Goal: Task Accomplishment & Management: Manage account settings

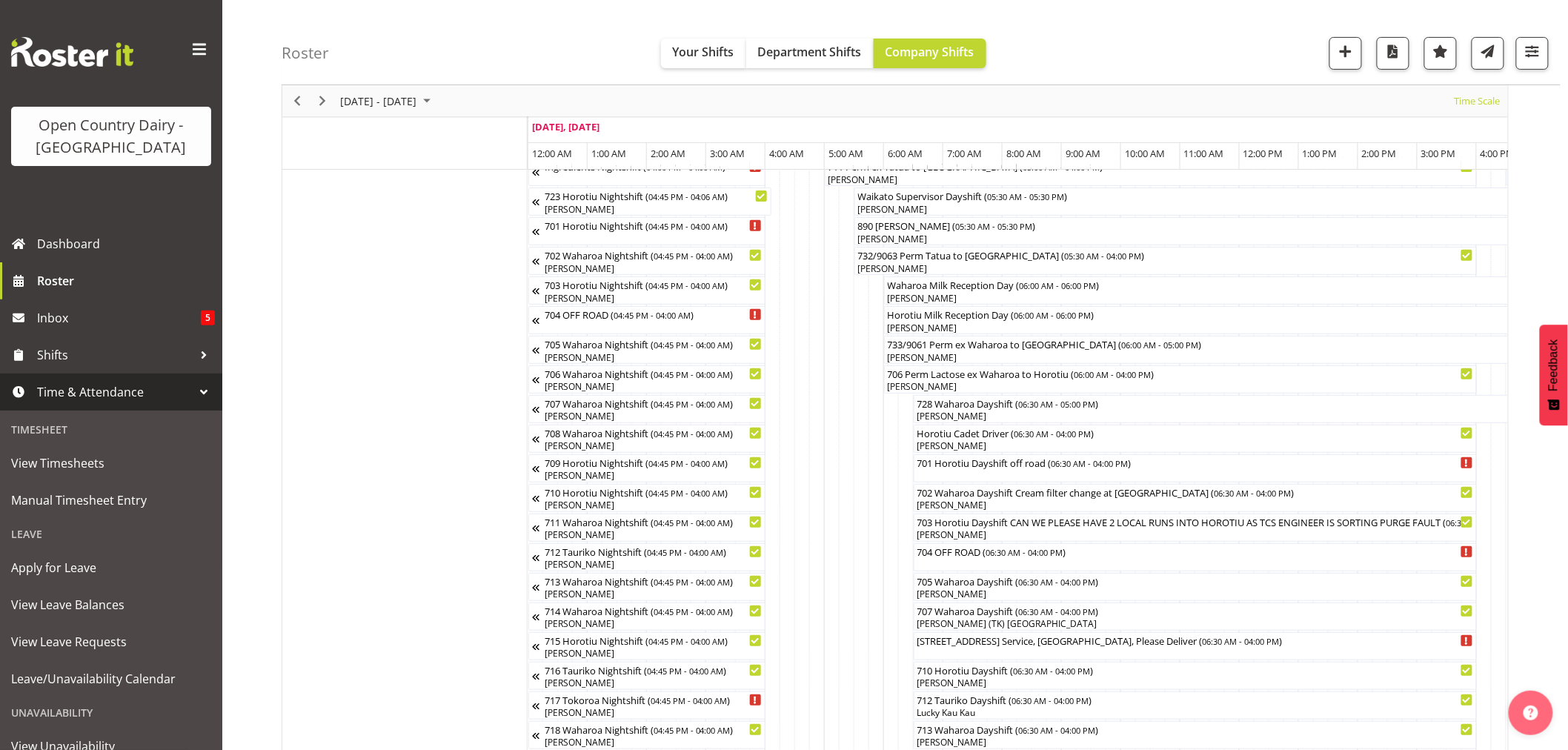
scroll to position [0, 7113]
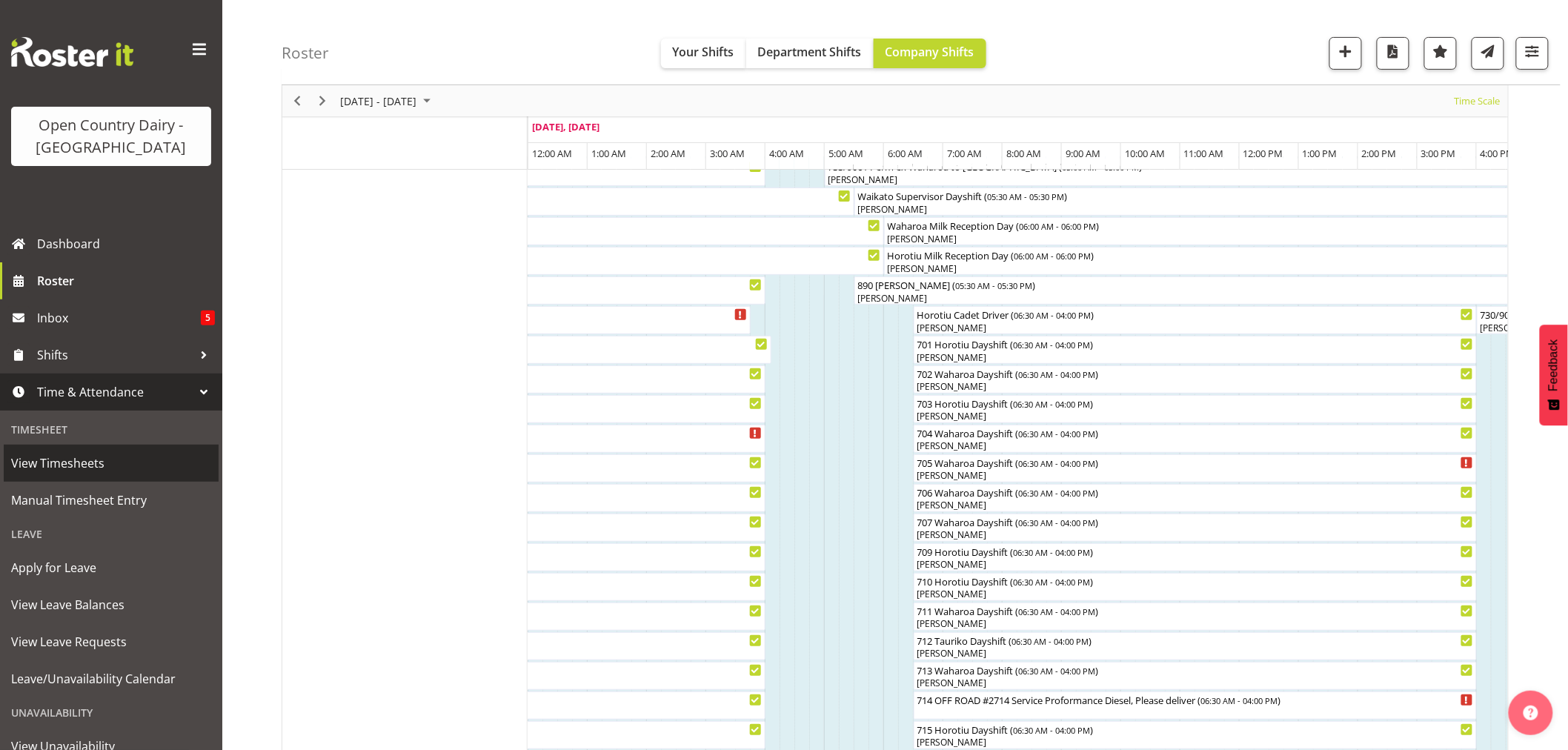
click at [77, 468] on span "View Timesheets" at bounding box center [111, 463] width 200 height 22
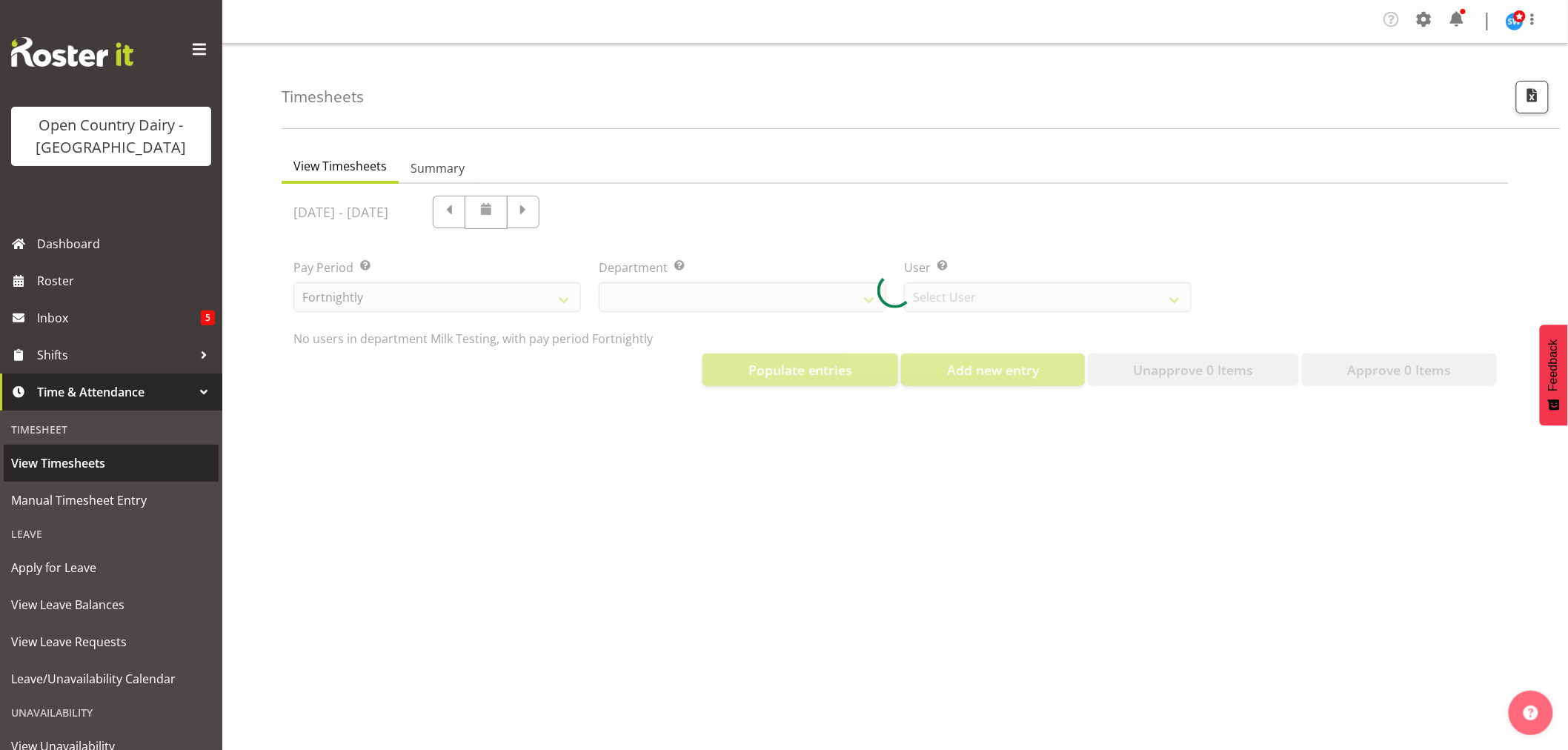
select select "733"
select select "7414"
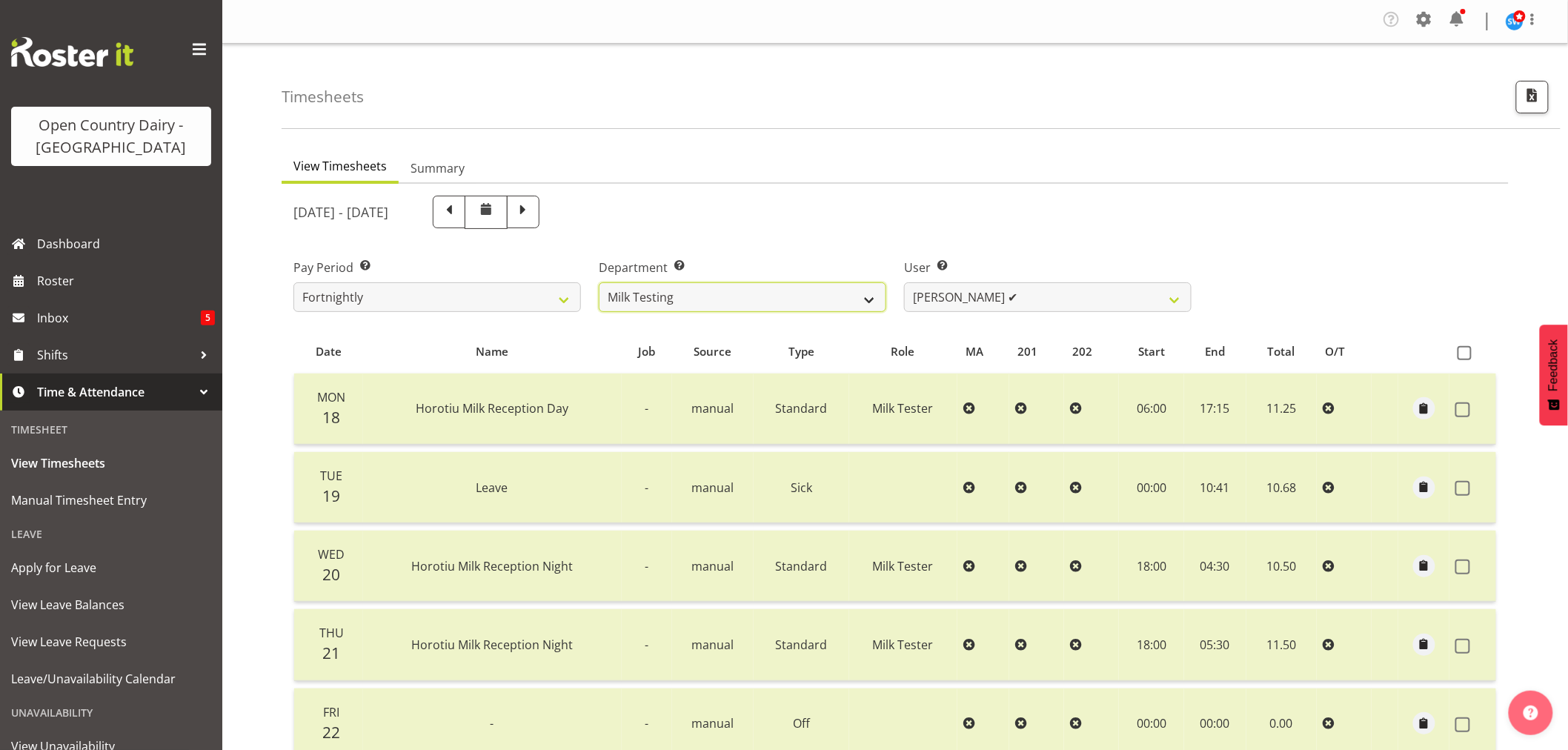
click at [738, 294] on select "701 702 703 704 705 706 707 708 709 710 711 712 713 714 715 716 717 718 719 720" at bounding box center [742, 297] width 287 height 30
select select "727"
click at [599, 282] on select "701 702 703 704 705 706 707 708 709 710 711 712 713 714 715 716 717 718 719 720" at bounding box center [742, 297] width 287 height 30
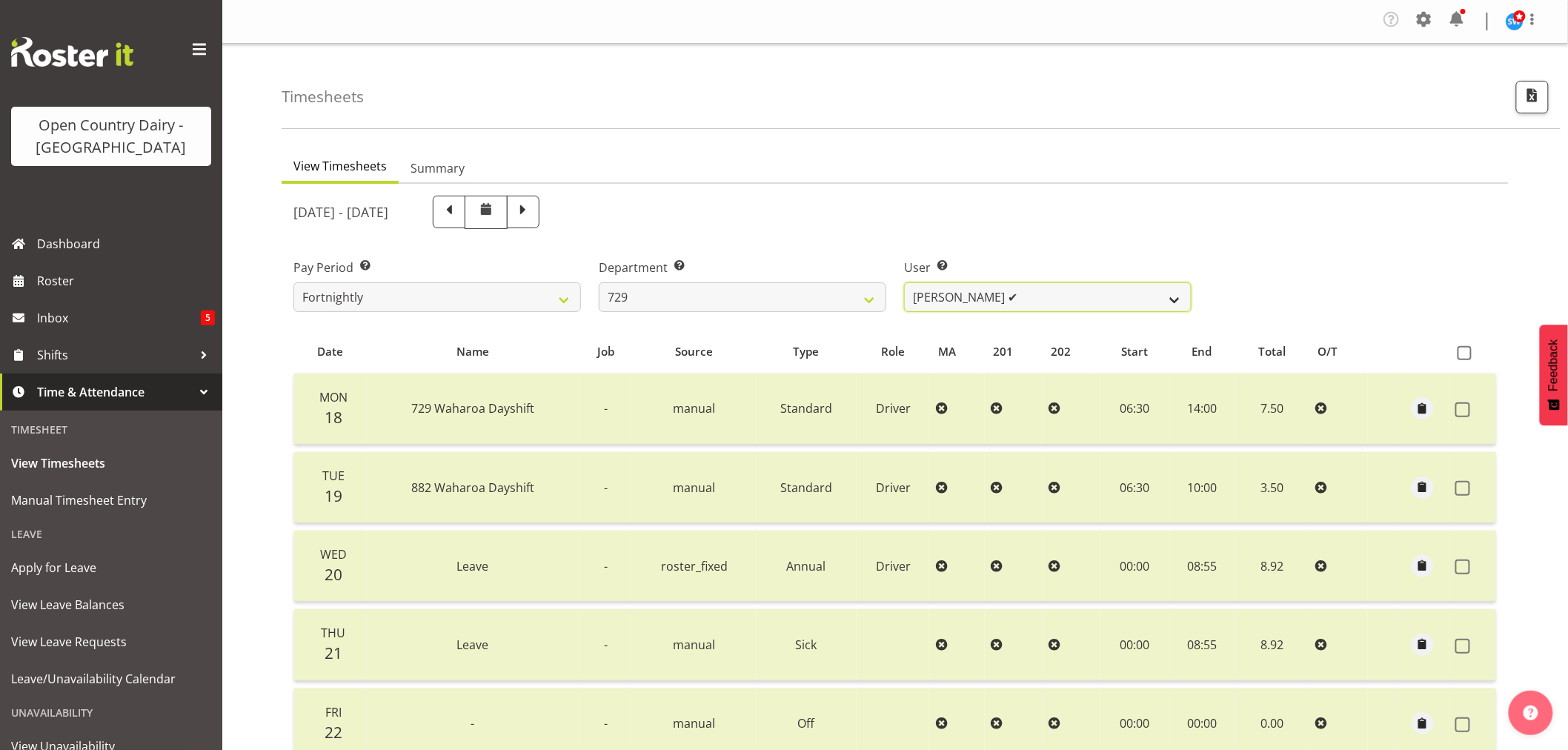
click at [1029, 295] on select "Craig Schlager-Reay ✔ Dave Trepels ✔ Jimi Jack ✔ Shannan Wood ✔" at bounding box center [1047, 297] width 287 height 30
click at [720, 300] on select "701 702 703 704 705 706 707 708 709 710 711 712 713 714 715 716 717 718 719 720" at bounding box center [742, 297] width 287 height 30
click at [685, 197] on div "August 18th - August 24th 2025" at bounding box center [742, 212] width 898 height 33
click at [532, 209] on span at bounding box center [523, 211] width 19 height 19
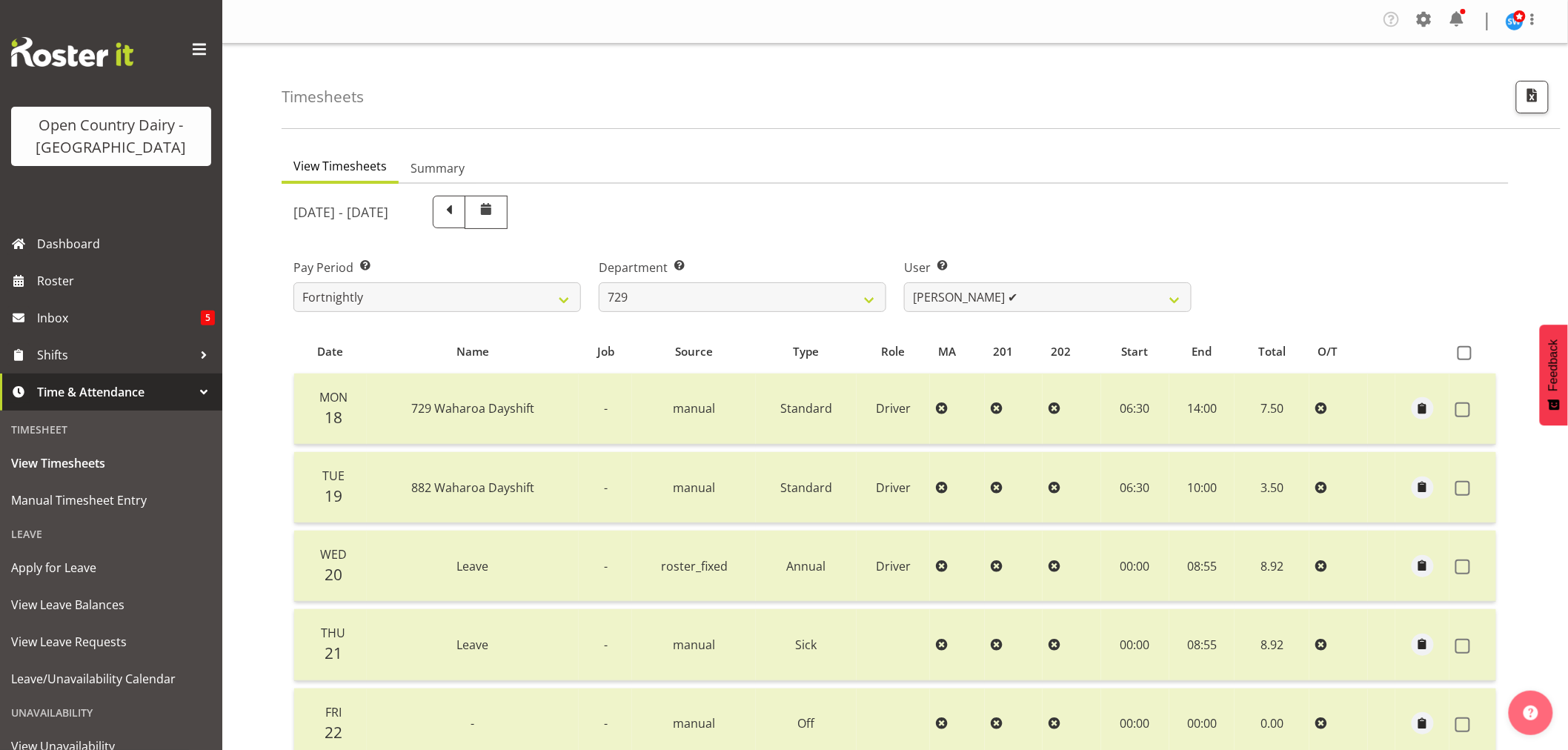
select select
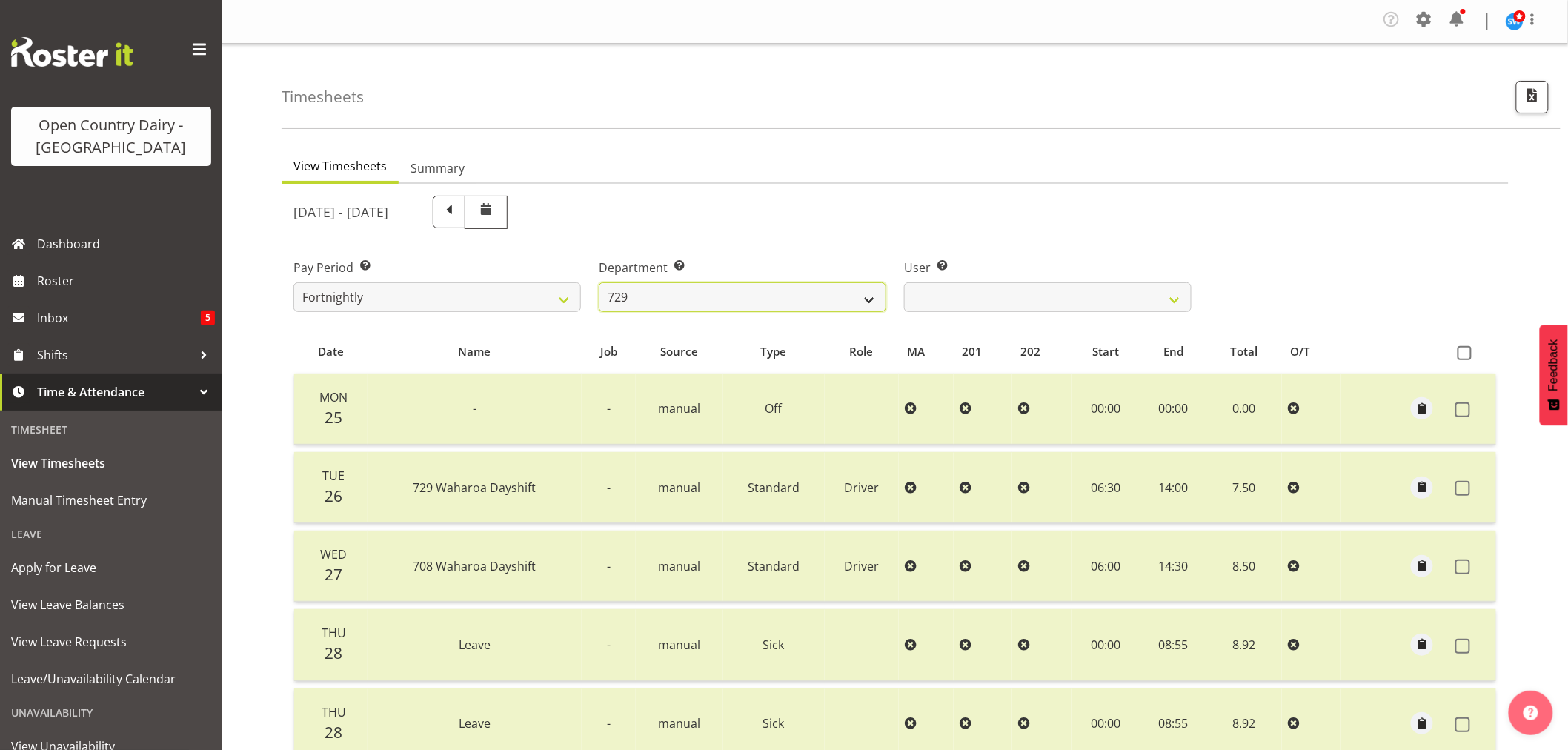
click at [703, 297] on select "701 702 703 704 705 706 707 708 709 710 711 712 713 714 715 716 717 718 719 720" at bounding box center [742, 297] width 287 height 30
click at [599, 282] on select "701 702 703 704 705 706 707 708 709 710 711 712 713 714 715 716 717 718 719 720" at bounding box center [742, 297] width 287 height 30
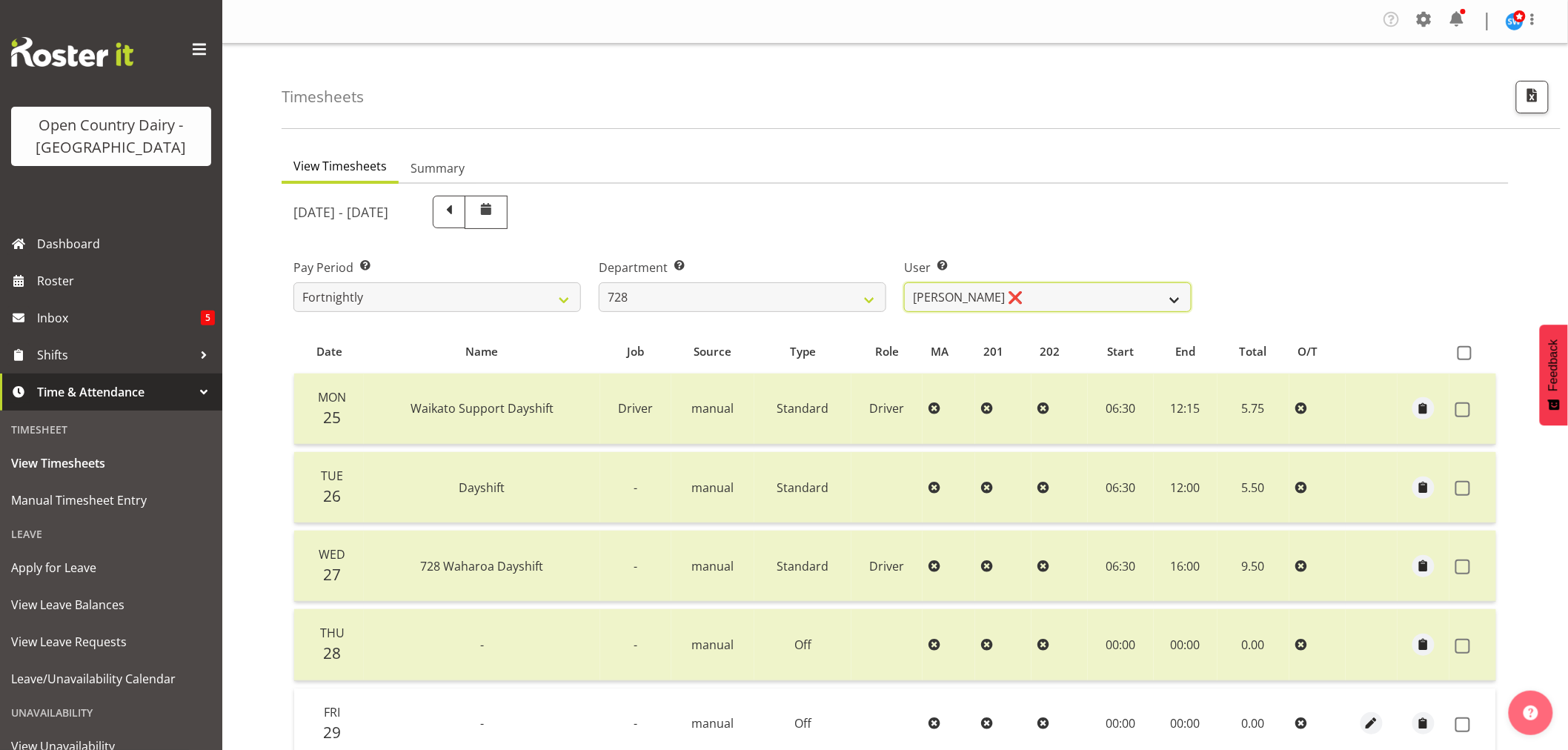
click at [1026, 289] on select "Callum Leslie ❌ Nick Warren ❌ Ross Robert Hamilton ❌ Stuart Cherrington ❌ Wally…" at bounding box center [1047, 297] width 287 height 30
click at [731, 292] on select "701 702 703 704 705 706 707 708 709 710 711 712 713 714 715 716 717 718 719 720" at bounding box center [742, 297] width 287 height 30
click at [599, 282] on select "701 702 703 704 705 706 707 708 709 710 711 712 713 714 715 716 717 718 719 720" at bounding box center [742, 297] width 287 height 30
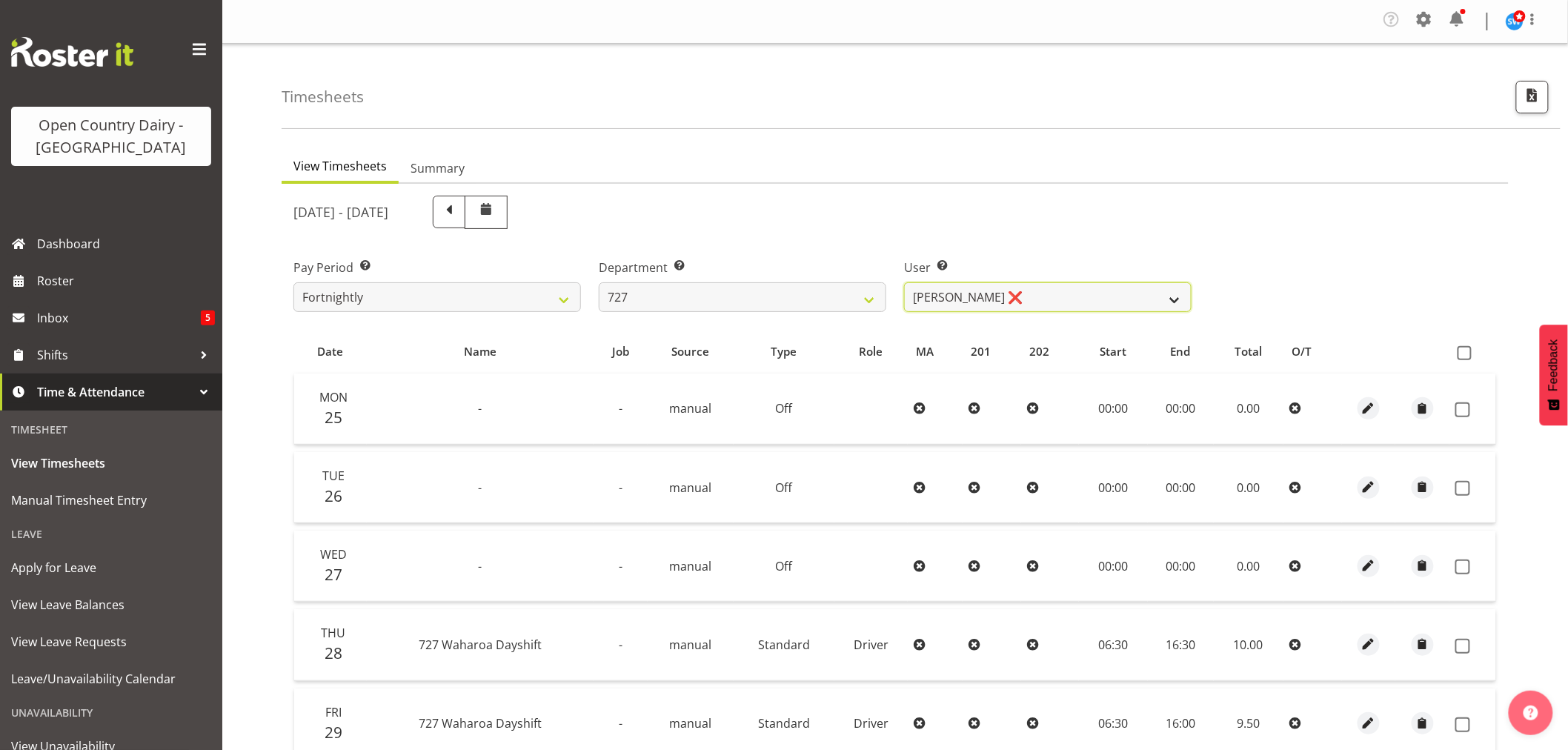
click at [1047, 289] on select "David Pawley ❌ Kase Hussey ❌ Rhys Greener ✔" at bounding box center [1047, 297] width 287 height 30
click at [778, 295] on select "701 702 703 704 705 706 707 708 709 710 711 712 713 714 715 716 717 718 719 720" at bounding box center [742, 297] width 287 height 30
click at [599, 282] on select "701 702 703 704 705 706 707 708 709 710 711 712 713 714 715 716 717 718 719 720" at bounding box center [742, 297] width 287 height 30
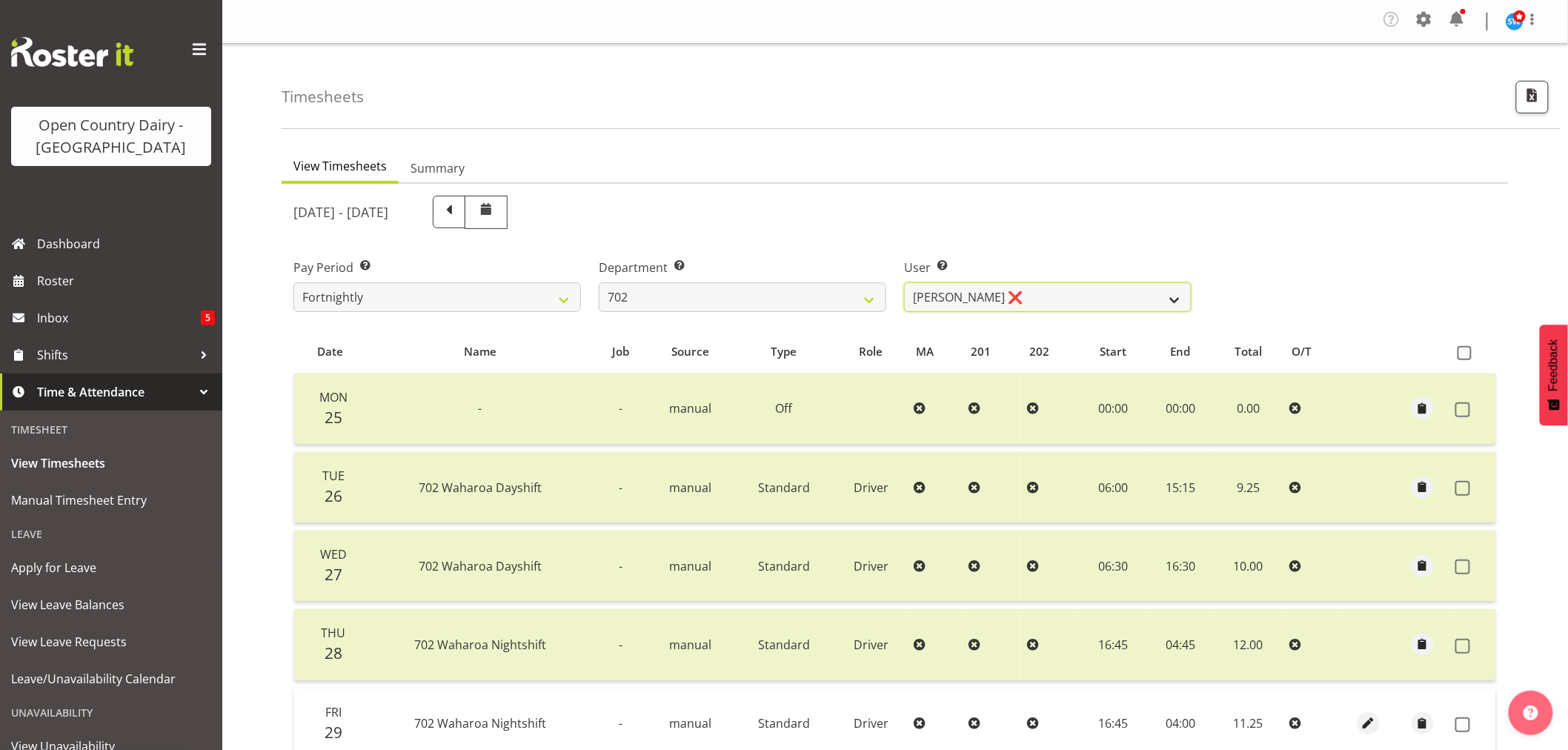
click at [1045, 293] on select "Brian Riddle ❌ Denica Tapiki ❌ Nick Adlington ❌ Simon Phillpott ❌" at bounding box center [1047, 297] width 287 height 30
click at [721, 290] on select "701 702 703 704 705 706 707 708 709 710 711 712 713 714 715 716 717 718 719 720" at bounding box center [742, 297] width 287 height 30
click at [599, 282] on select "701 702 703 704 705 706 707 708 709 710 711 712 713 714 715 716 717 718 719 720" at bounding box center [742, 297] width 287 height 30
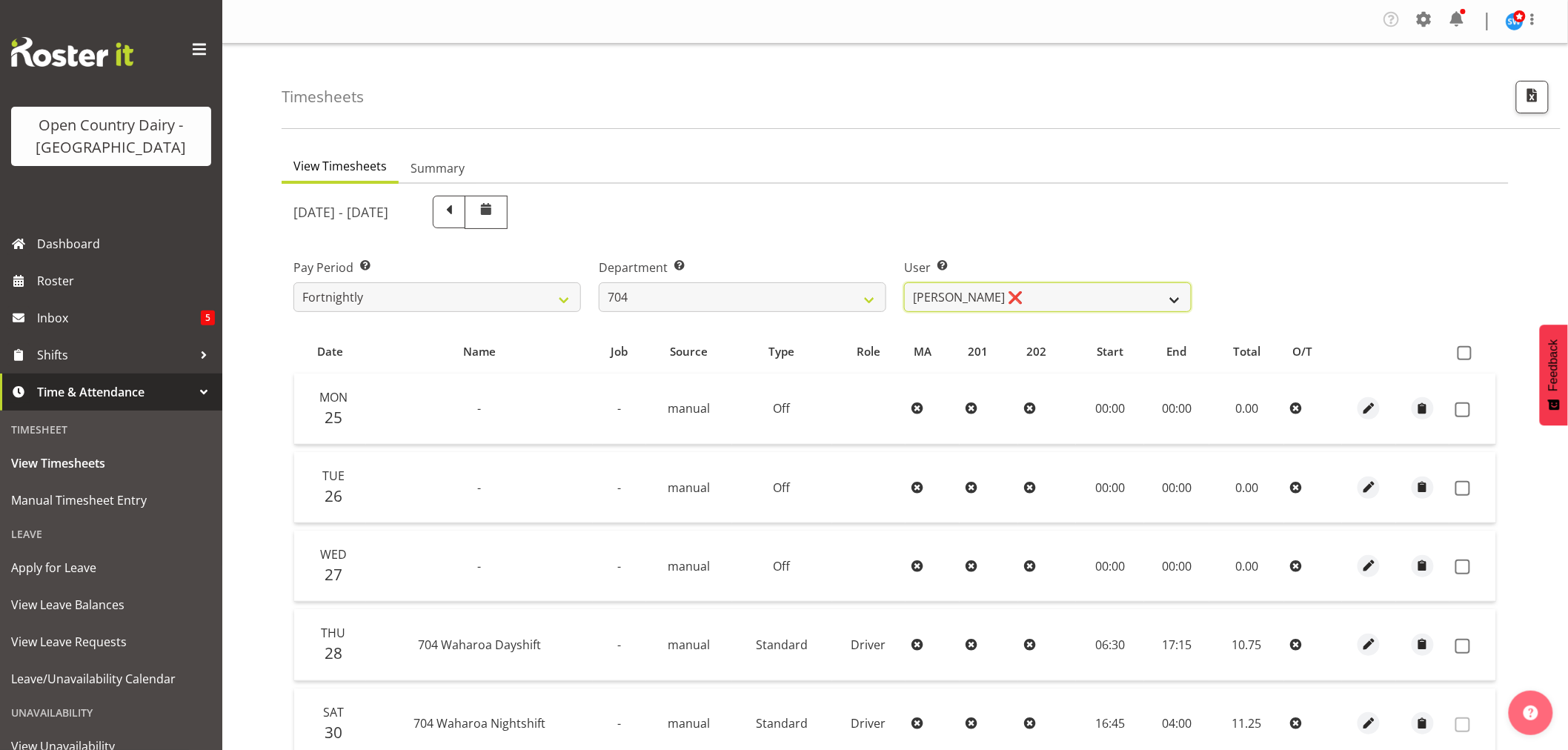
click at [1083, 290] on select "Graham Houghton ❌ Jon Williams ❌ Stephen Rae ❌" at bounding box center [1047, 297] width 287 height 30
click at [754, 293] on select "701 702 703 704 705 706 707 708 709 710 711 712 713 714 715 716 717 718 719 720" at bounding box center [742, 297] width 287 height 30
click at [599, 282] on select "701 702 703 704 705 706 707 708 709 710 711 712 713 714 715 716 717 718 719 720" at bounding box center [742, 297] width 287 height 30
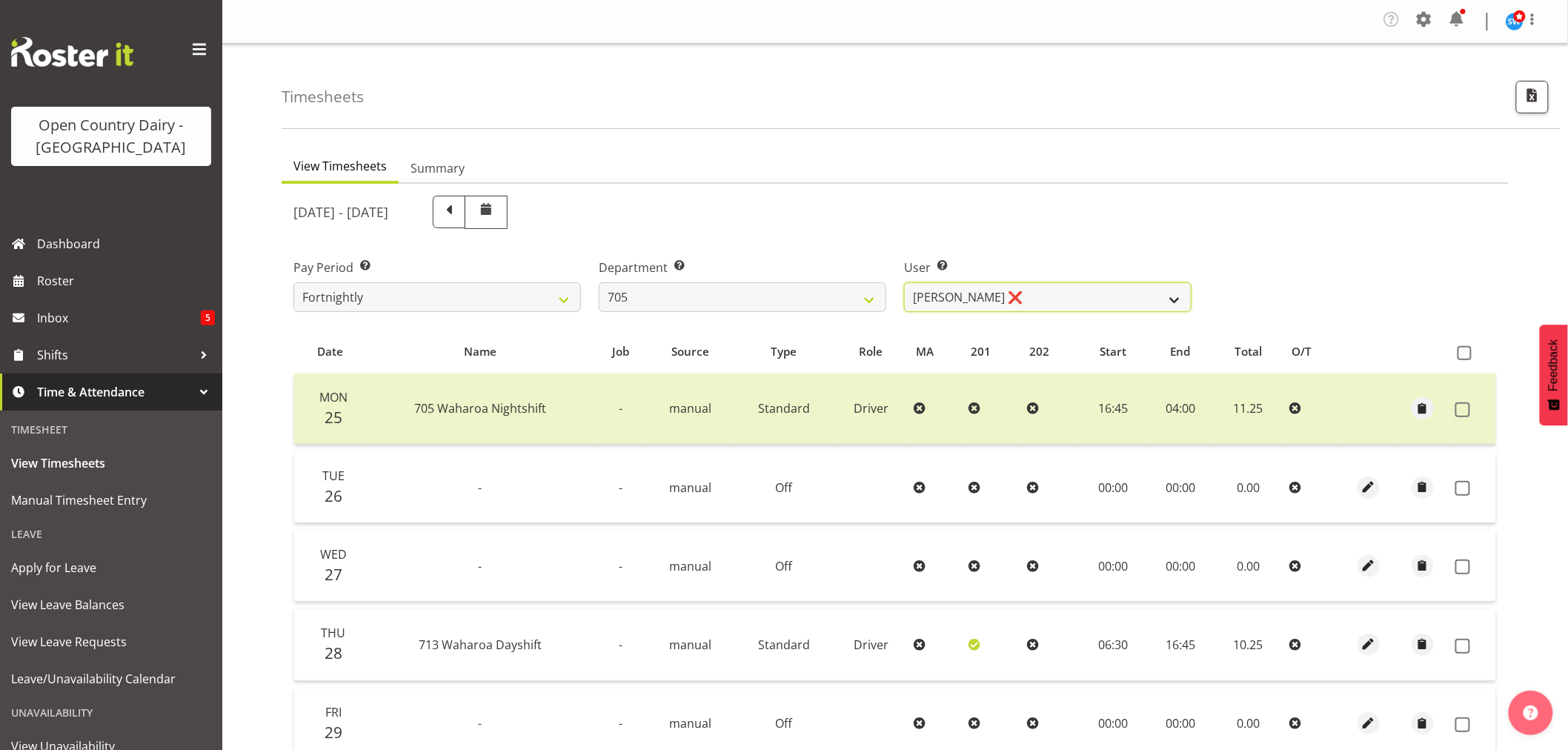
click at [1063, 287] on select "Colin Kelly ❌ Craig Cottam ❌ John May ❌" at bounding box center [1047, 297] width 287 height 30
click at [711, 287] on select "701 702 703 704 705 706 707 708 709 710 711 712 713 714 715 716 717 718 719 720" at bounding box center [742, 297] width 287 height 30
click at [599, 282] on select "701 702 703 704 705 706 707 708 709 710 711 712 713 714 715 716 717 718 719 720" at bounding box center [742, 297] width 287 height 30
click at [1073, 293] on select "Andrew Kearns ❌ Len Symons ❌ Mark Ansley ❌ Paul Griffin ❌" at bounding box center [1047, 297] width 287 height 30
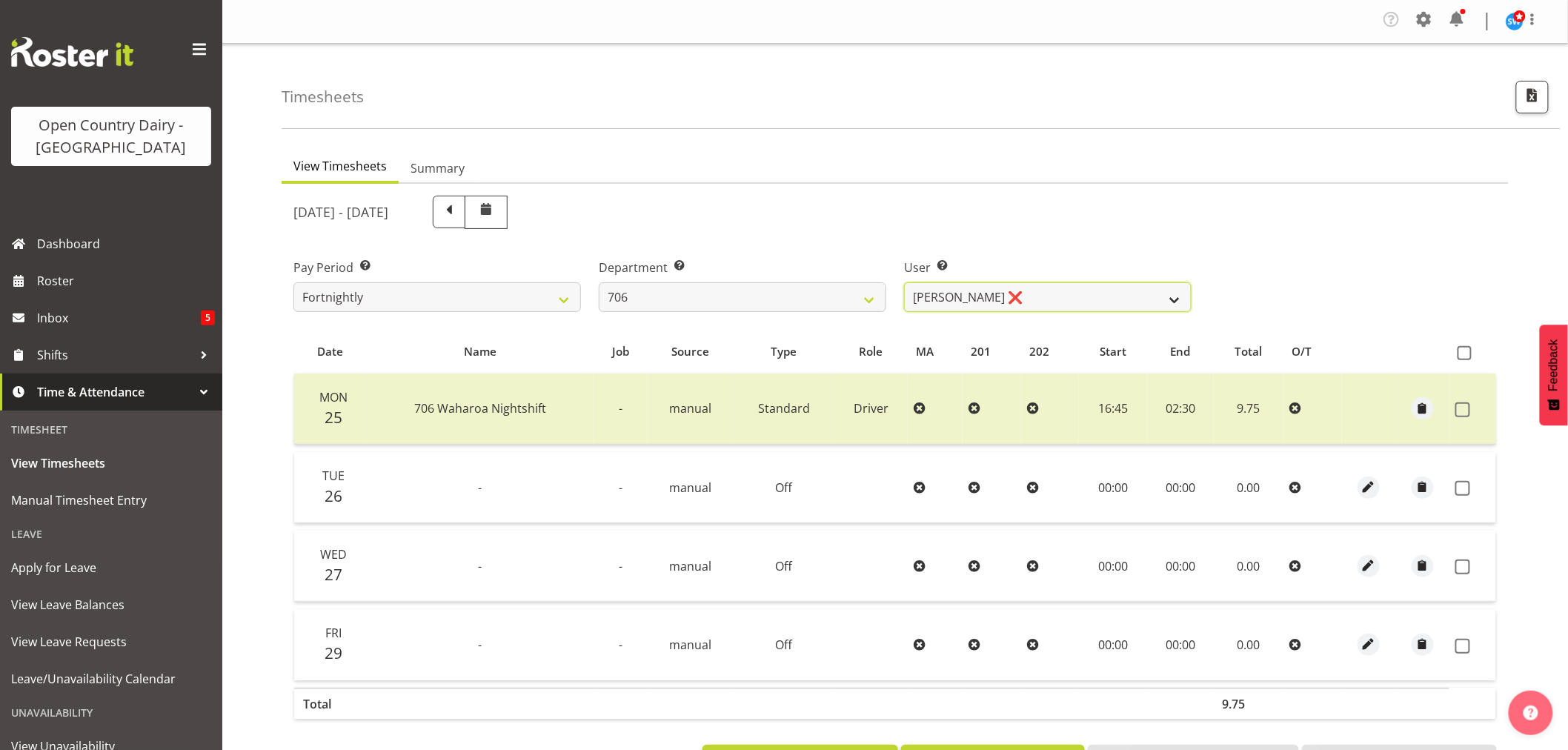
click at [1073, 293] on select "Andrew Kearns ❌ Len Symons ❌ Mark Ansley ❌ Paul Griffin ❌" at bounding box center [1047, 297] width 287 height 30
click at [717, 293] on select "701 702 703 704 705 706 707 708 709 710 711 712 713 714 715 716 717 718 719 720" at bounding box center [742, 297] width 287 height 30
click at [599, 282] on select "701 702 703 704 705 706 707 708 709 710 711 712 713 714 715 716 717 718 719 720" at bounding box center [742, 297] width 287 height 30
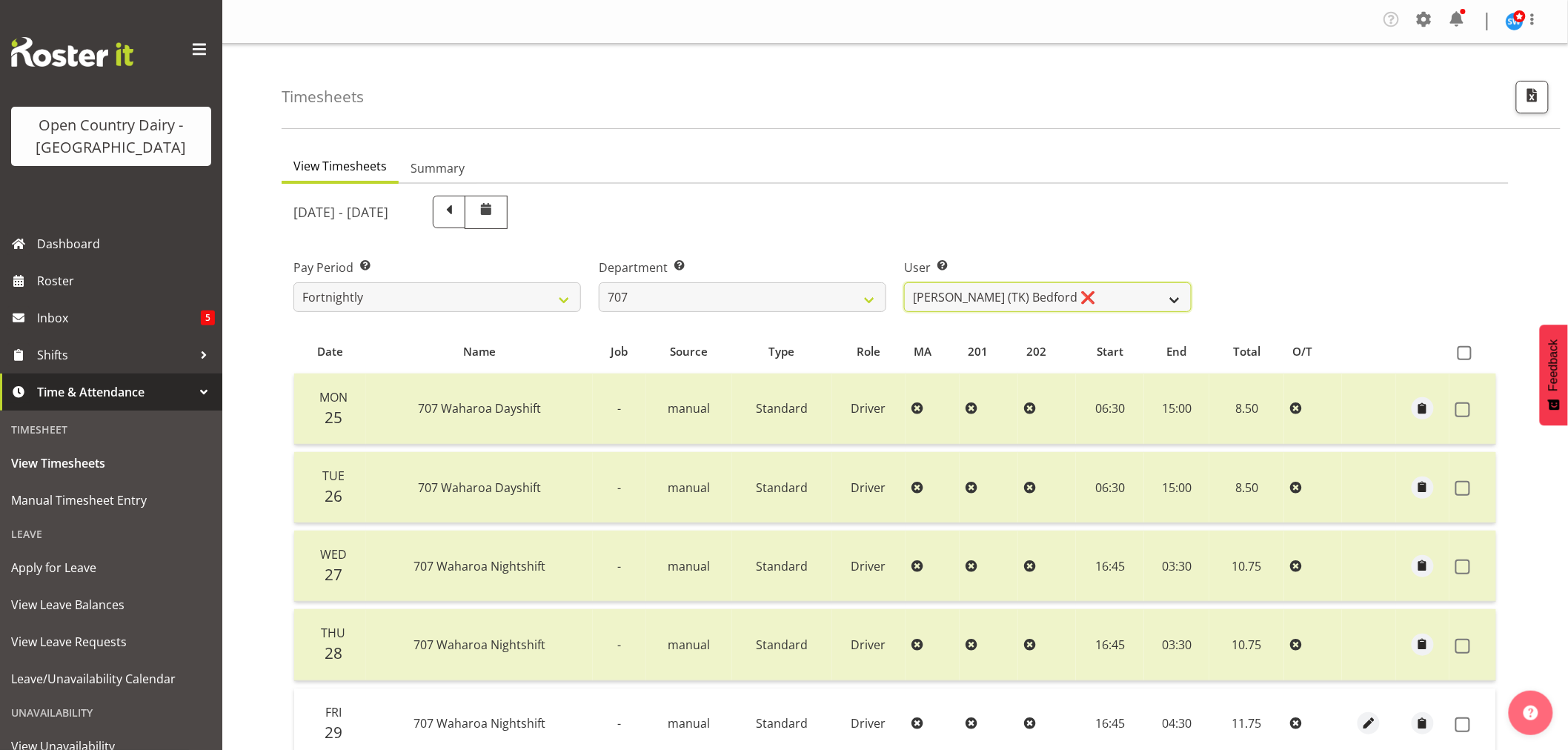
click at [1062, 300] on select "Alan (TK) Bedford ❌ Mike Madden ❌" at bounding box center [1047, 297] width 287 height 30
click at [734, 301] on select "701 702 703 704 705 706 707 708 709 710 711 712 713 714 715 716 717 718 719 720" at bounding box center [742, 297] width 287 height 30
click at [599, 282] on select "701 702 703 704 705 706 707 708 709 710 711 712 713 714 715 716 717 718 719 720" at bounding box center [742, 297] width 287 height 30
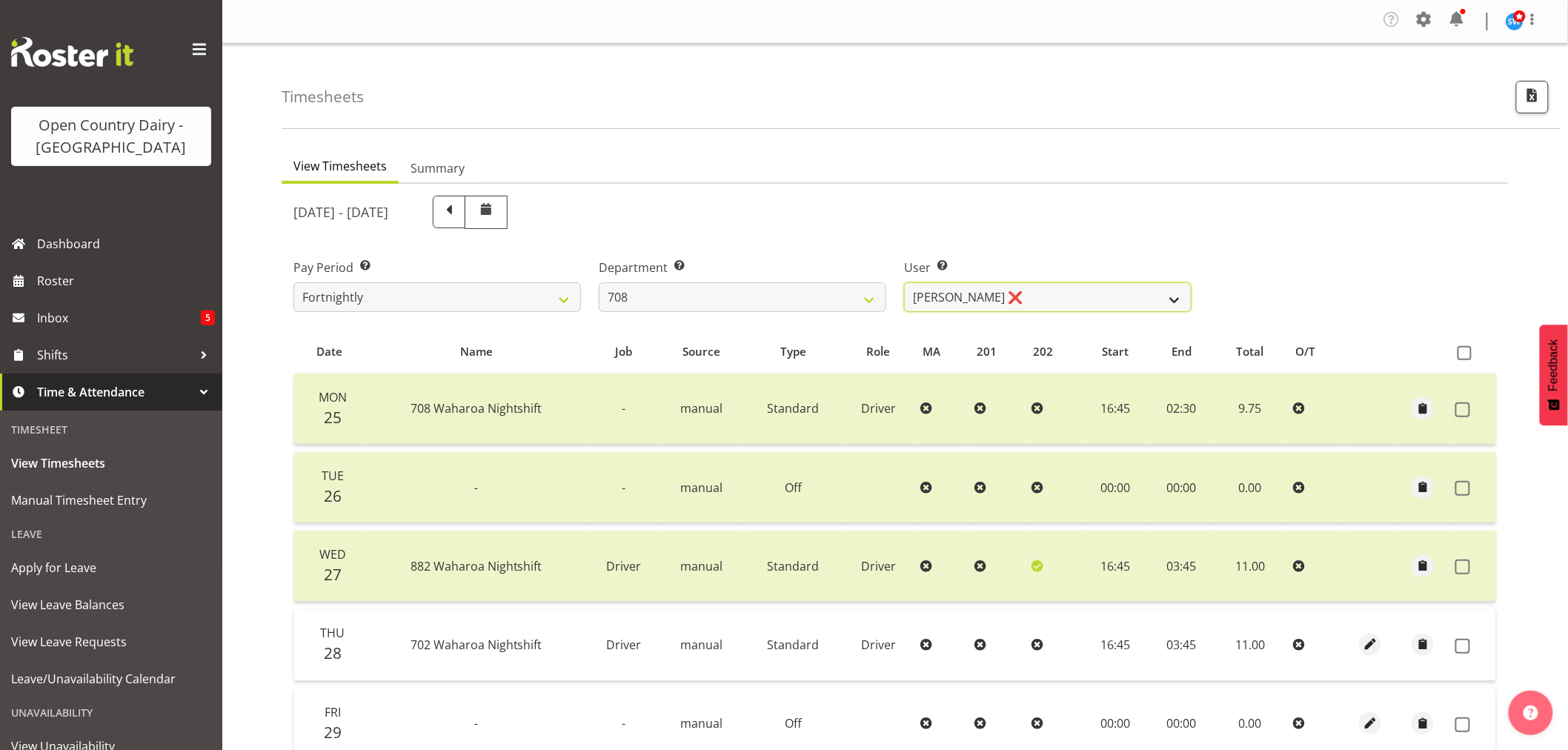
click at [1047, 293] on select "David Foote ❌ Mark Himiona ❌" at bounding box center [1047, 297] width 287 height 30
click at [675, 299] on select "701 702 703 704 705 706 707 708 709 710 711 712 713 714 715 716 717 718 719 720" at bounding box center [742, 297] width 287 height 30
click at [599, 282] on select "701 702 703 704 705 706 707 708 709 710 711 712 713 714 715 716 717 718 719 720" at bounding box center [742, 297] width 287 height 30
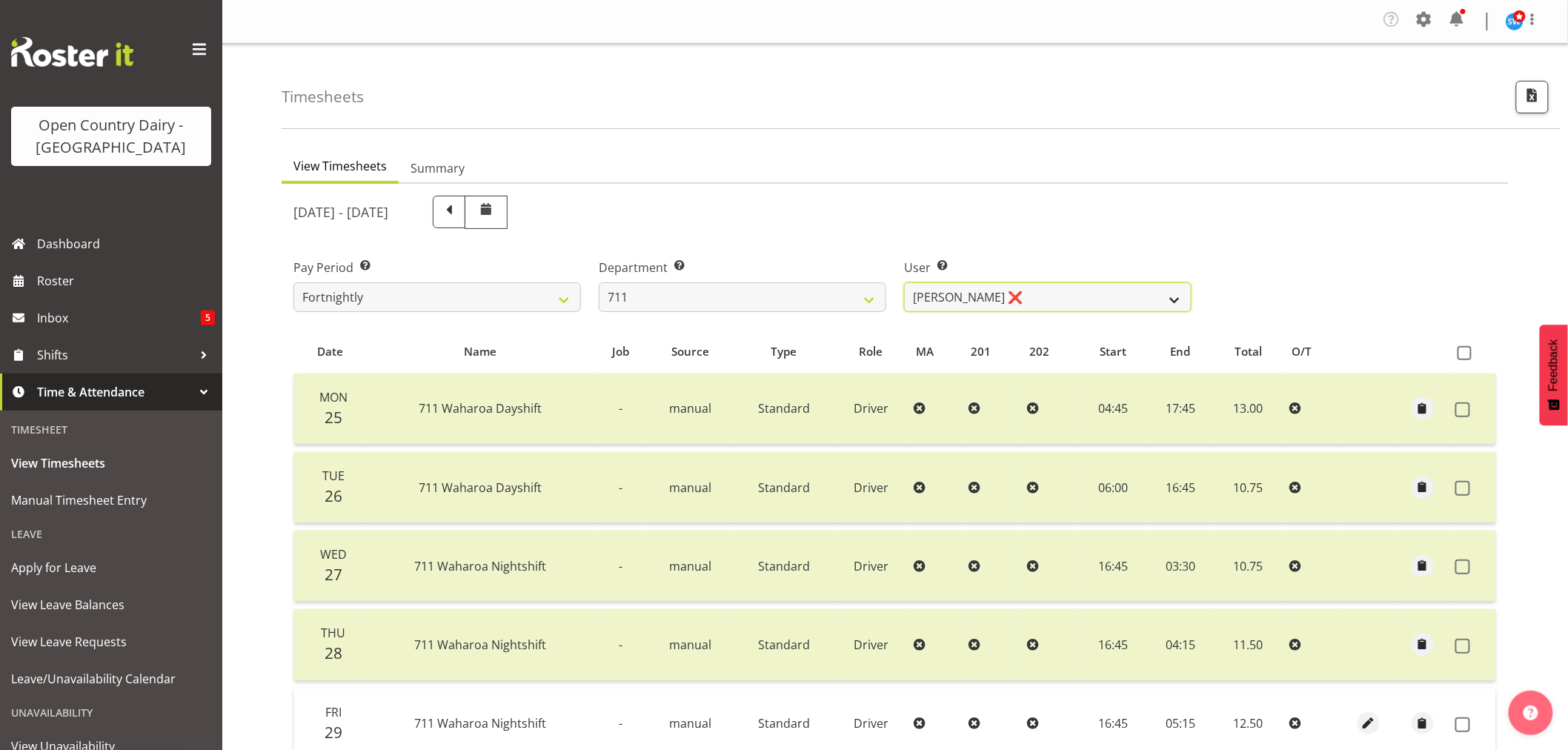
click at [1047, 294] on select "Baz Morgan ❌ Gerard Cavanagh ❌ Tyrone Lawry ❌" at bounding box center [1047, 297] width 287 height 30
click at [737, 291] on select "701 702 703 704 705 706 707 708 709 710 711 712 713 714 715 716 717 718 719 720" at bounding box center [742, 297] width 287 height 30
click at [599, 282] on select "701 702 703 704 705 706 707 708 709 710 711 712 713 714 715 716 717 718 719 720" at bounding box center [742, 297] width 287 height 30
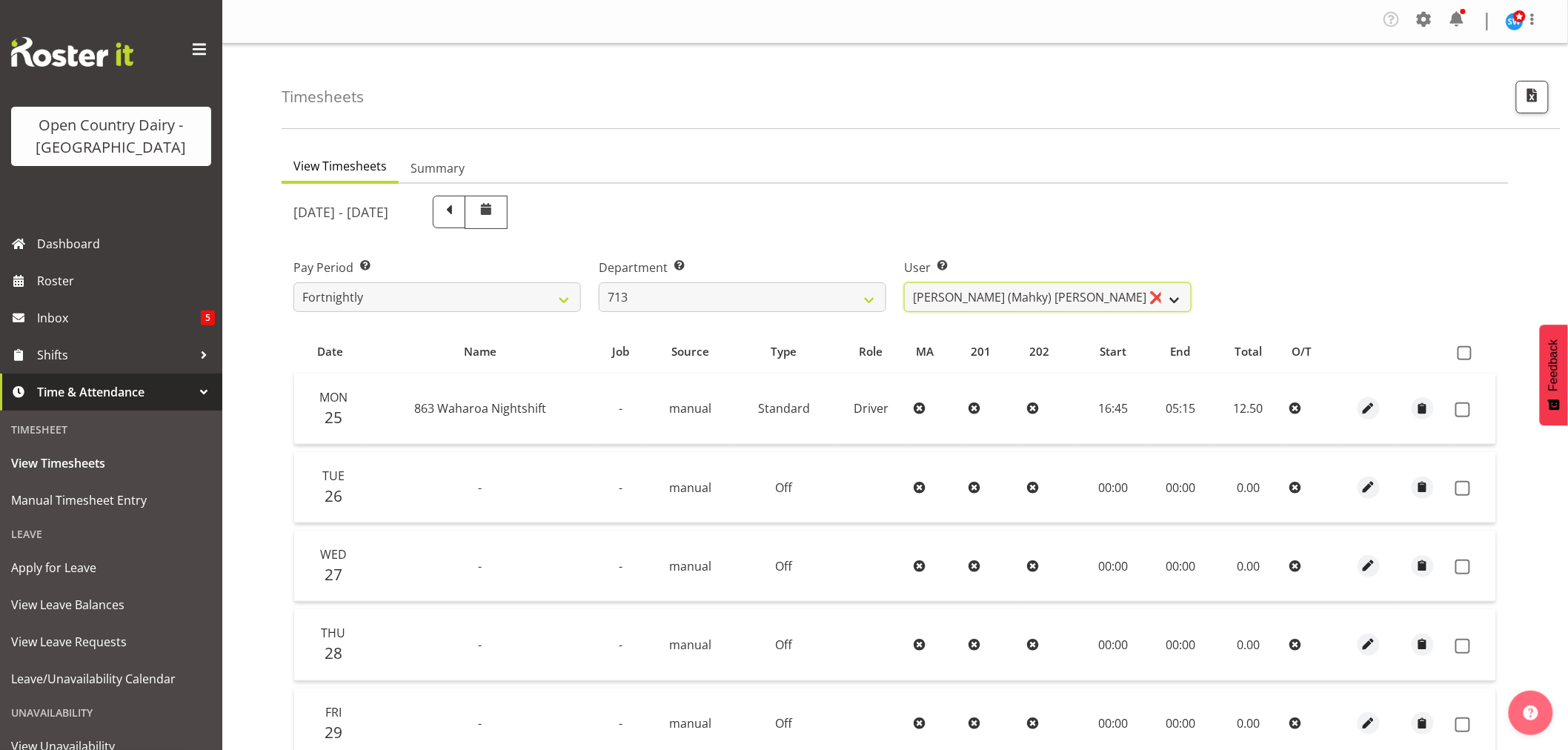
click at [1031, 297] on select "Harmanpreet (Mahky) Dhillon ❌ Marcus Waretini ❌ Norman Sellen ❌" at bounding box center [1047, 297] width 287 height 30
drag, startPoint x: 1031, startPoint y: 297, endPoint x: 1018, endPoint y: 297, distance: 13.0
click at [1031, 297] on select "Harmanpreet (Mahky) Dhillon ❌ Marcus Waretini ❌ Norman Sellen ❌" at bounding box center [1047, 297] width 287 height 30
click at [727, 299] on select "701 702 703 704 705 706 707 708 709 710 711 712 713 714 715 716 717 718 719 720" at bounding box center [742, 297] width 287 height 30
click at [599, 282] on select "701 702 703 704 705 706 707 708 709 710 711 712 713 714 715 716 717 718 719 720" at bounding box center [742, 297] width 287 height 30
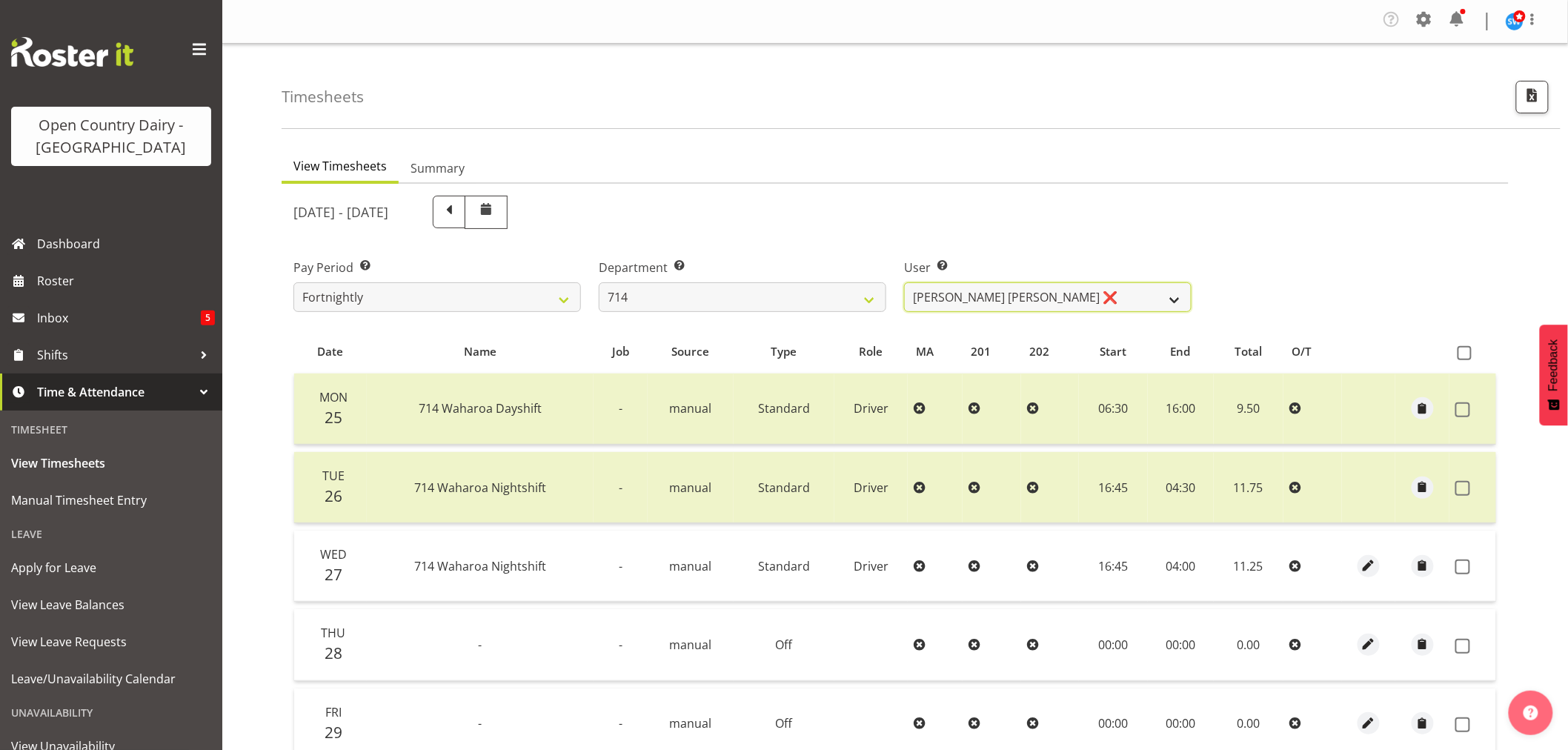
click at [1061, 285] on select "Fraser Stephens ❌ Nev Brewster ❌ Stephen Parsons ❌ Tom Gaelic ❌" at bounding box center [1047, 297] width 287 height 30
click at [704, 292] on select "701 702 703 704 705 706 707 708 709 710 711 712 713 714 715 716 717 718 719 720" at bounding box center [742, 297] width 287 height 30
click at [599, 282] on select "701 702 703 704 705 706 707 708 709 710 711 712 713 714 715 716 717 718 719 720" at bounding box center [742, 297] width 287 height 30
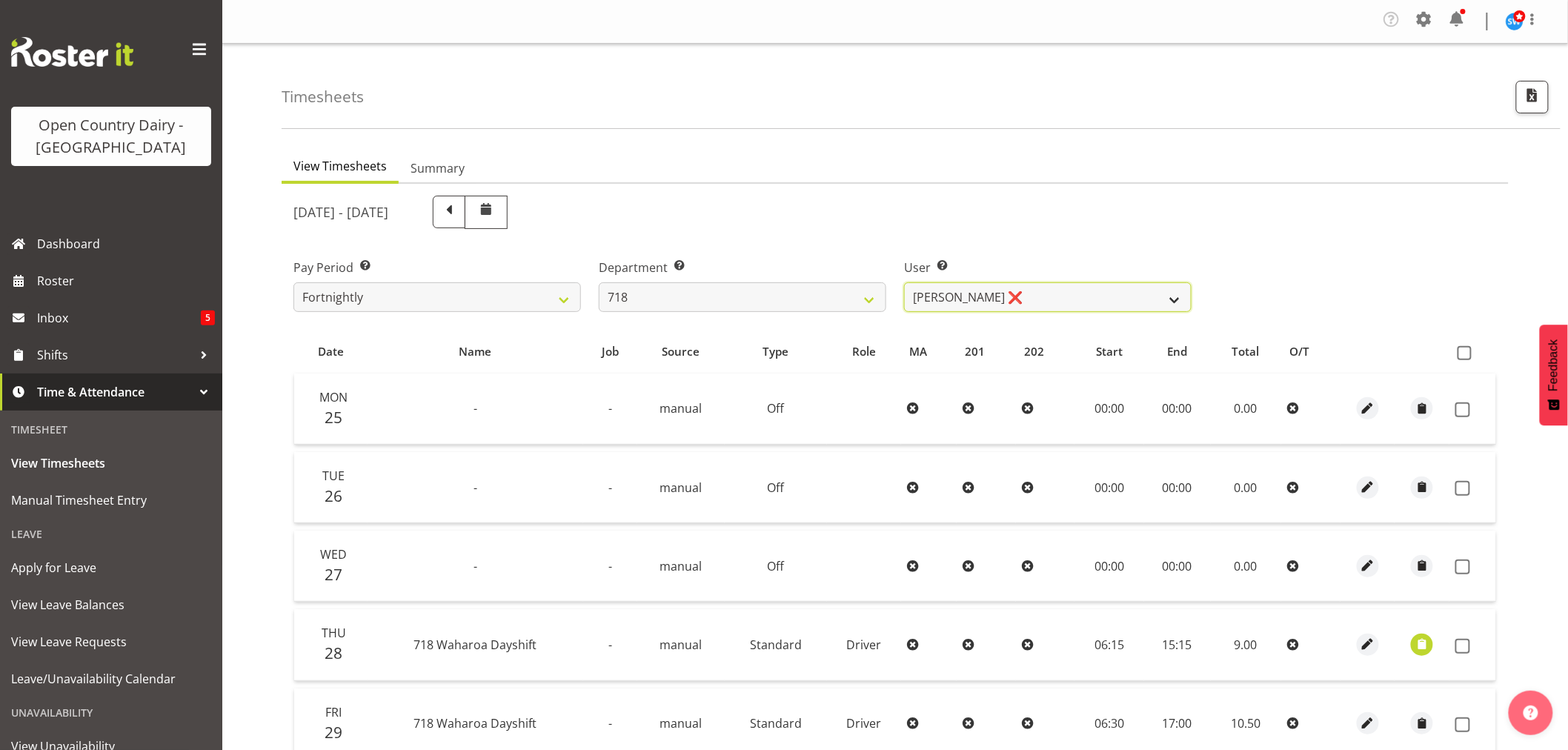
click at [1028, 292] on select "Graeme Raupi ❌ Jimmy Boult ❌ Linsay Bourne ❌ Tony Fielding ❌" at bounding box center [1047, 297] width 287 height 30
click at [666, 295] on select "701 702 703 704 705 706 707 708 709 710 711 712 713 714 715 716 717 718 719 720" at bounding box center [742, 297] width 287 height 30
click at [599, 282] on select "701 702 703 704 705 706 707 708 709 710 711 712 713 714 715 716 717 718 719 720" at bounding box center [742, 297] width 287 height 30
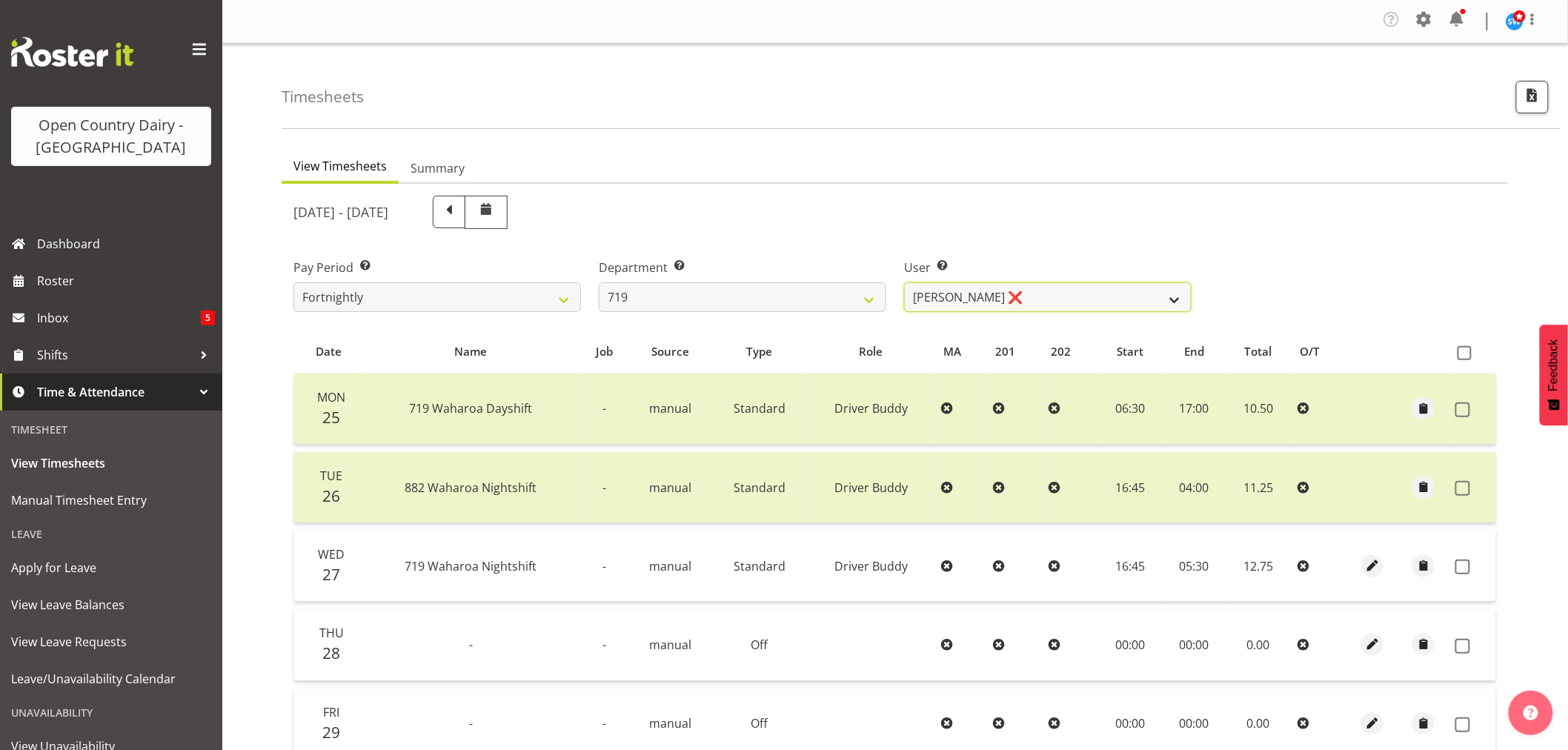
click at [1056, 287] on select "Andrew de Lautour ❌ James Wellington ❌ Sami Ovesen ❌" at bounding box center [1047, 297] width 287 height 30
click at [707, 294] on select "701 702 703 704 705 706 707 708 709 710 711 712 713 714 715 716 717 718 719 720" at bounding box center [742, 297] width 287 height 30
select select "759"
click at [599, 282] on select "701 702 703 704 705 706 707 708 709 710 711 712 713 714 715 716 717 718 719 720" at bounding box center [742, 297] width 287 height 30
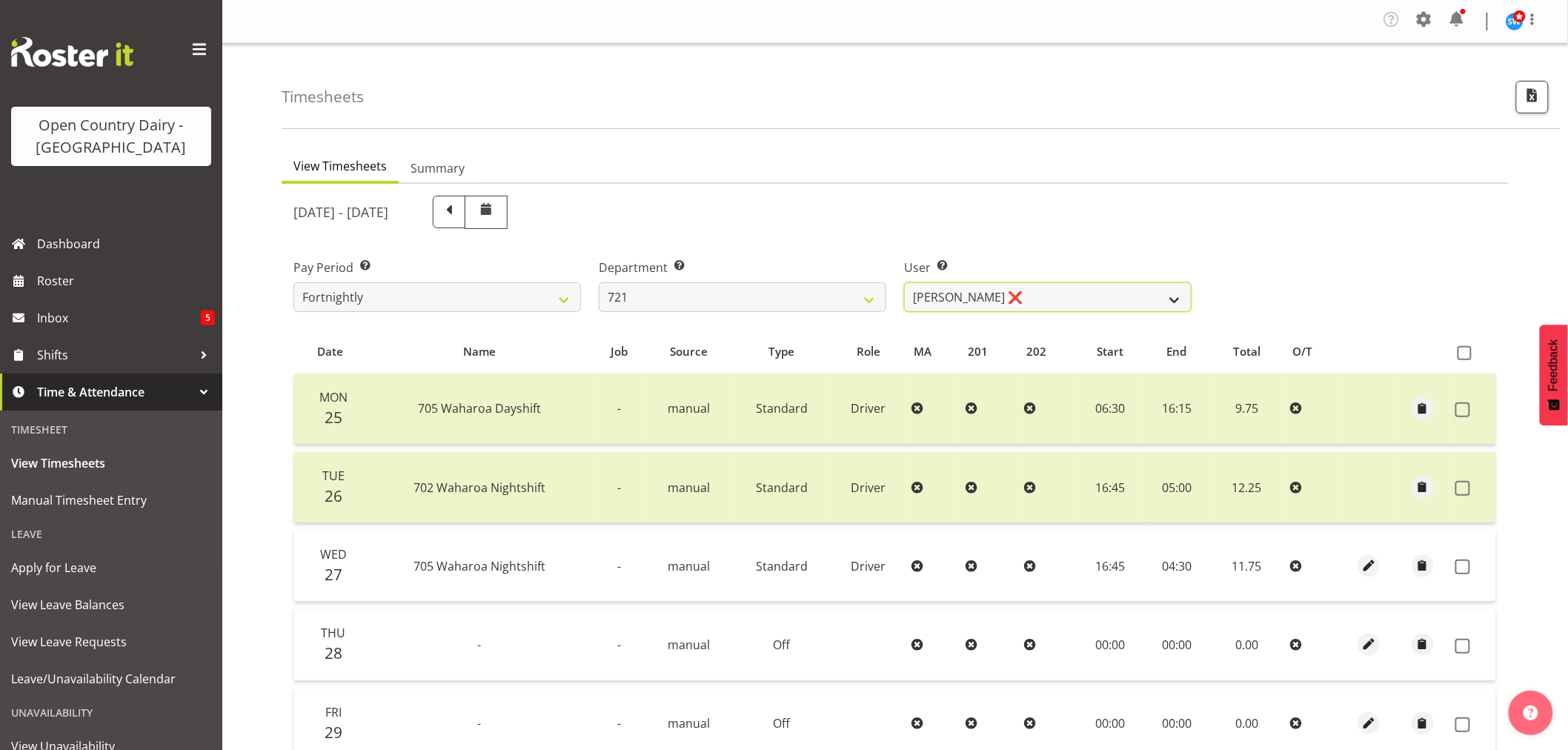
click at [1040, 289] on select "George Taylor ❌ Grant Vercoe ❌" at bounding box center [1047, 297] width 287 height 30
select select "10297"
click at [904, 282] on select "George Taylor ❌ Grant Vercoe ❌" at bounding box center [1047, 297] width 287 height 30
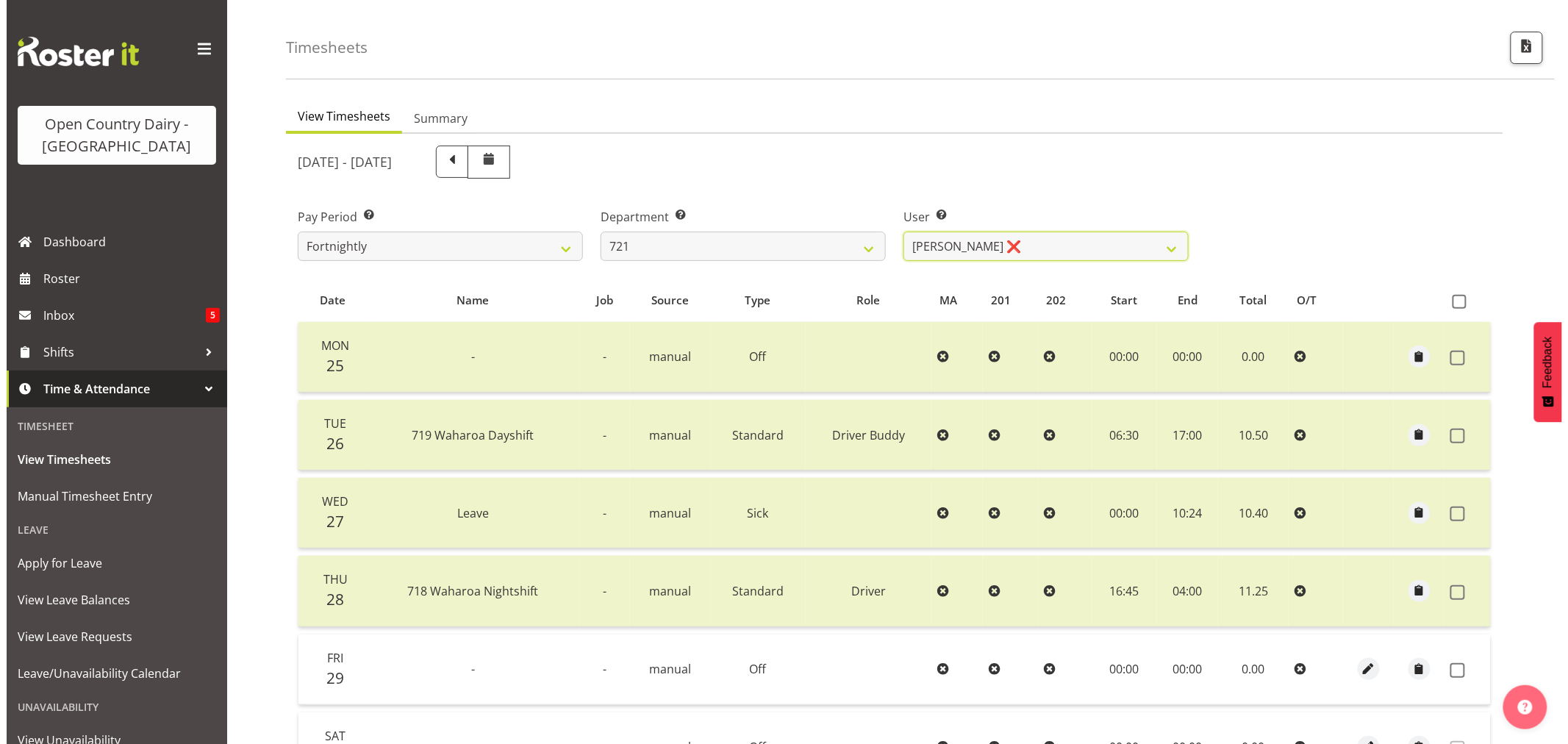
scroll to position [296, 0]
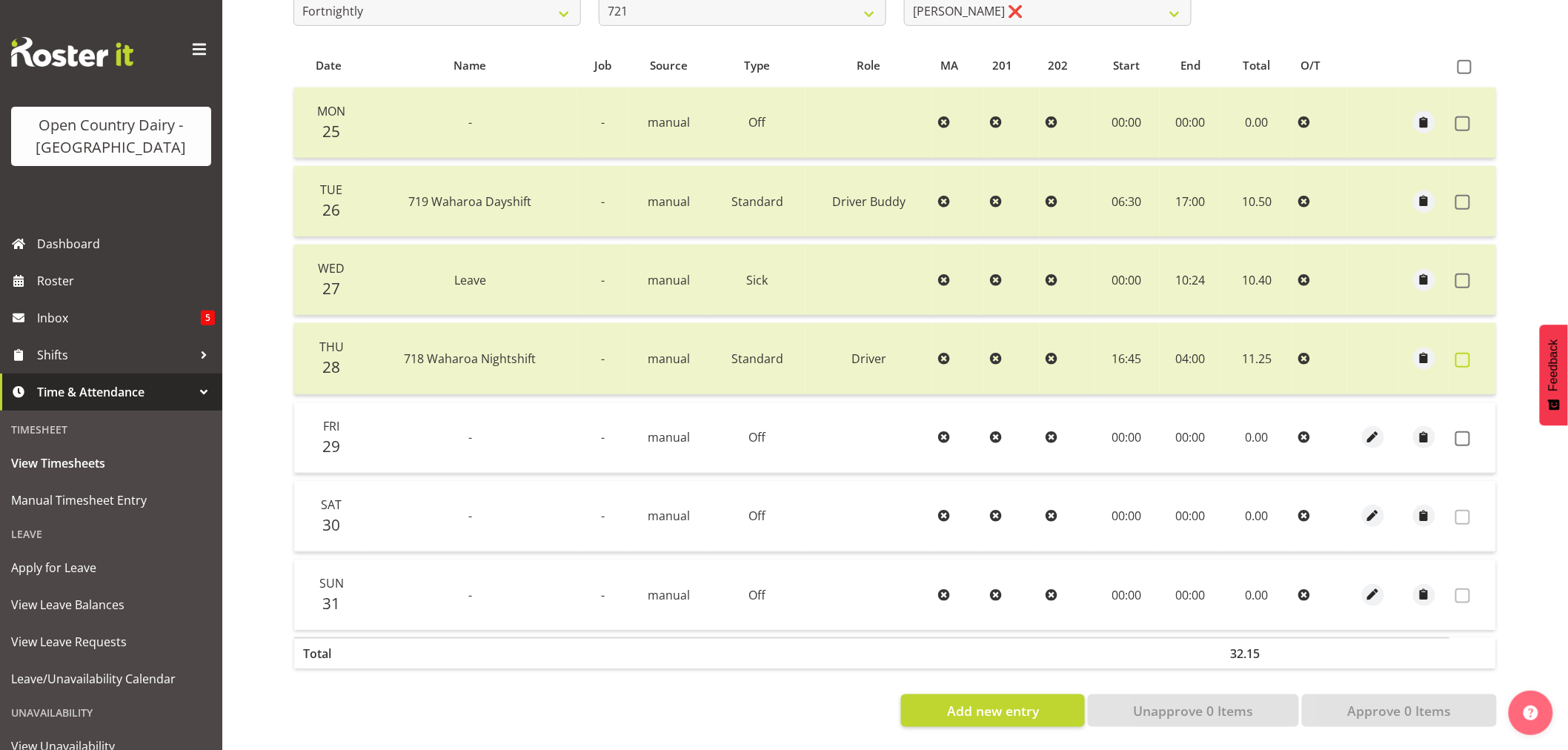
click at [1462, 353] on span at bounding box center [1462, 360] width 15 height 15
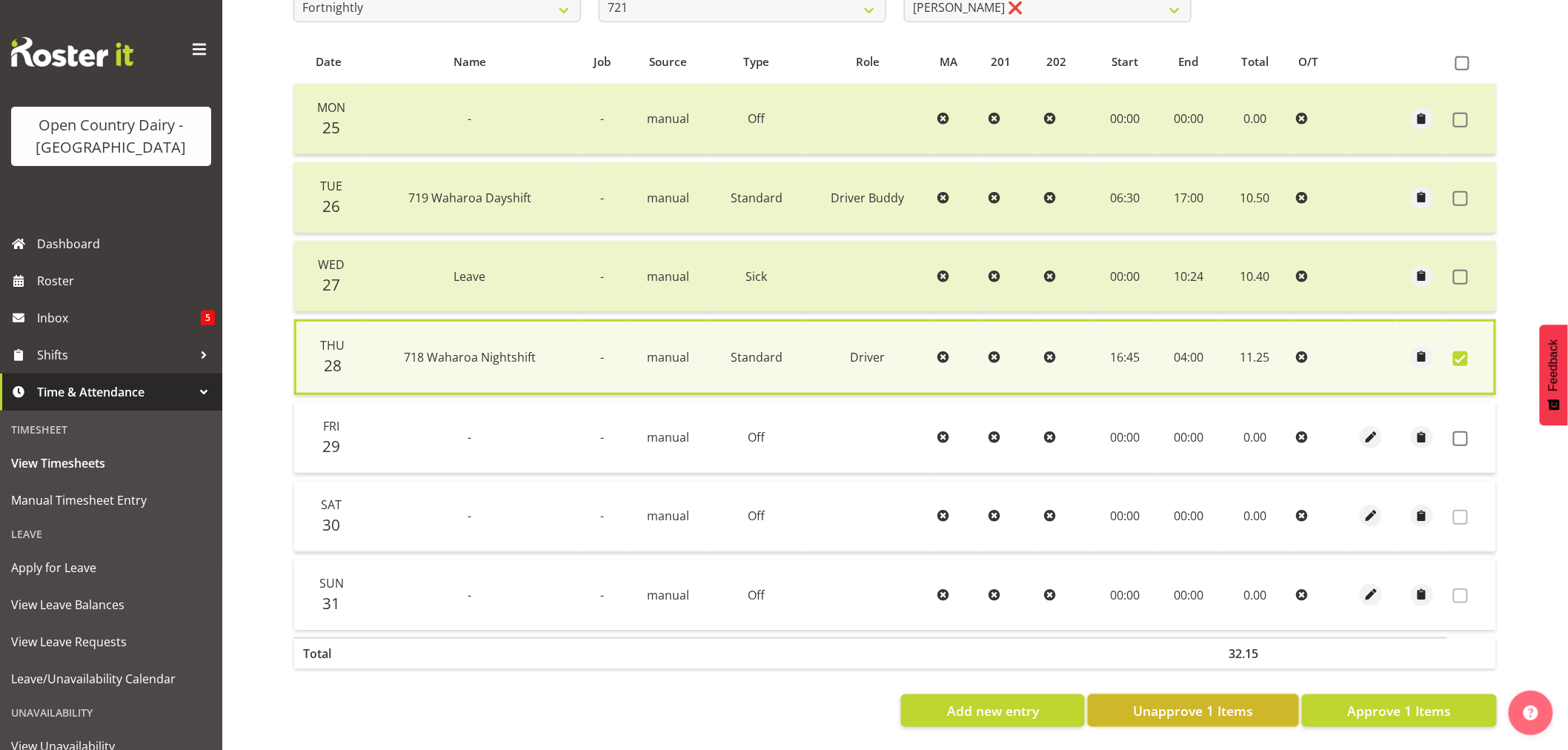
click at [1218, 703] on span "Unapprove 1 Items" at bounding box center [1193, 711] width 120 height 19
checkbox input "false"
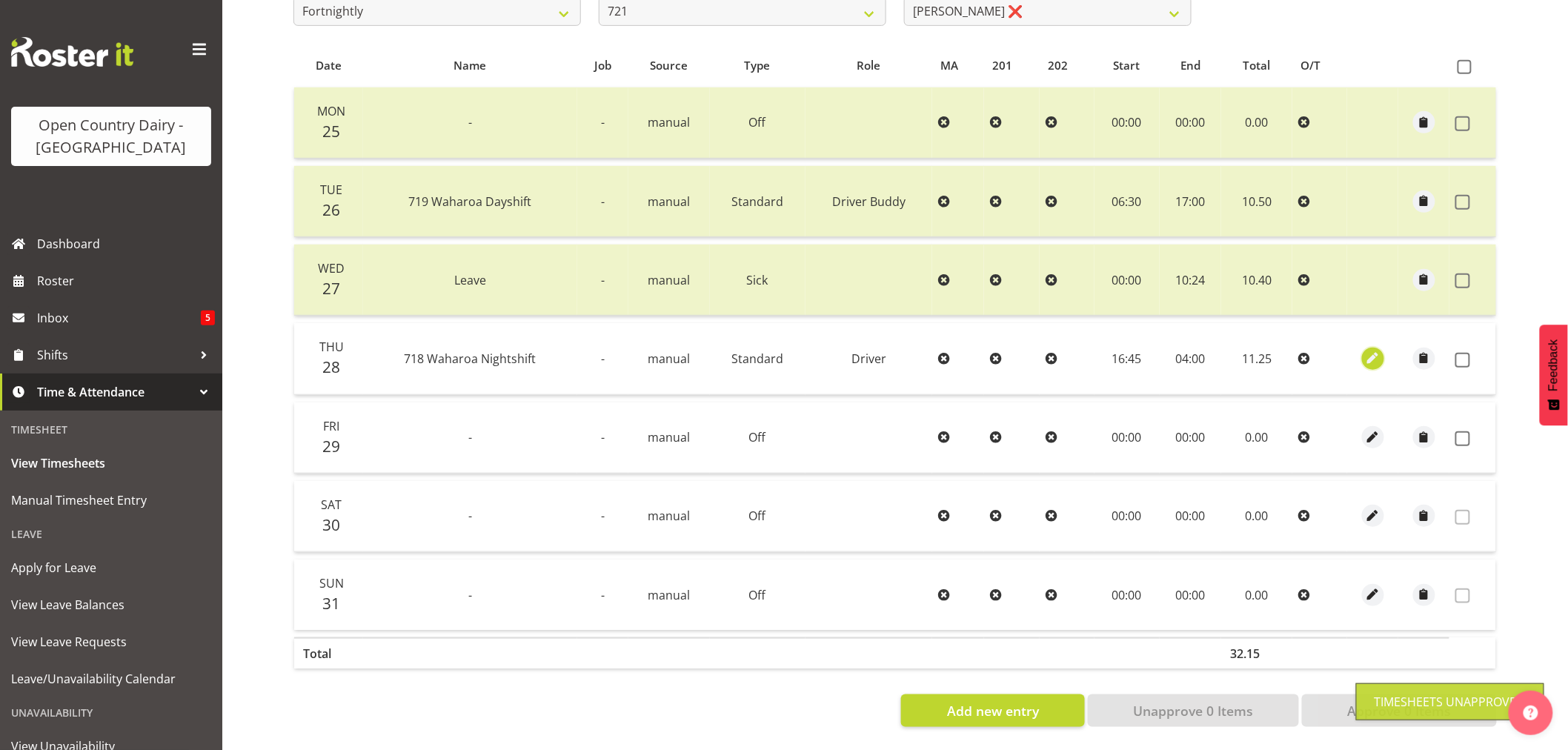
click at [1367, 349] on span "button" at bounding box center [1373, 358] width 17 height 17
select select "Standard"
select select "757"
select select "7"
select select "2025"
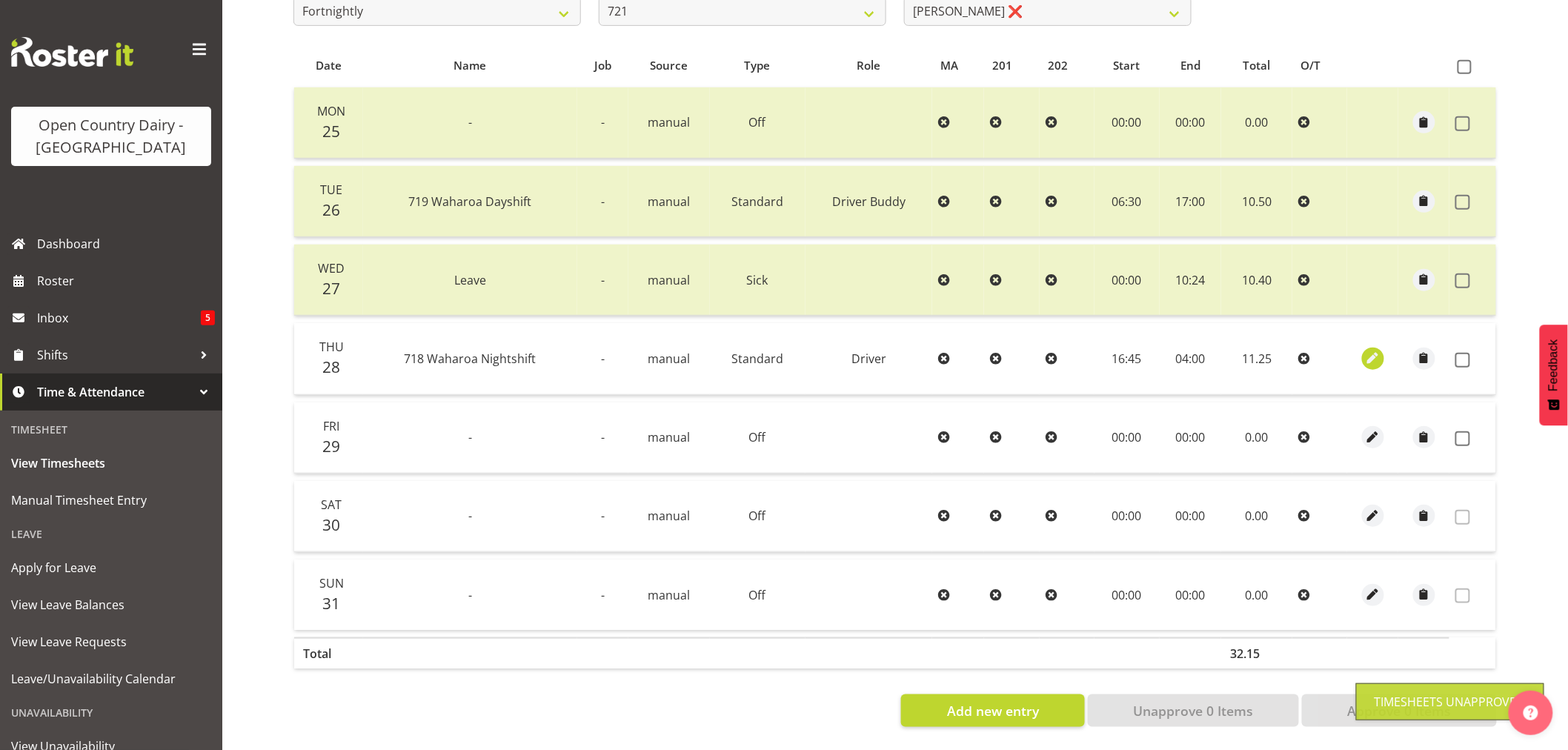
select select "4"
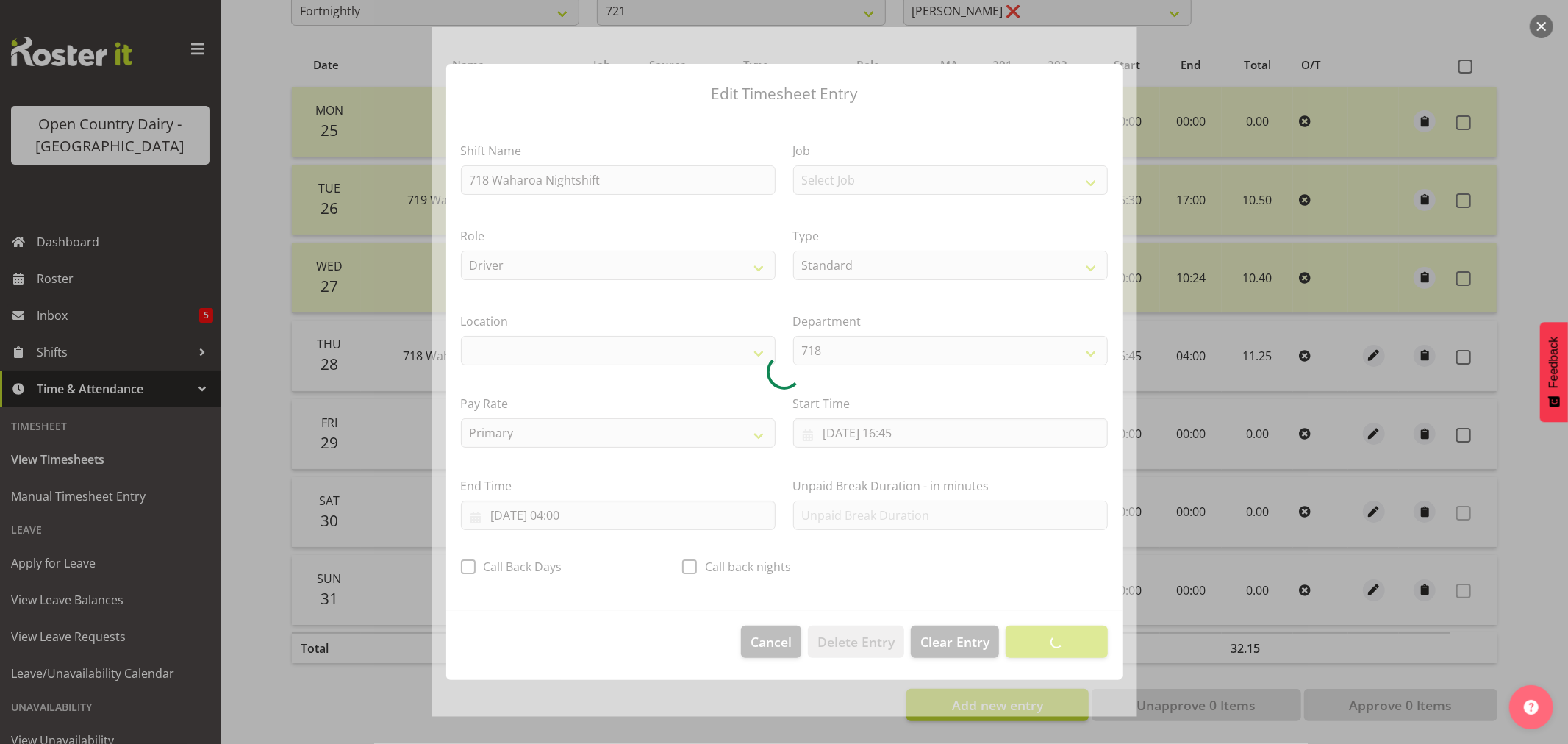
select select "1054"
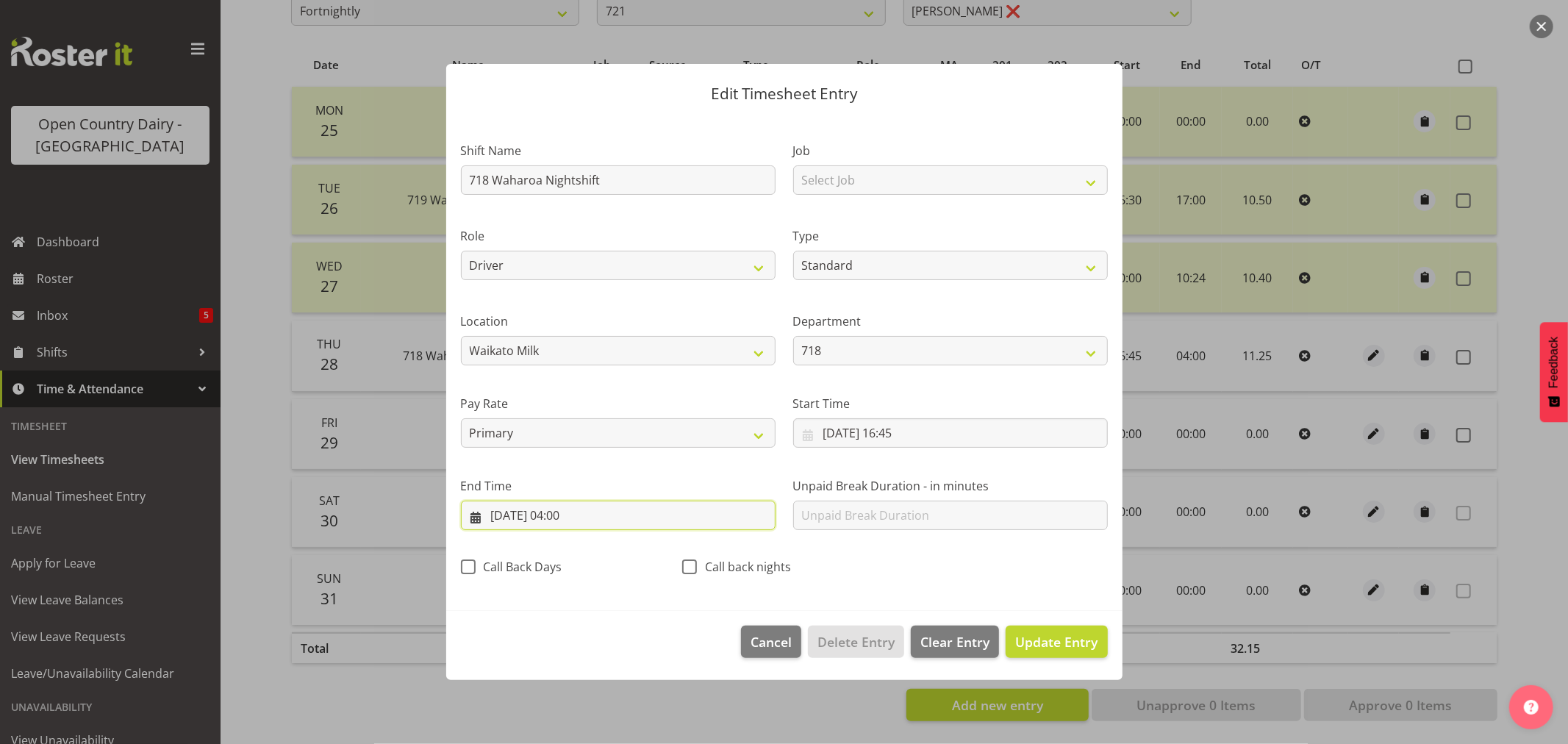
click at [588, 515] on input "29/08/2025, 04:00" at bounding box center [618, 516] width 315 height 30
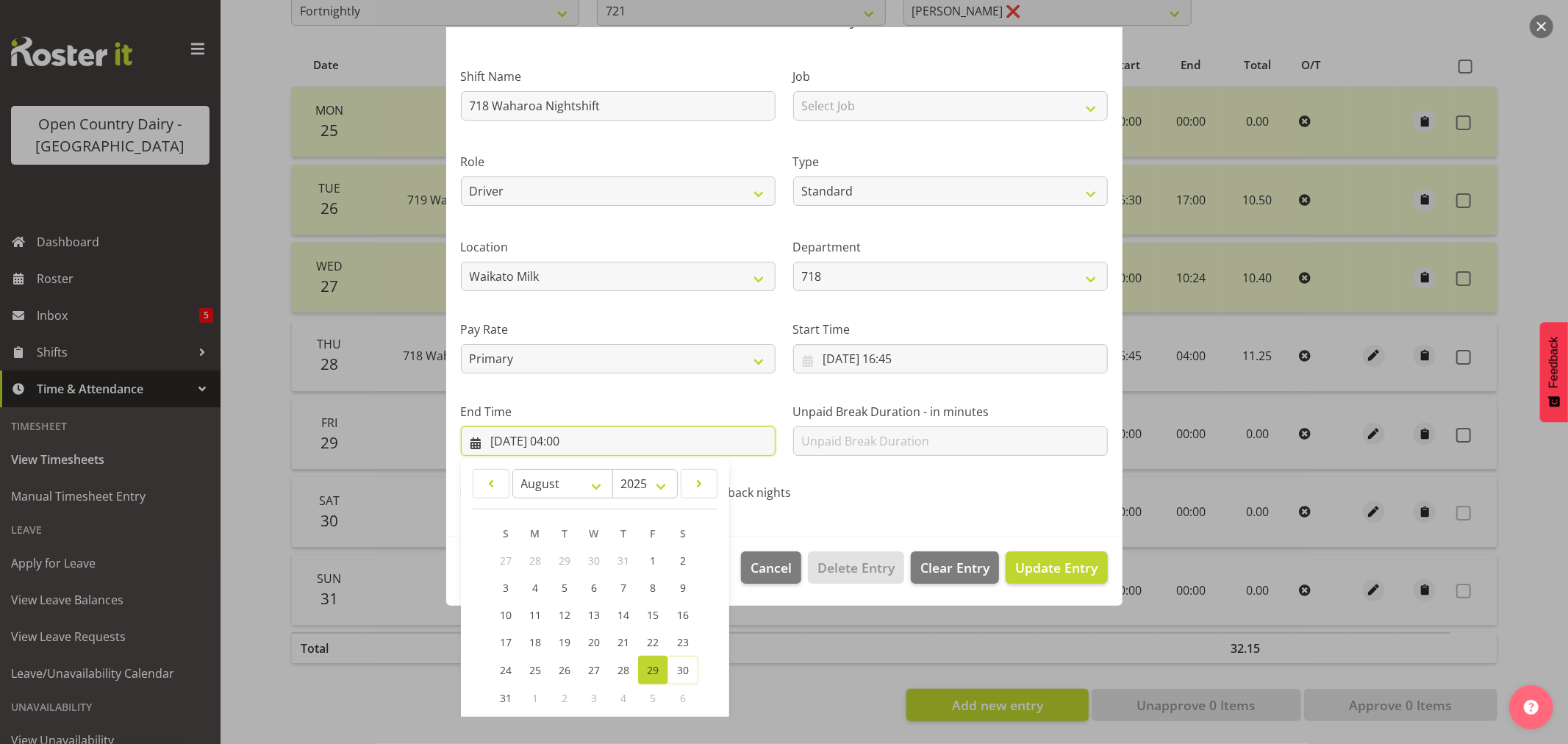
scroll to position [149, 0]
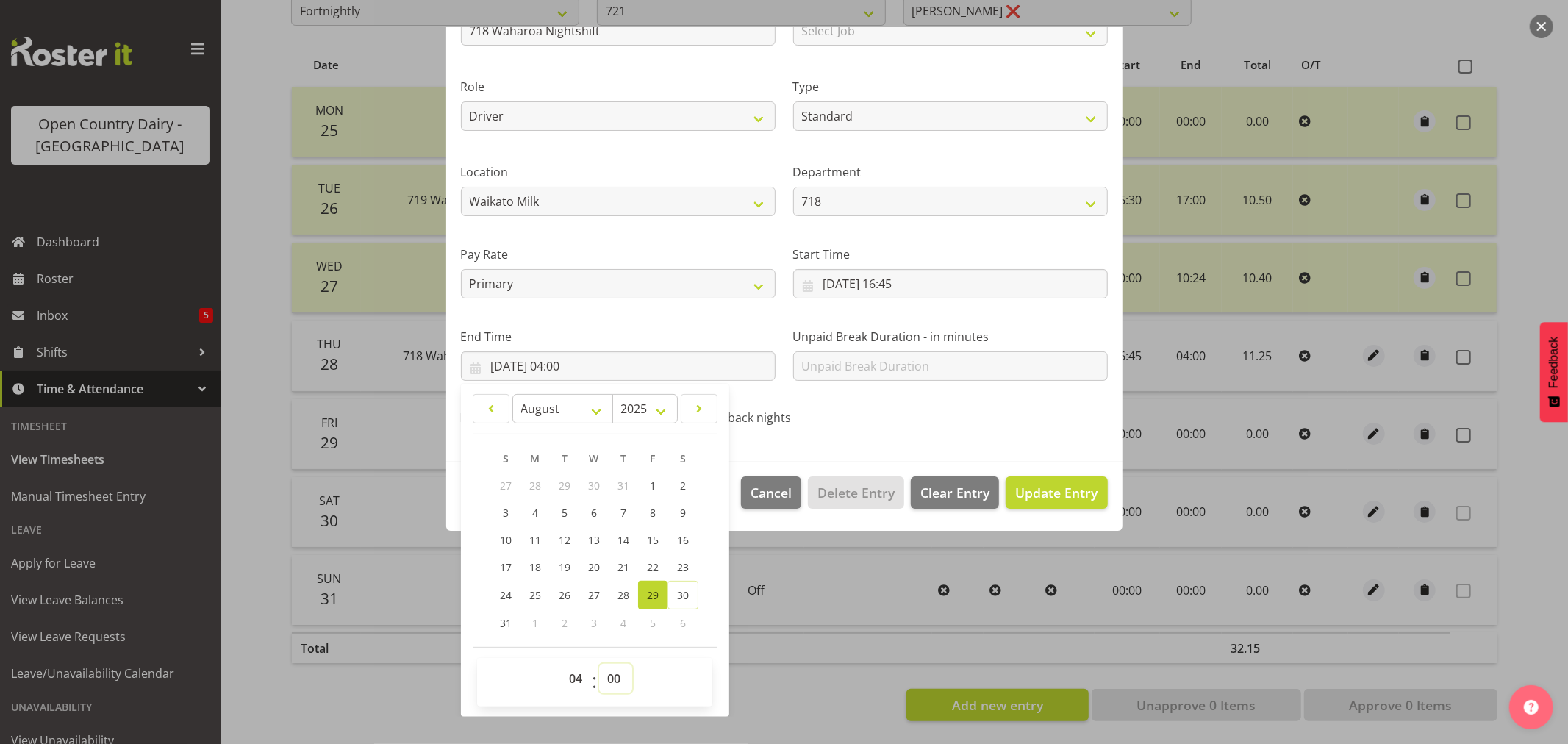
click at [617, 679] on select "00 01 02 03 04 05 06 07 08 09 10 11 12 13 14 15 16 17 18 19 20 21 22 23 24 25 2…" at bounding box center [616, 678] width 33 height 30
select select "45"
click at [599, 663] on select "00 01 02 03 04 05 06 07 08 09 10 11 12 13 14 15 16 17 18 19 20 21 22 23 24 25 2…" at bounding box center [616, 678] width 33 height 30
type input "29/08/2025, 04:45"
click at [1041, 483] on span "Update Entry" at bounding box center [1056, 492] width 82 height 18
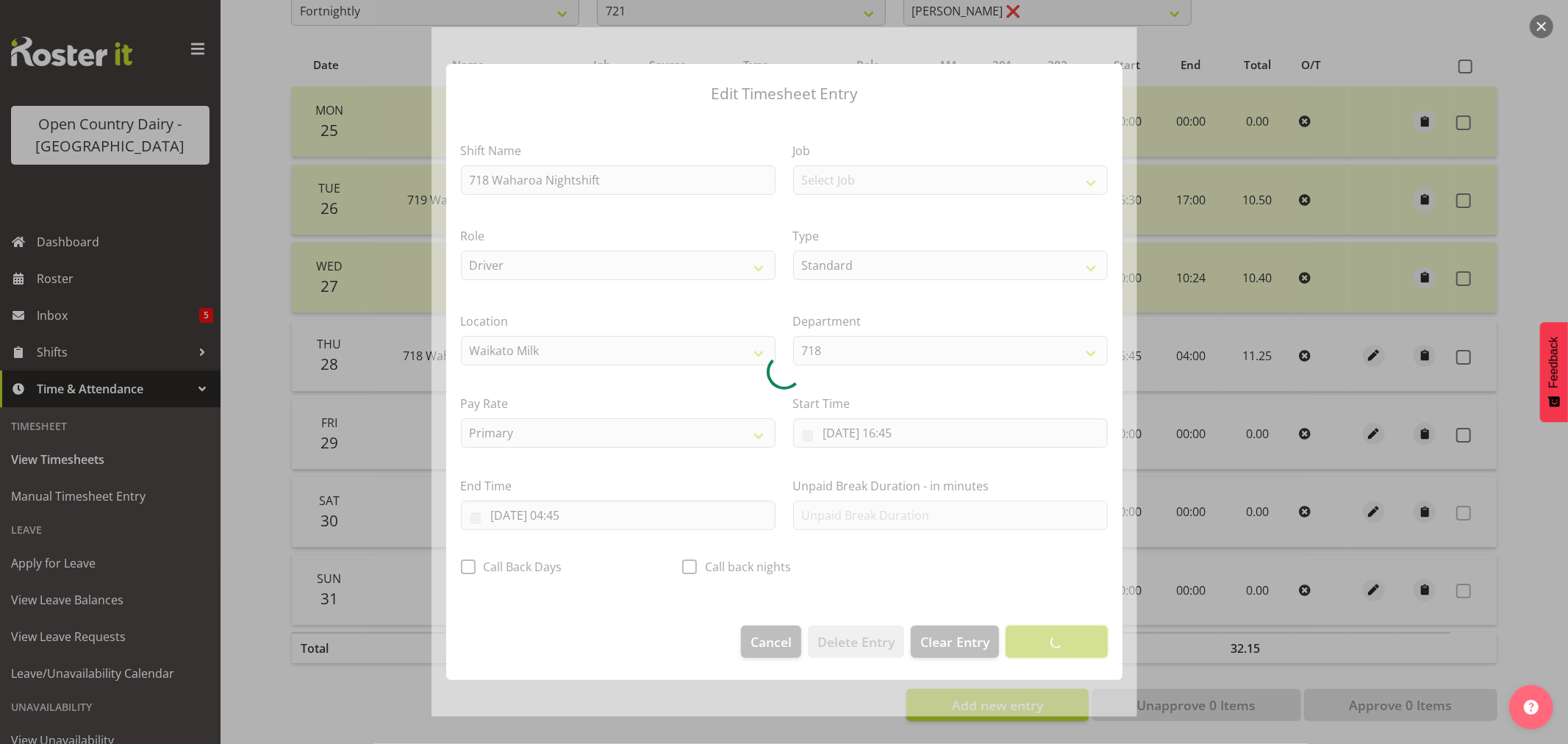
scroll to position [0, 0]
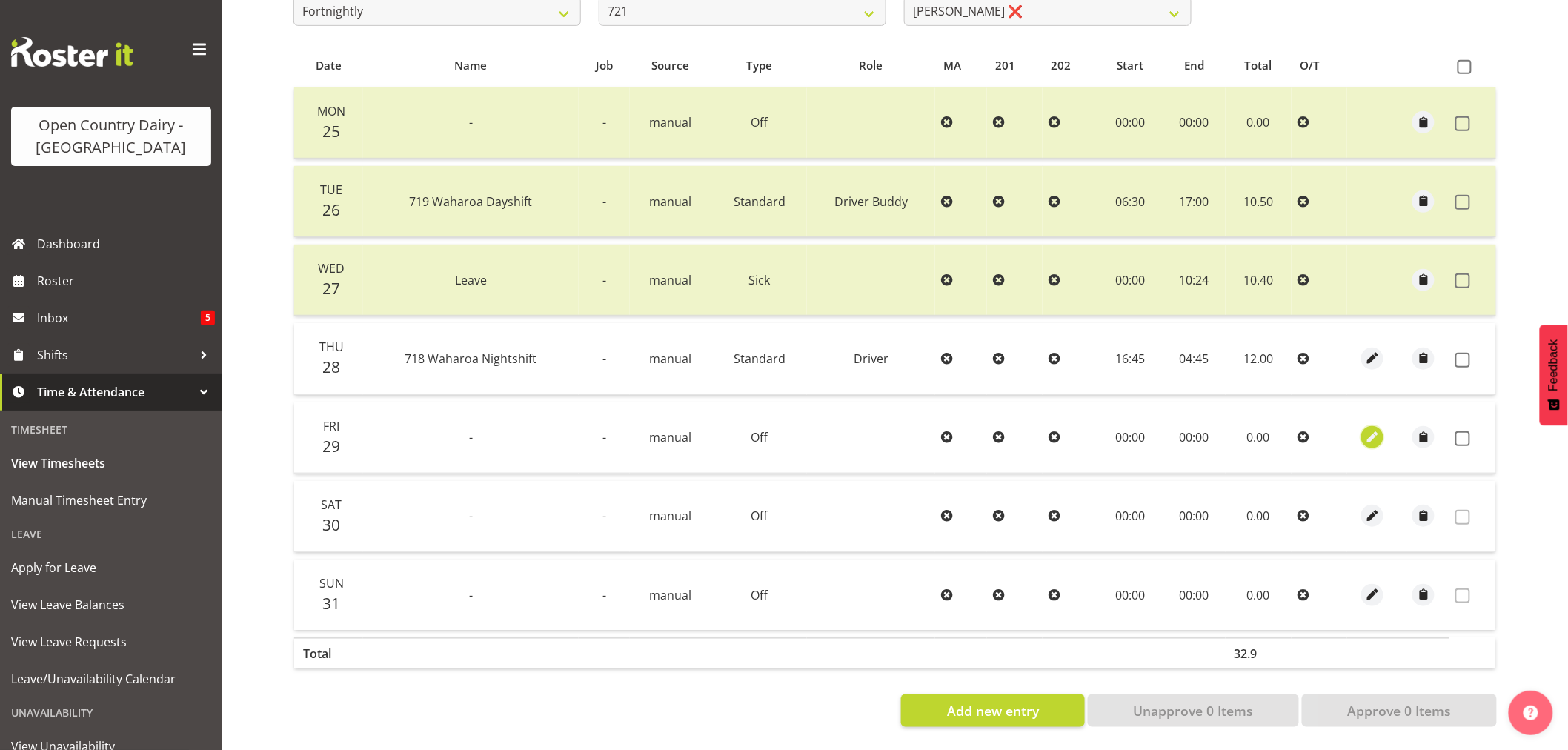
click at [1367, 429] on span "button" at bounding box center [1372, 438] width 17 height 17
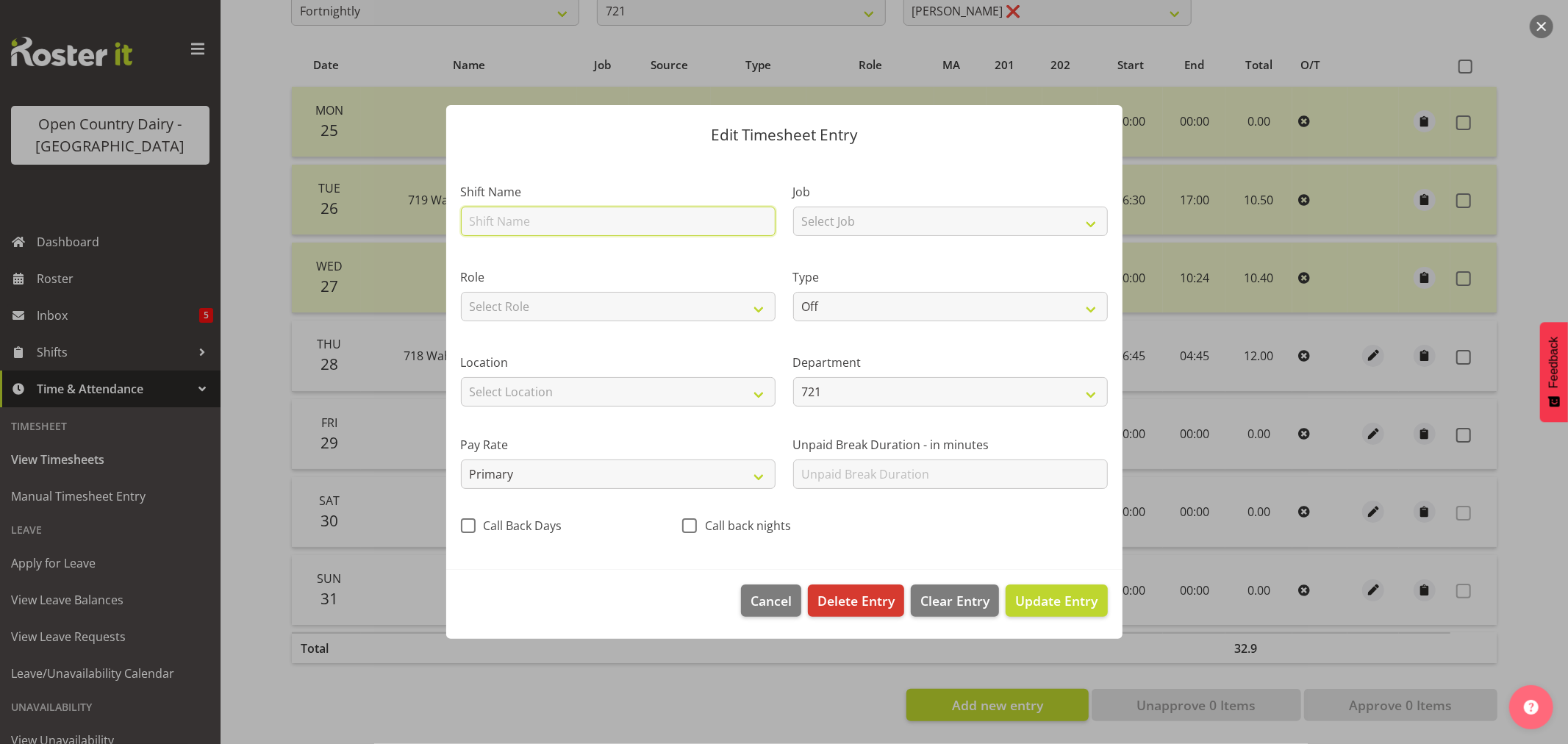
click at [501, 223] on input "text" at bounding box center [618, 221] width 315 height 30
type input "718 Waharoa Nightshift"
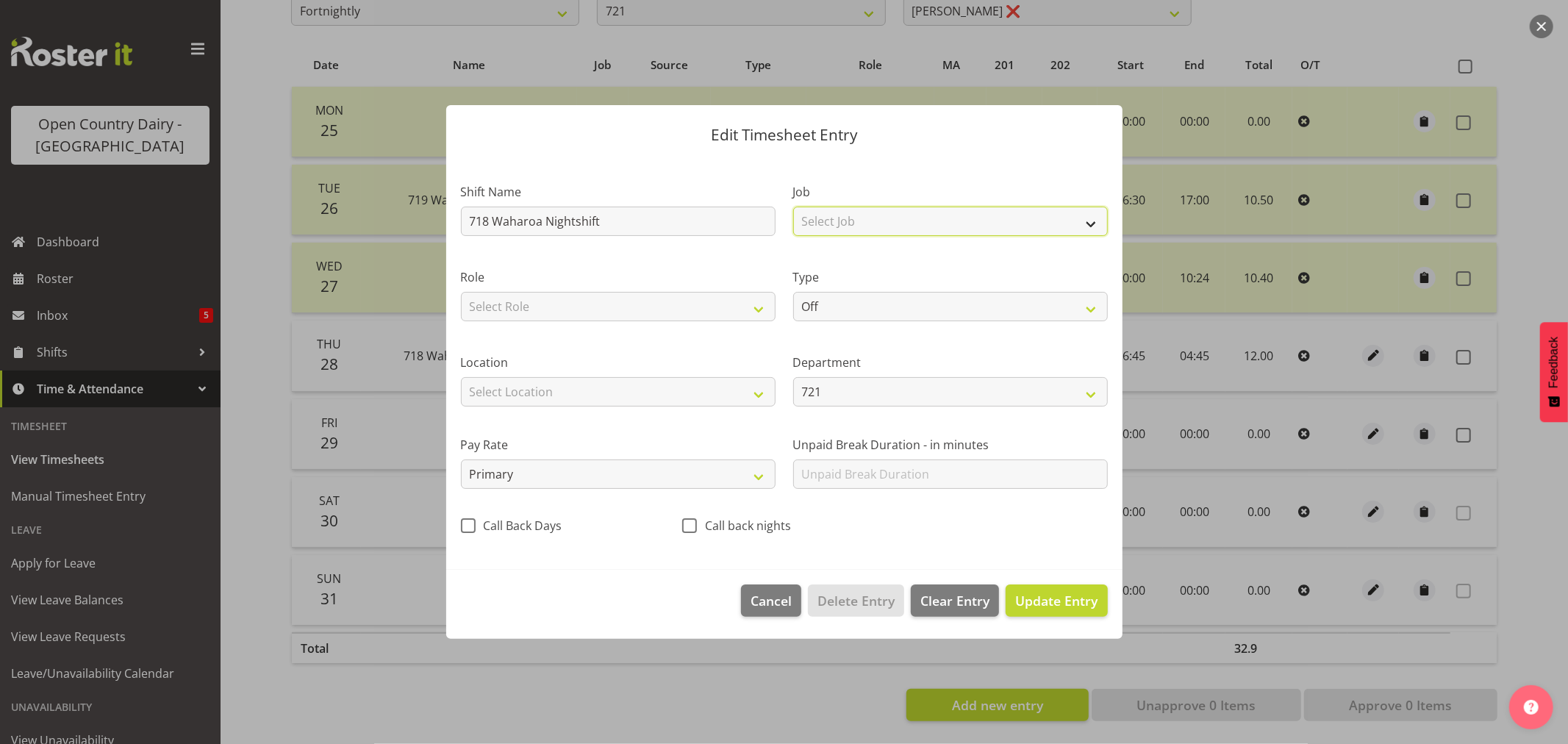
click at [856, 217] on select "Select Job Driver Driver supervisor Support" at bounding box center [951, 221] width 315 height 30
select select "9052"
click at [793, 207] on select "Select Job Driver Driver supervisor Support" at bounding box center [951, 221] width 315 height 30
click at [570, 304] on select "Select Role Driver Driver Buddy" at bounding box center [618, 307] width 315 height 30
select select "1166"
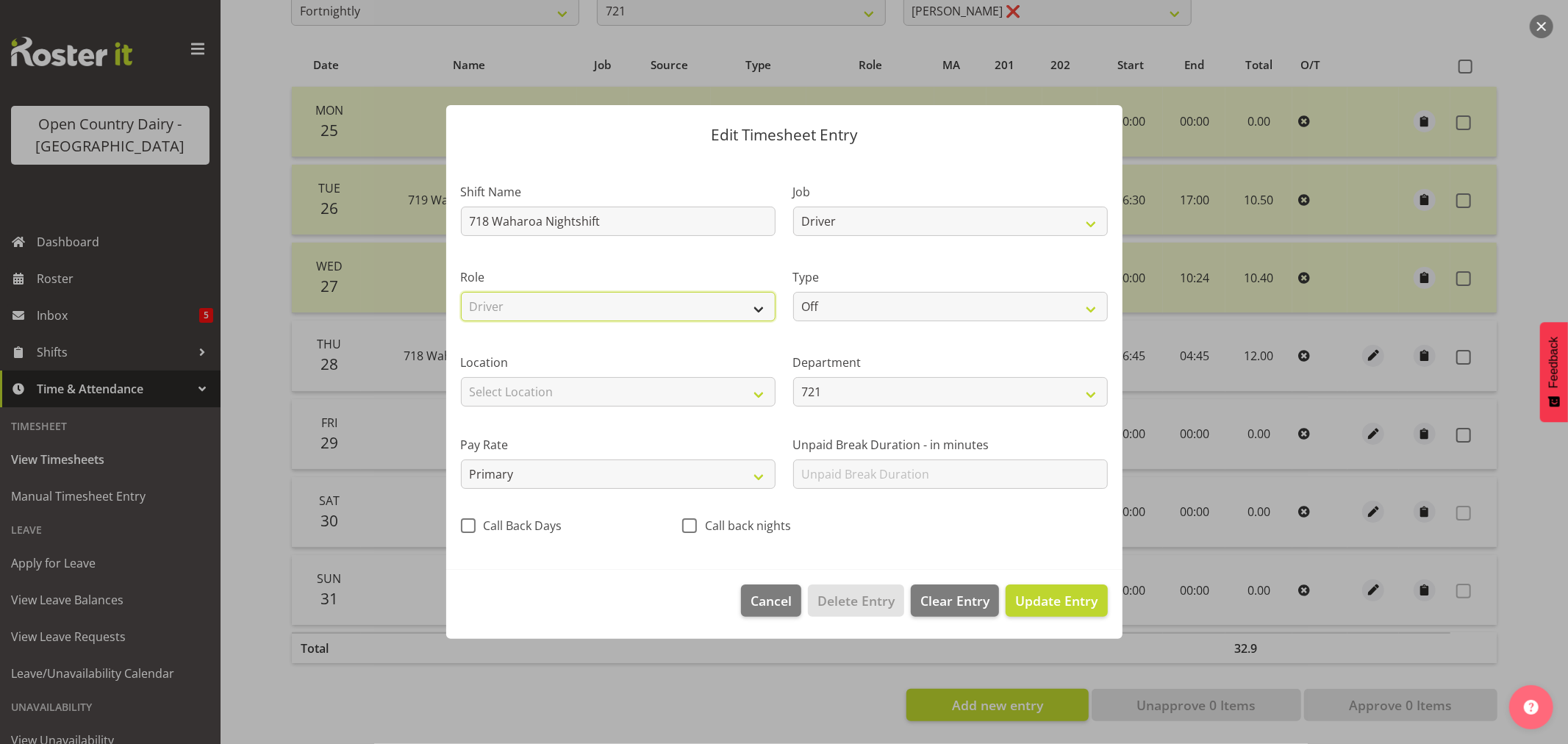
click at [461, 292] on select "Select Role Driver Driver Buddy" at bounding box center [618, 307] width 315 height 30
click at [882, 309] on select "Off Standard Public Holiday Public Holiday (Worked) Day In Lieu Annual Leave Si…" at bounding box center [951, 307] width 315 height 30
select select "Standard"
click at [793, 292] on select "Off Standard Public Holiday Public Holiday (Worked) Day In Lieu Annual Leave Si…" at bounding box center [951, 307] width 315 height 30
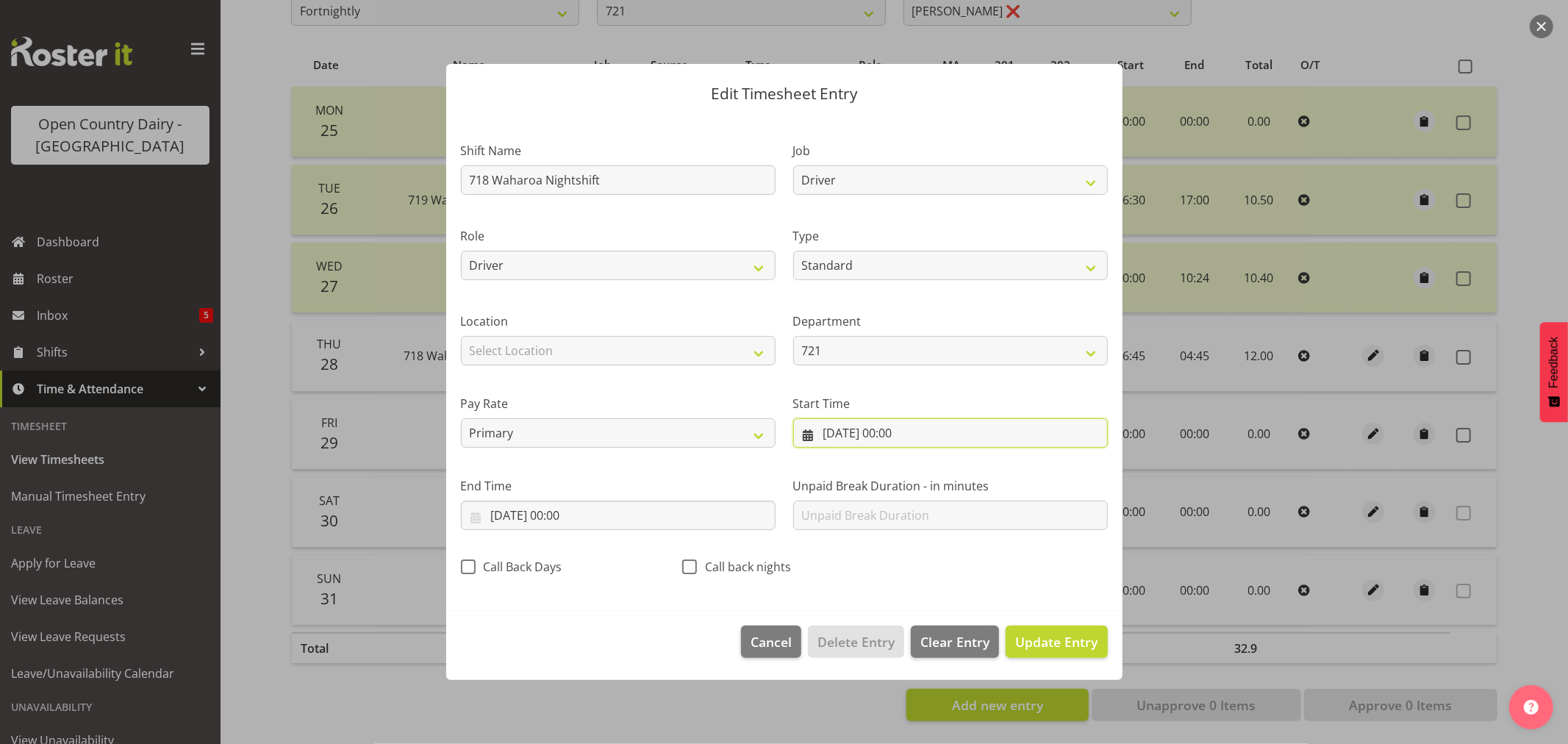
click at [883, 430] on input "29/08/2025, 00:00" at bounding box center [951, 433] width 315 height 30
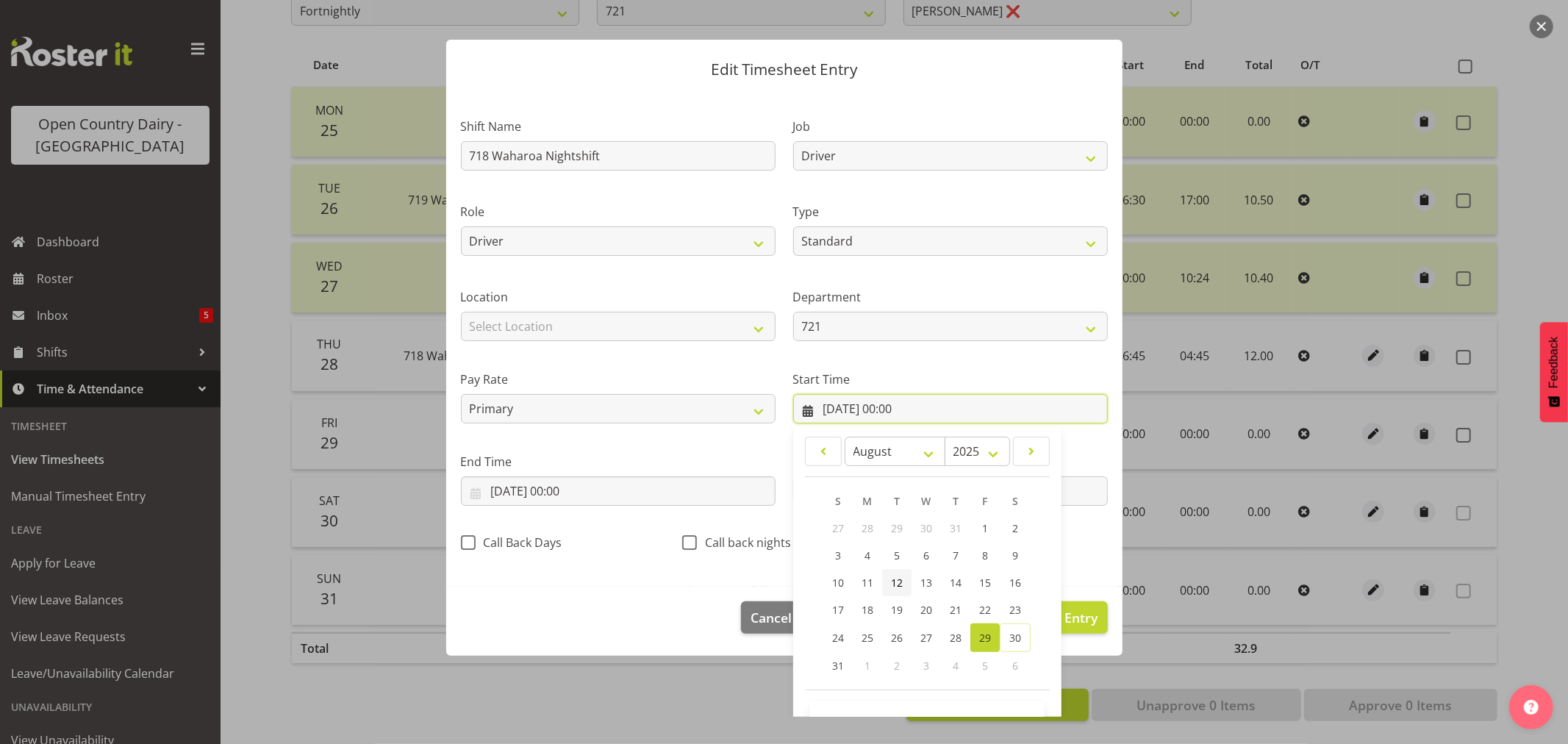
scroll to position [66, 0]
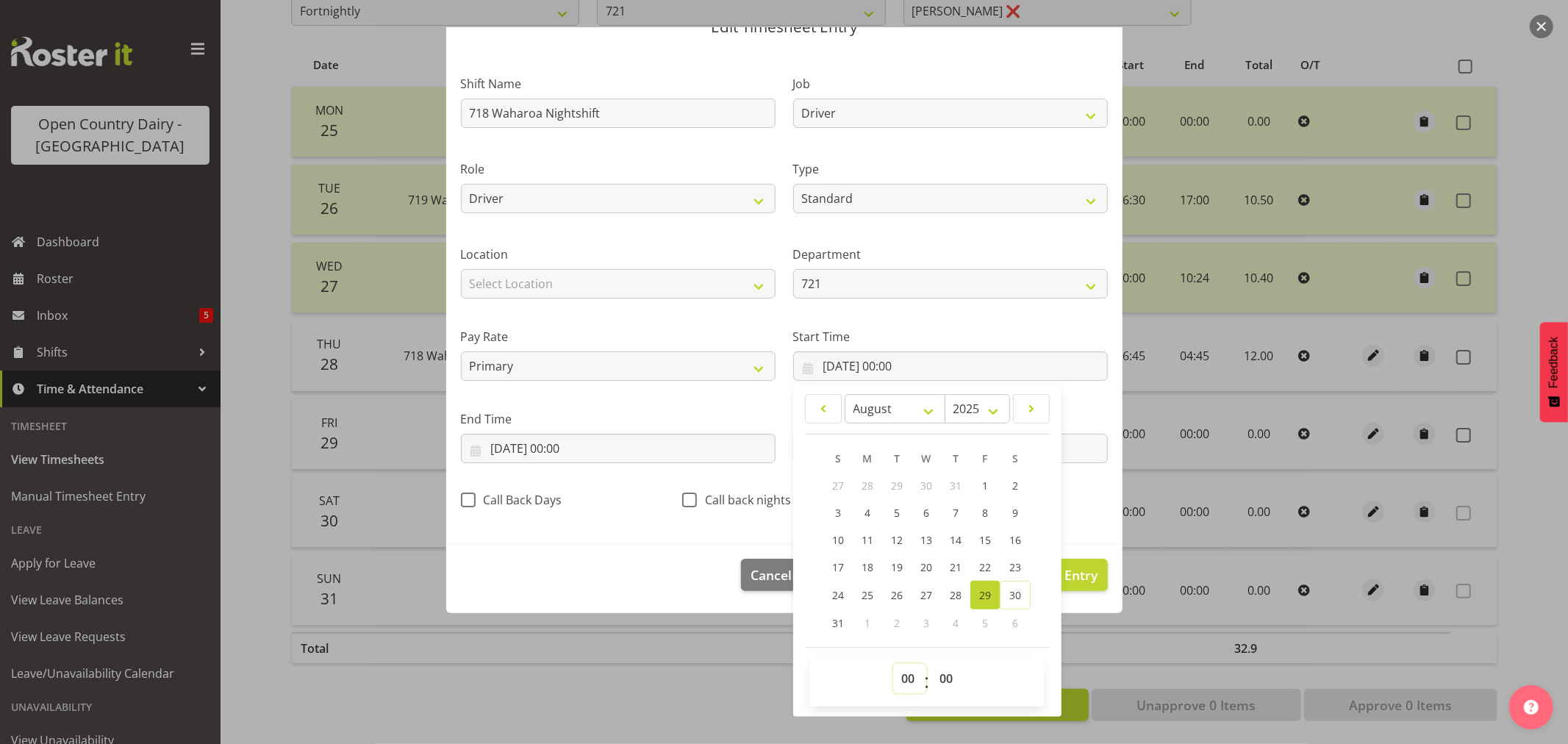
click at [903, 677] on select "00 01 02 03 04 05 06 07 08 09 10 11 12 13 14 15 16 17 18 19 20 21 22 23" at bounding box center [909, 678] width 33 height 30
select select "16"
click at [893, 663] on select "00 01 02 03 04 05 06 07 08 09 10 11 12 13 14 15 16 17 18 19 20 21 22 23" at bounding box center [909, 678] width 33 height 30
type input "29/08/2025, 16:00"
click at [942, 678] on select "00 01 02 03 04 05 06 07 08 09 10 11 12 13 14 15 16 17 18 19 20 21 22 23 24 25 2…" at bounding box center [948, 678] width 33 height 30
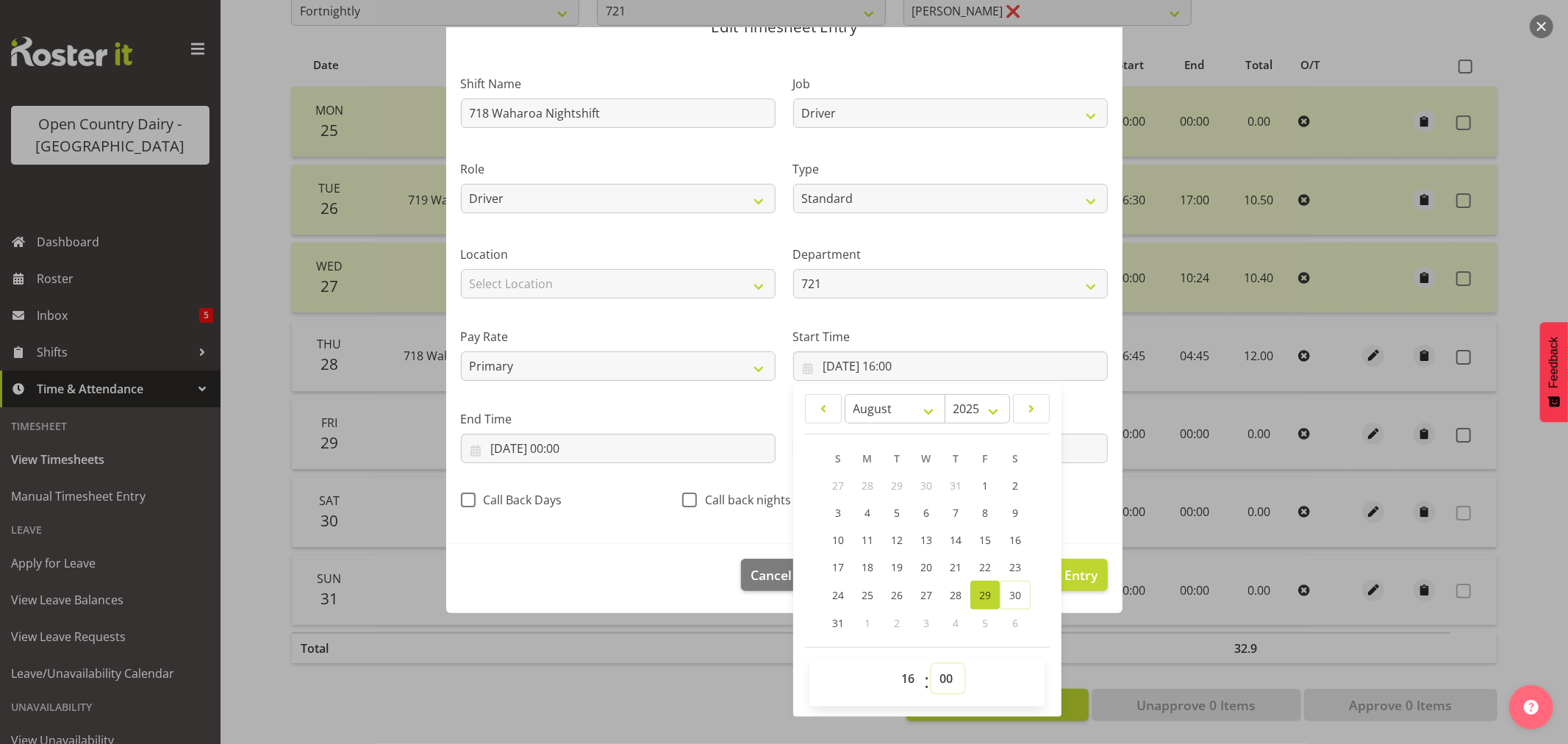
select select "45"
click at [931, 663] on select "00 01 02 03 04 05 06 07 08 09 10 11 12 13 14 15 16 17 18 19 20 21 22 23 24 25 2…" at bounding box center [948, 678] width 33 height 30
type input "29/08/2025, 16:45"
click at [512, 448] on input "29/08/2025, 00:00" at bounding box center [618, 448] width 315 height 30
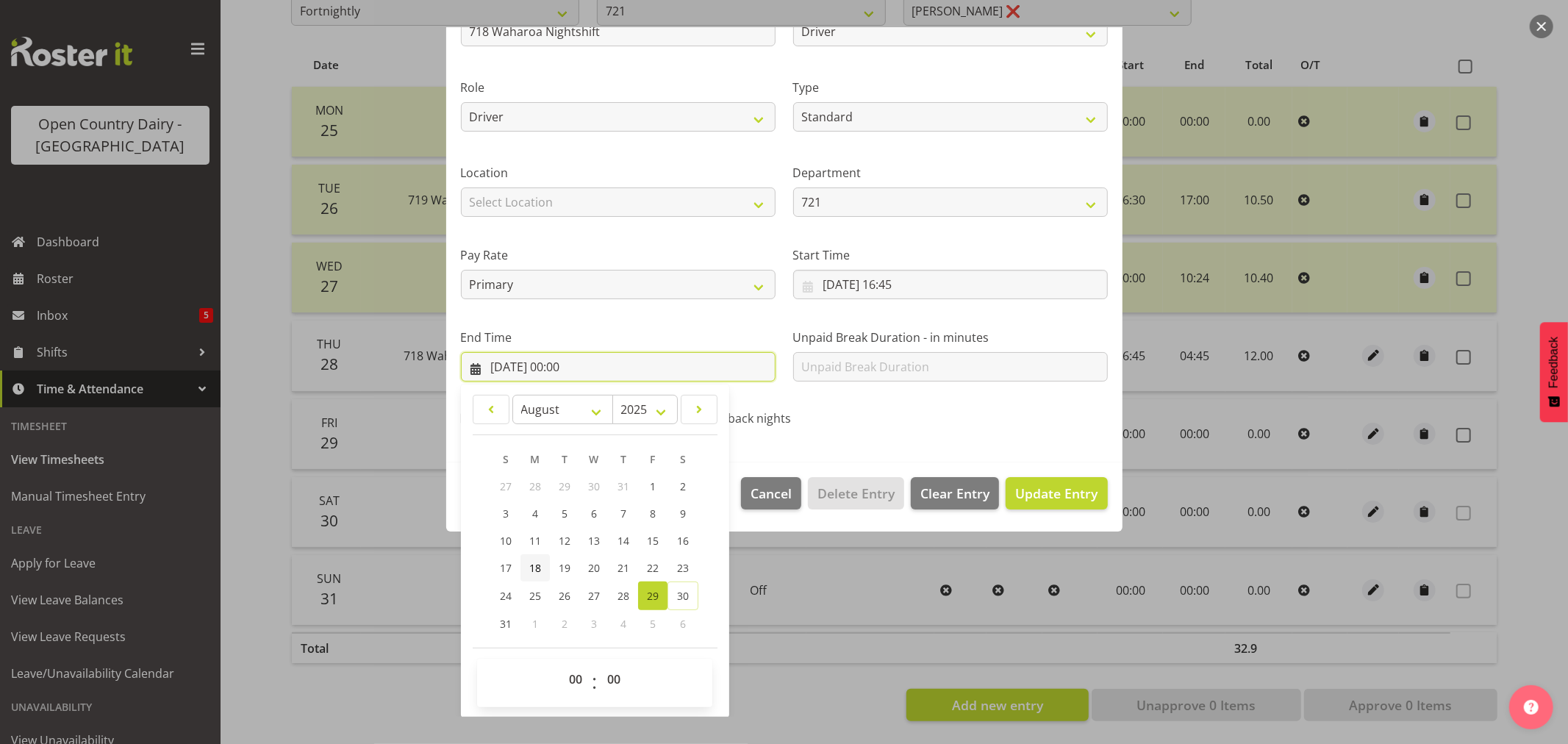
scroll to position [149, 0]
click at [685, 589] on span "30" at bounding box center [682, 595] width 12 height 14
type input "30/08/2025, 00:00"
click at [574, 674] on select "00 01 02 03 04 05 06 07 08 09 10 11 12 13 14 15 16 17 18 19 20 21 22 23" at bounding box center [577, 678] width 33 height 30
select select "5"
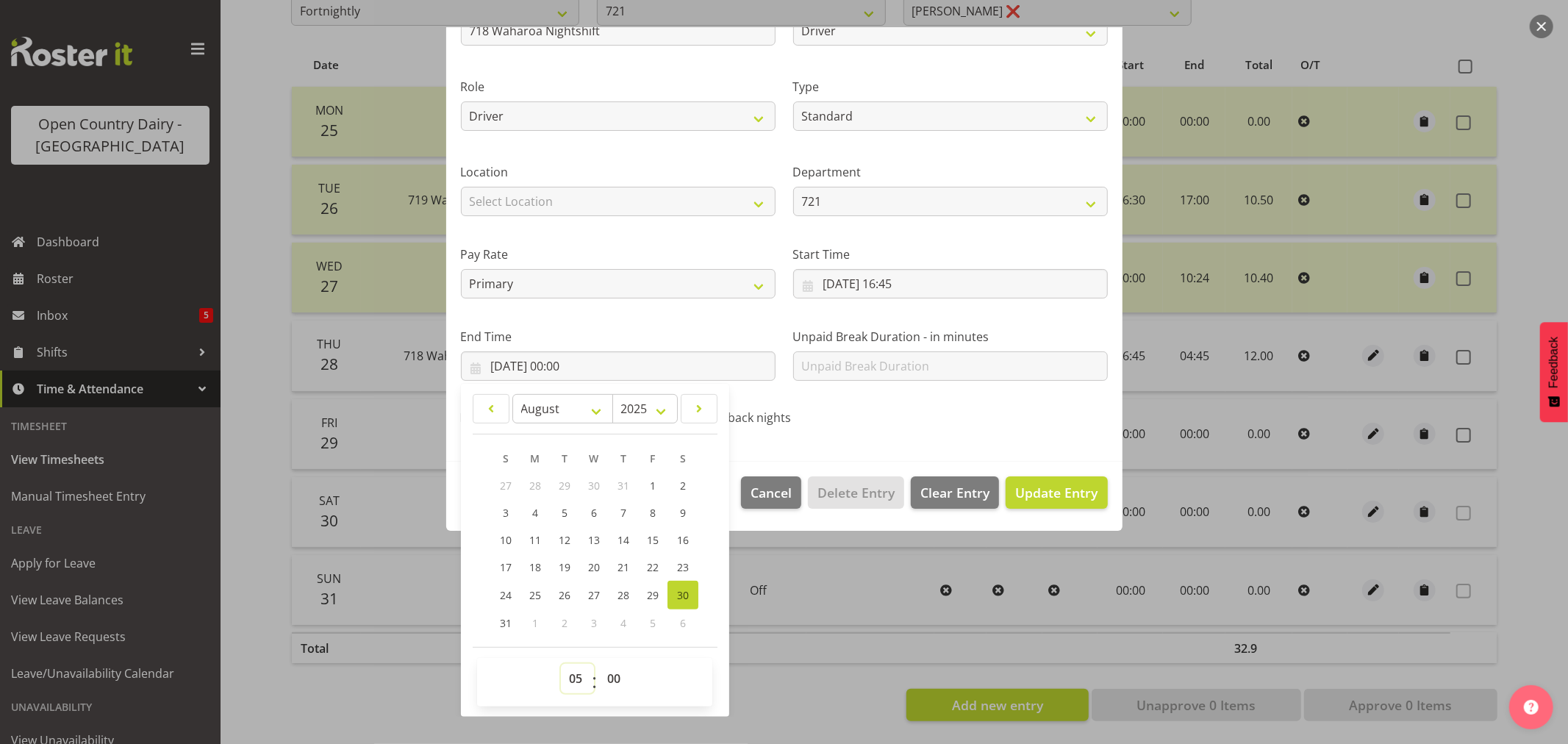
click at [561, 663] on select "00 01 02 03 04 05 06 07 08 09 10 11 12 13 14 15 16 17 18 19 20 21 22 23" at bounding box center [577, 678] width 33 height 30
type input "30/08/2025, 05:00"
click at [615, 678] on select "00 01 02 03 04 05 06 07 08 09 10 11 12 13 14 15 16 17 18 19 20 21 22 23 24 25 2…" at bounding box center [616, 678] width 33 height 30
select select "45"
click at [599, 663] on select "00 01 02 03 04 05 06 07 08 09 10 11 12 13 14 15 16 17 18 19 20 21 22 23 24 25 2…" at bounding box center [616, 678] width 33 height 30
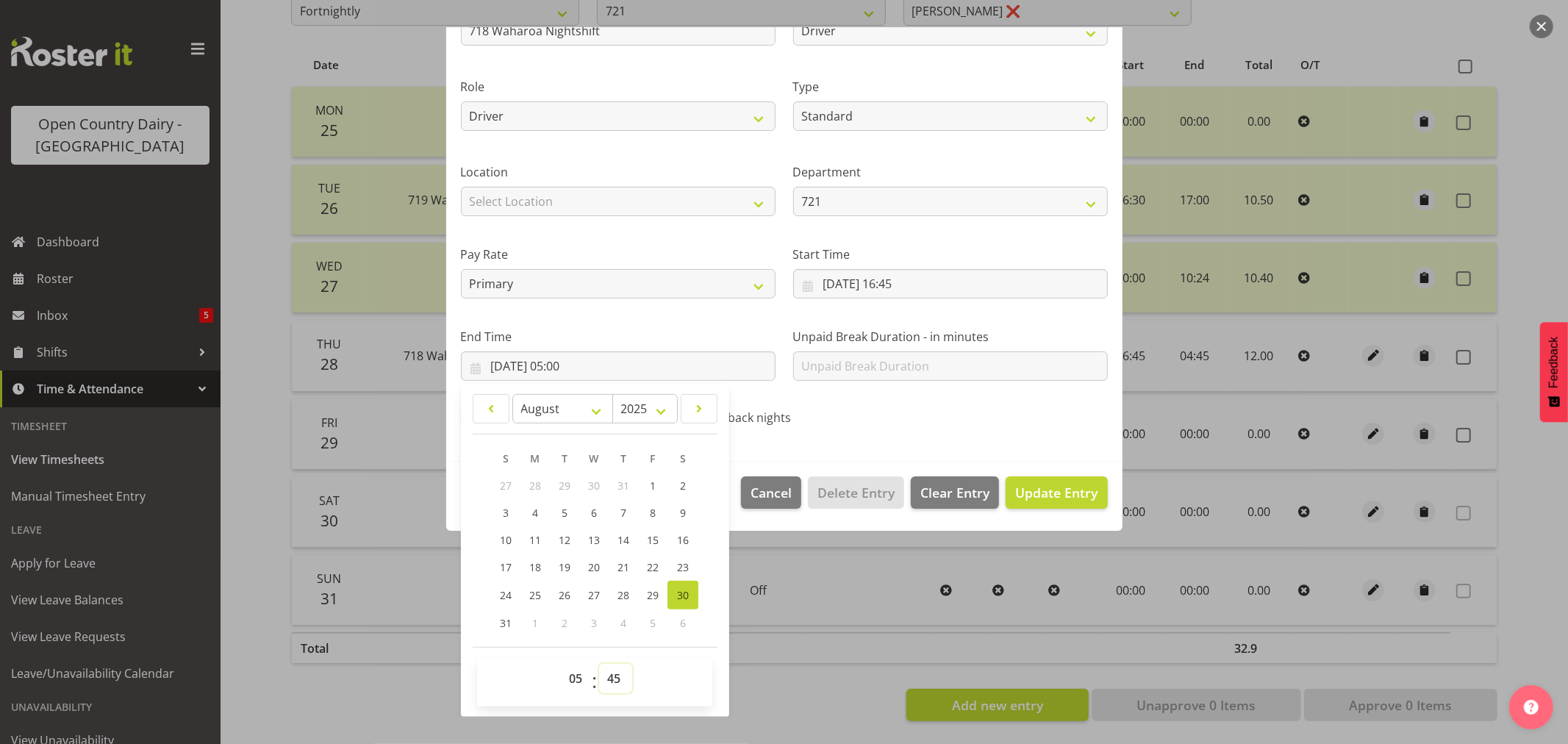
type input "30/08/2025, 05:45"
click at [1011, 480] on button "Update Entry" at bounding box center [1056, 492] width 102 height 32
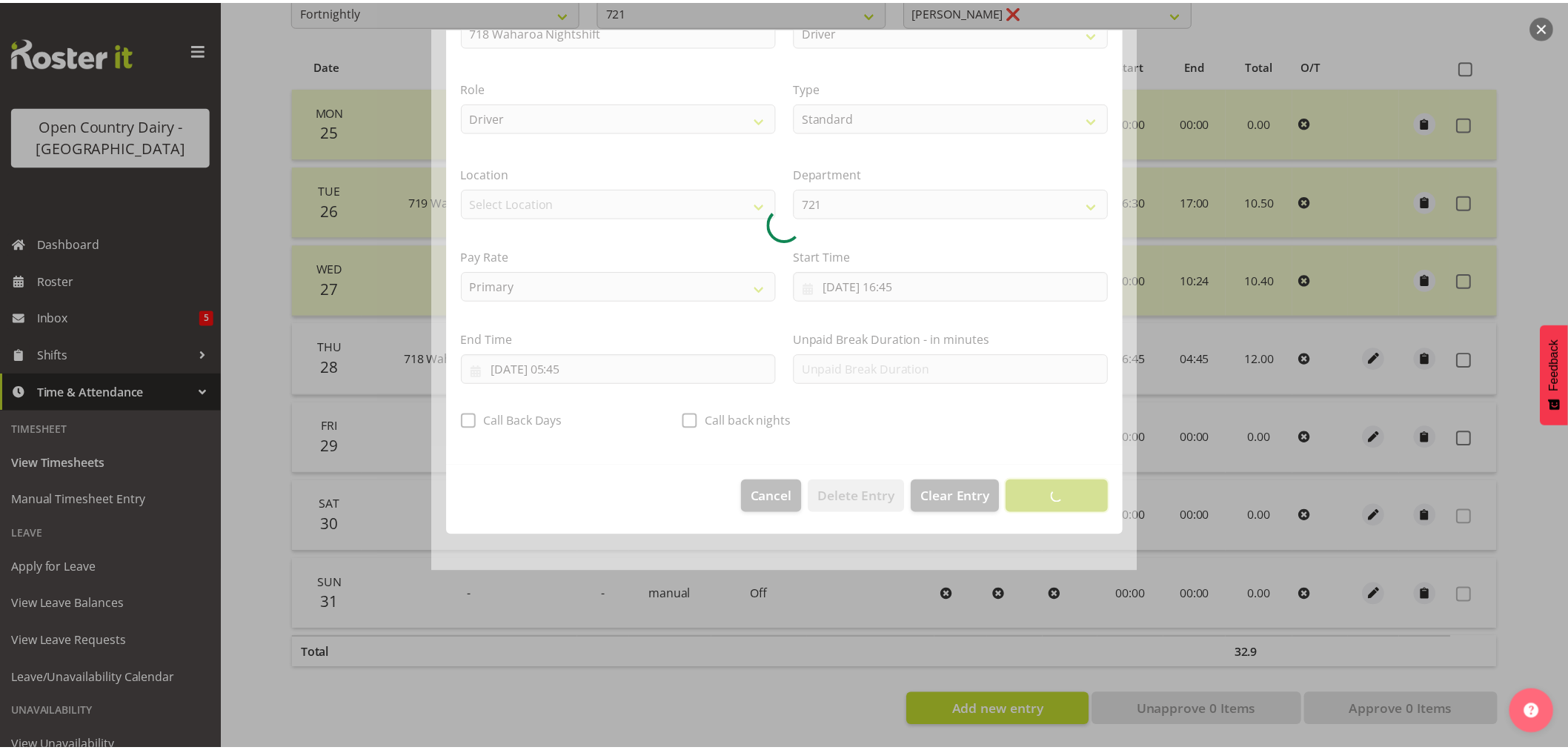
scroll to position [0, 0]
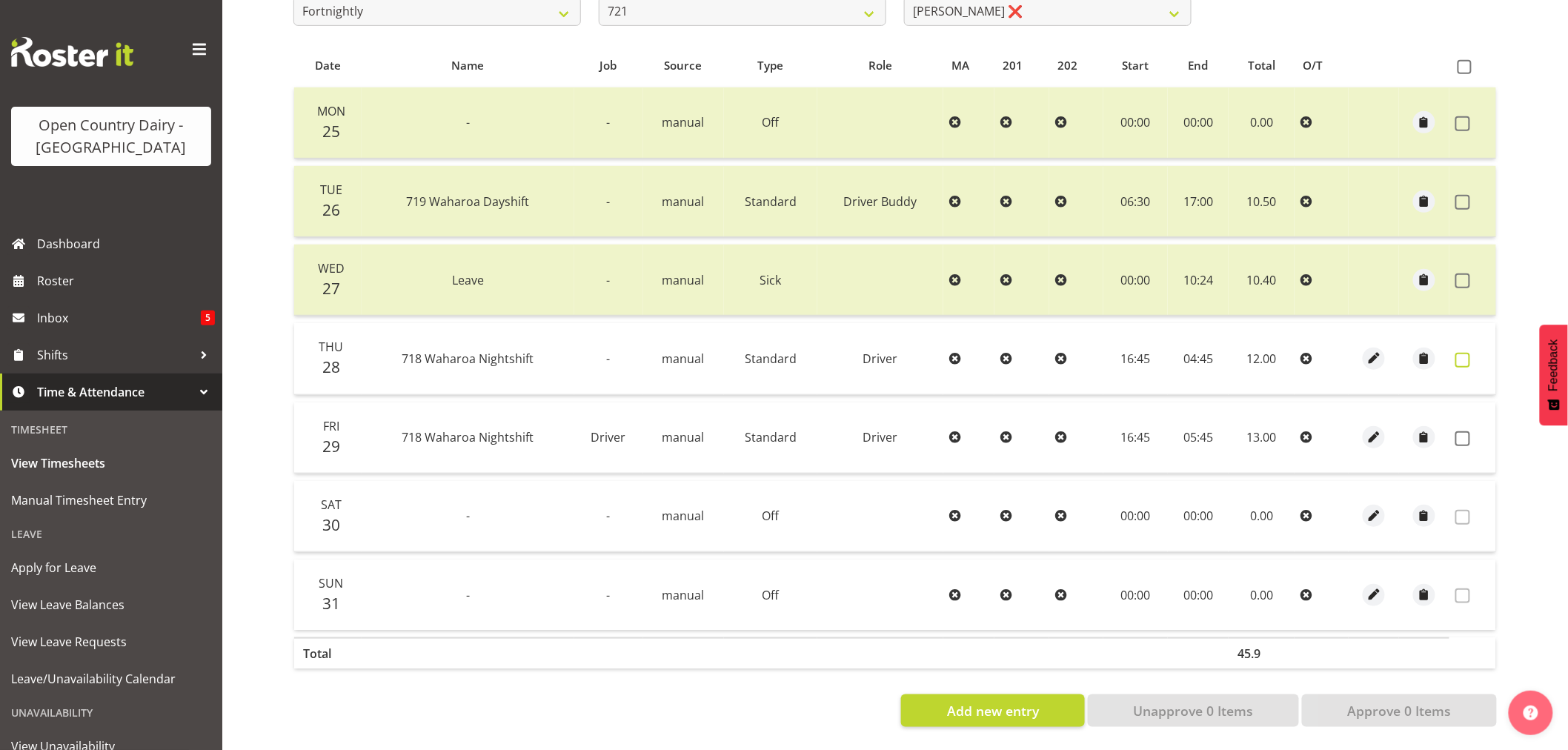
click at [1462, 353] on span at bounding box center [1462, 360] width 15 height 15
checkbox input "true"
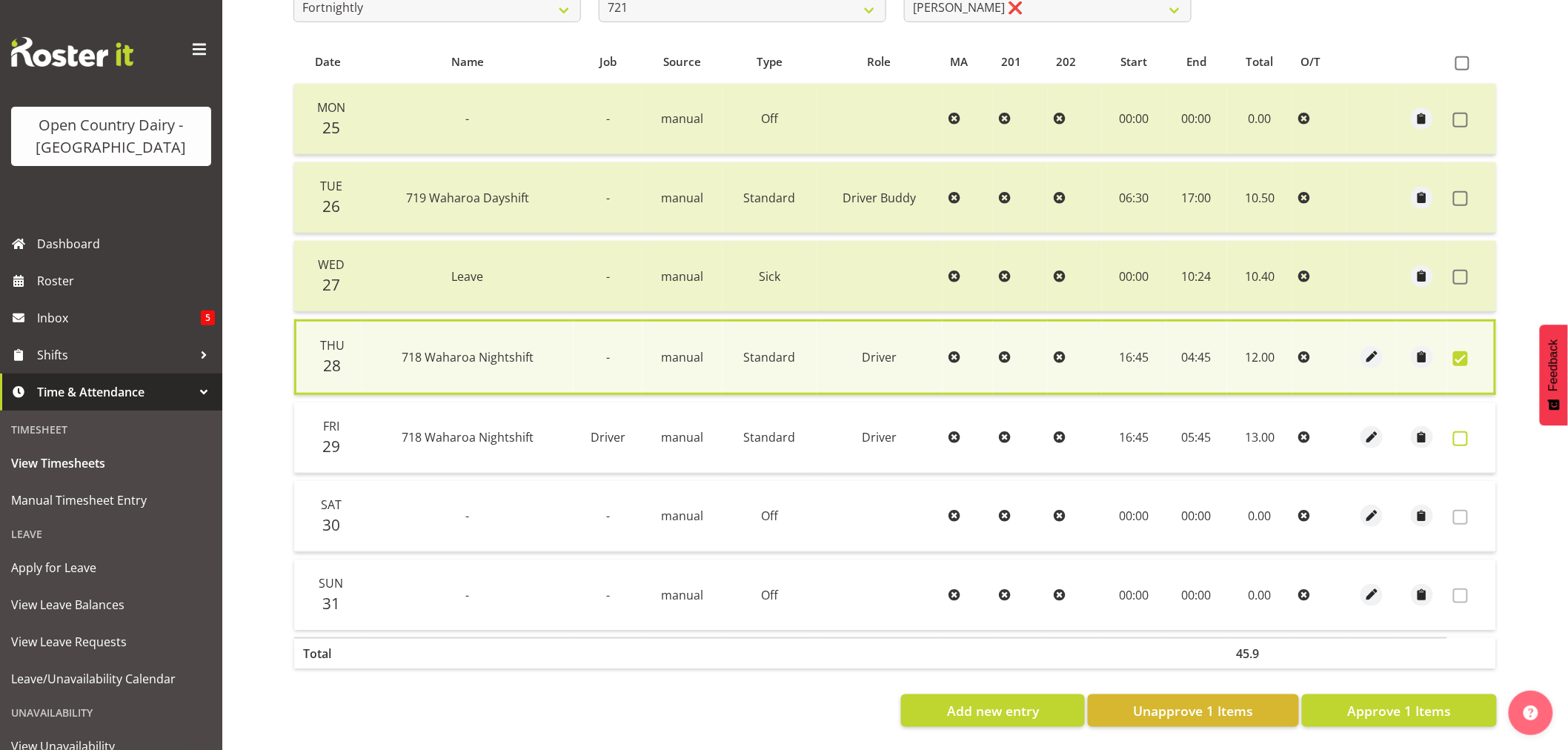
click at [1464, 432] on span at bounding box center [1460, 438] width 15 height 15
checkbox input "true"
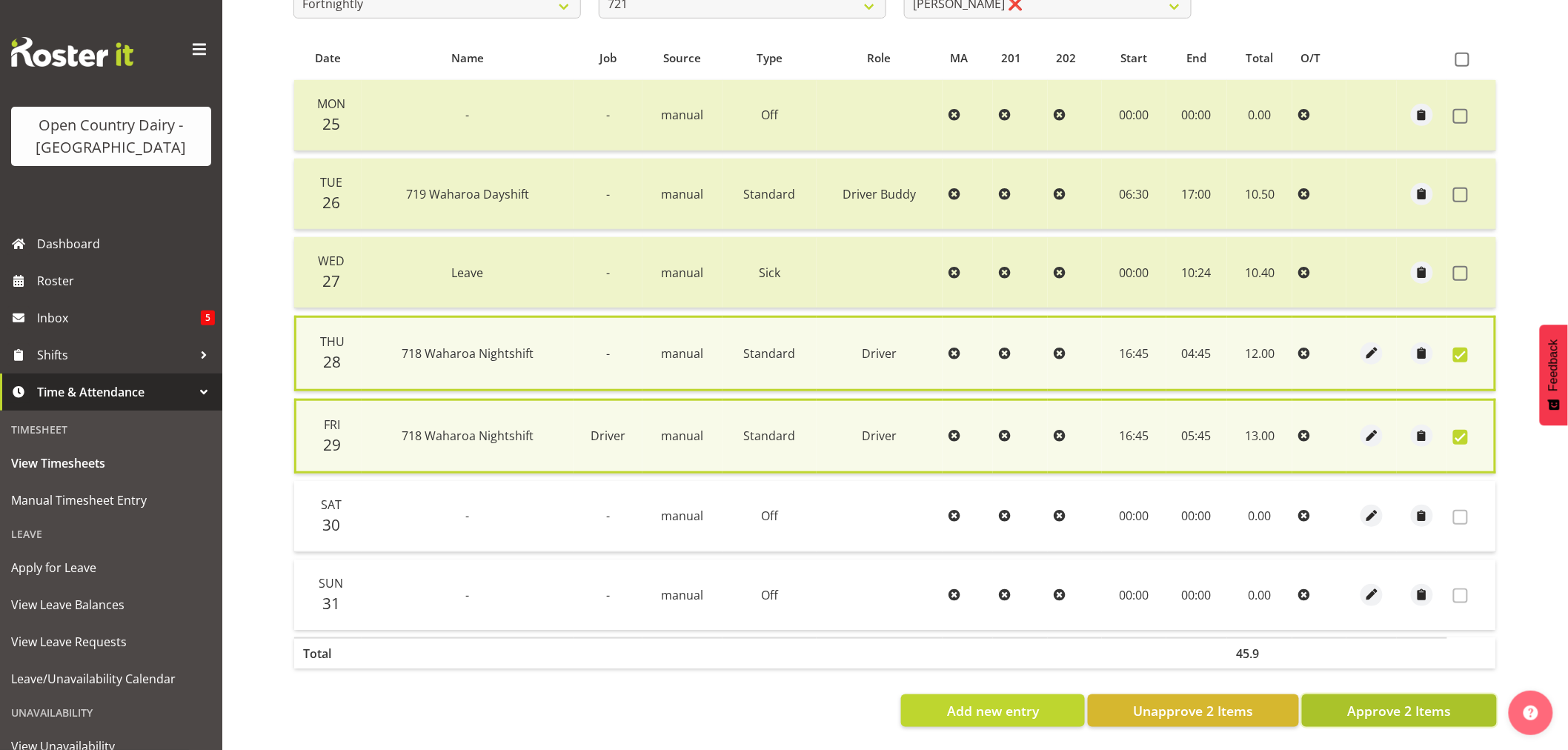
click at [1412, 705] on span "Approve 2 Items" at bounding box center [1399, 711] width 104 height 19
checkbox input "false"
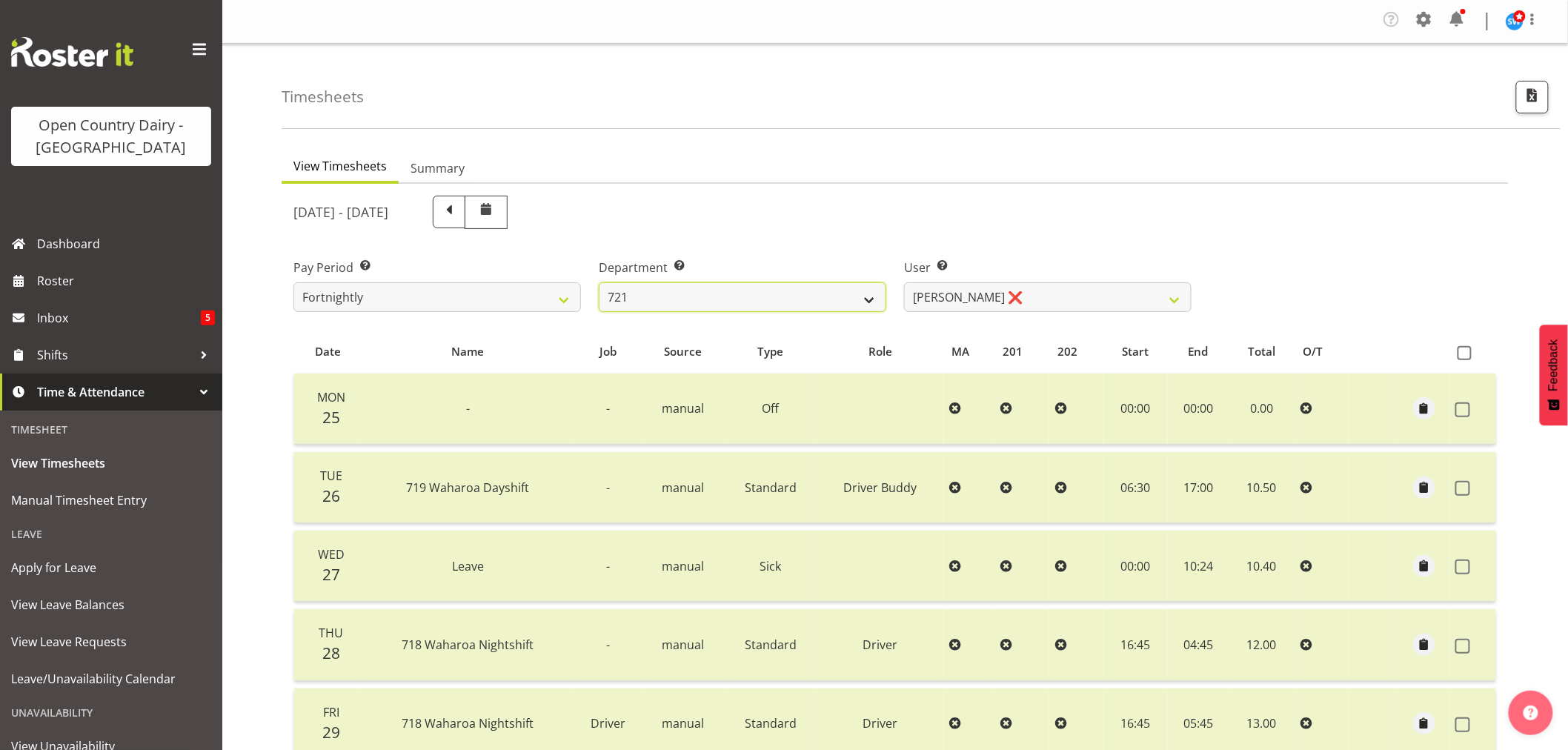
click at [750, 291] on select "701 702 703 704 705 706 707 708 709 710 711 712 713 714 715 716 717 718 719 720" at bounding box center [742, 297] width 287 height 30
select select "817"
click at [599, 282] on select "701 702 703 704 705 706 707 708 709 710 711 712 713 714 715 716 717 718 719 720" at bounding box center [742, 297] width 287 height 30
select select "8212"
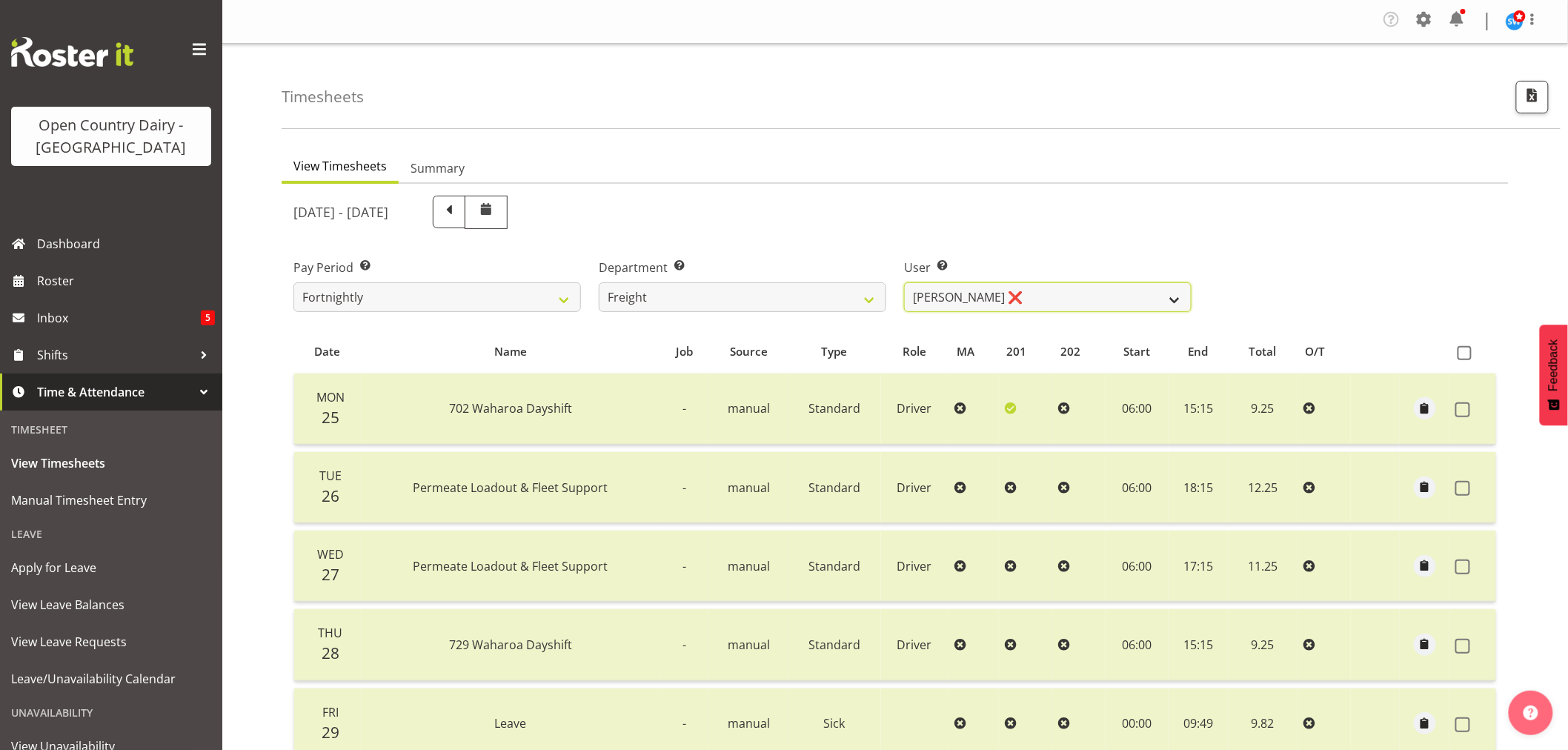
click at [1015, 289] on select "Gavin Harvey ❌ Lalesh Kumar ❌" at bounding box center [1047, 297] width 287 height 30
click at [1013, 292] on select "Gavin Harvey ❌ Lalesh Kumar ❌" at bounding box center [1047, 297] width 287 height 30
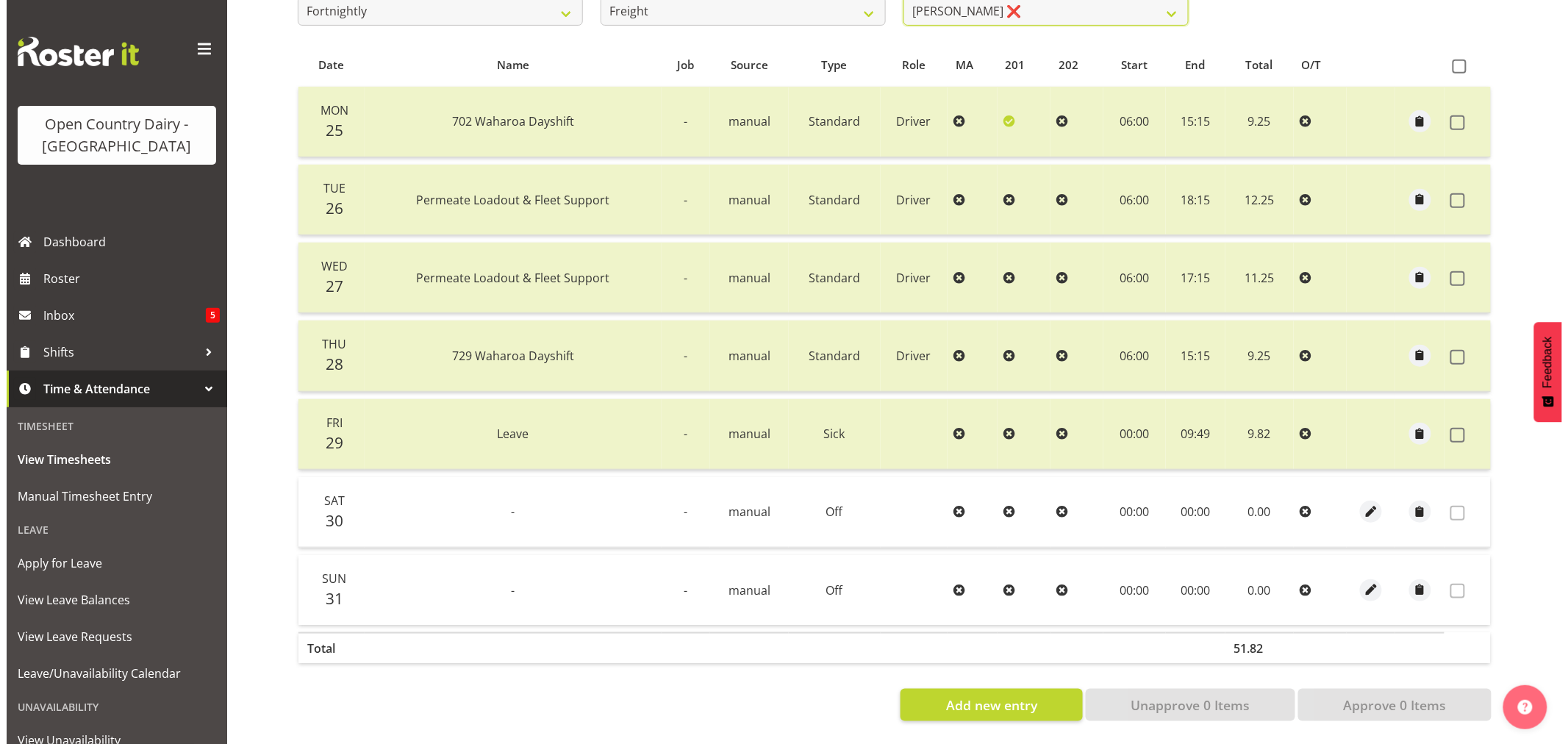
scroll to position [296, 0]
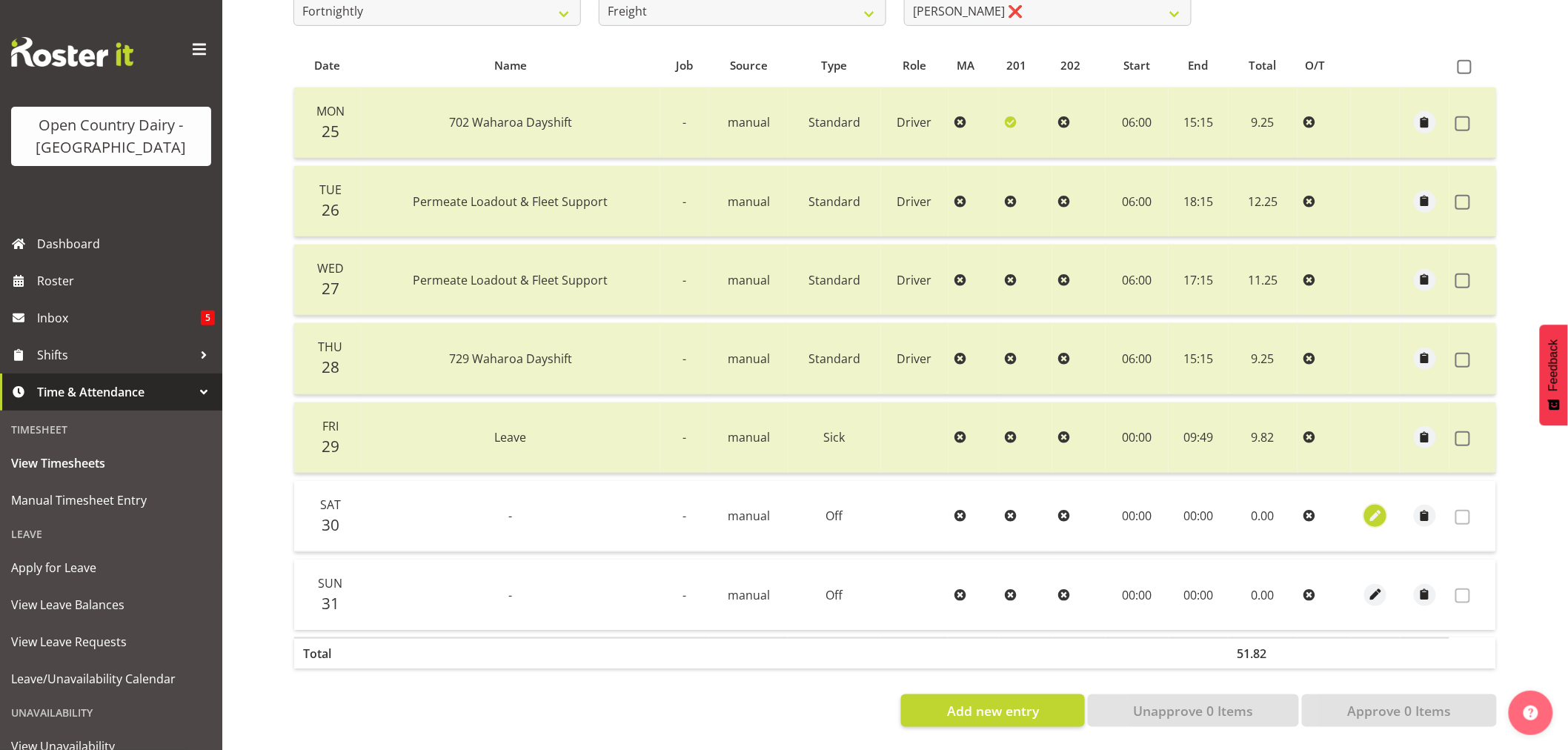
click at [1373, 507] on span "button" at bounding box center [1376, 516] width 17 height 17
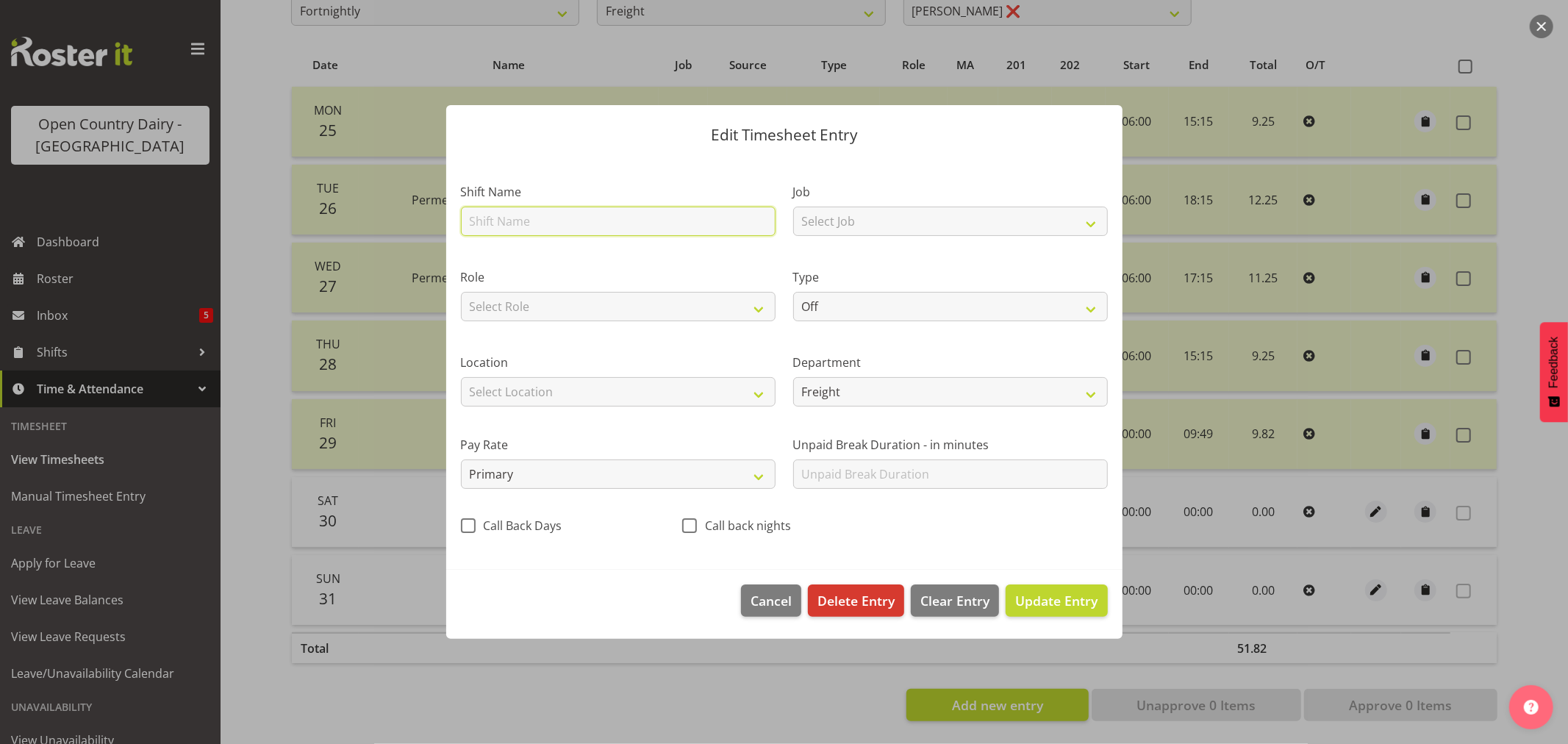
click at [509, 217] on input "text" at bounding box center [618, 221] width 315 height 30
click at [505, 221] on input "waik" at bounding box center [618, 221] width 315 height 30
click at [479, 217] on input "waikato" at bounding box center [618, 221] width 315 height 30
click at [544, 232] on input "Waikato" at bounding box center [618, 221] width 315 height 30
type input "Waikato Support Dayshift"
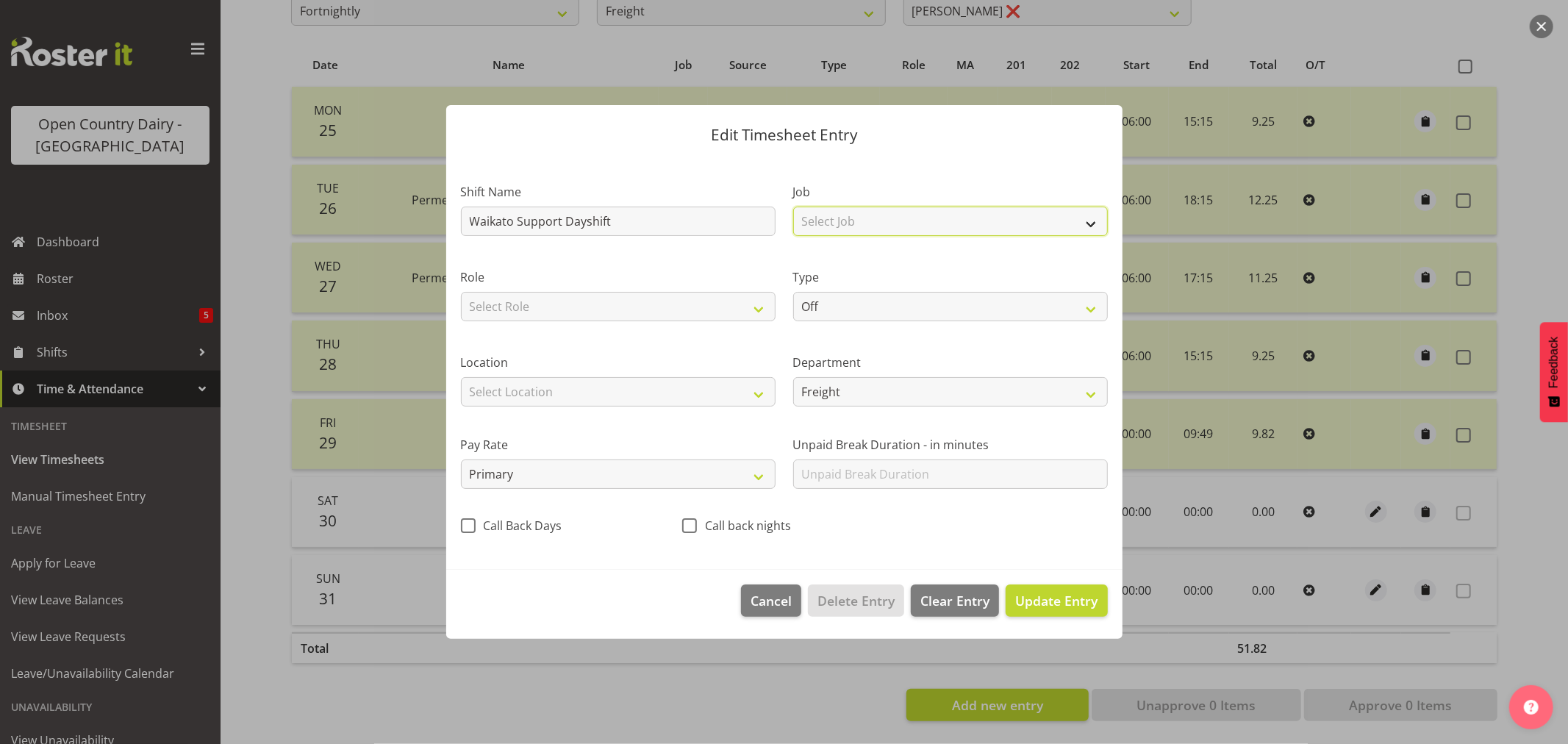
click at [904, 218] on select "Select Job Driver Driver supervisor Support" at bounding box center [951, 221] width 315 height 30
select select "9241"
click at [793, 207] on select "Select Job Driver Driver supervisor Support" at bounding box center [951, 221] width 315 height 30
click at [603, 307] on select "Select Role Driver Office" at bounding box center [618, 307] width 315 height 30
select select "1166"
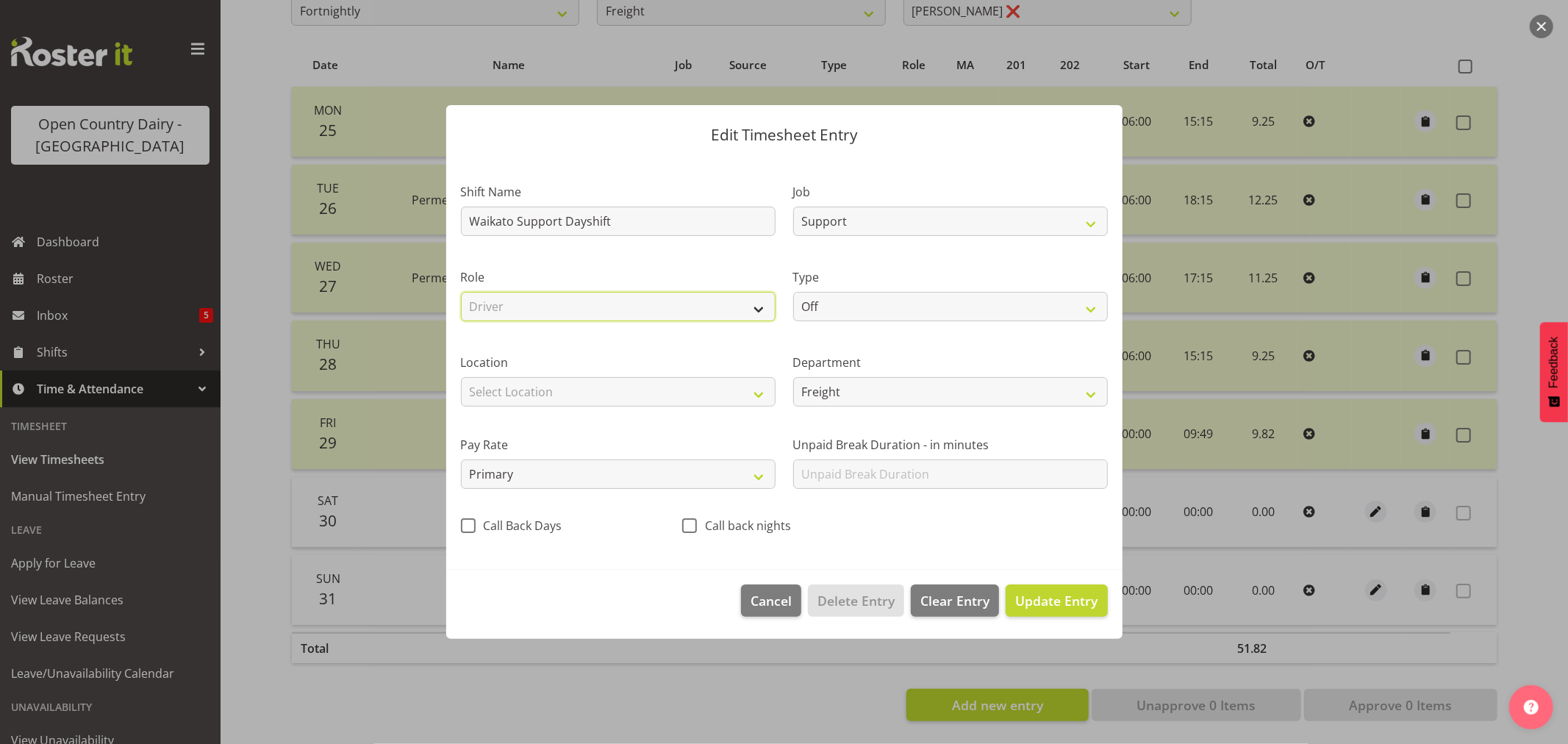
click at [461, 292] on select "Select Role Driver Office" at bounding box center [618, 307] width 315 height 30
click at [879, 297] on select "Off Standard Public Holiday Public Holiday (Worked) Day In Lieu Annual Leave Si…" at bounding box center [951, 307] width 315 height 30
select select "Standard"
click at [793, 292] on select "Off Standard Public Holiday Public Holiday (Worked) Day In Lieu Annual Leave Si…" at bounding box center [951, 307] width 315 height 30
select select "7"
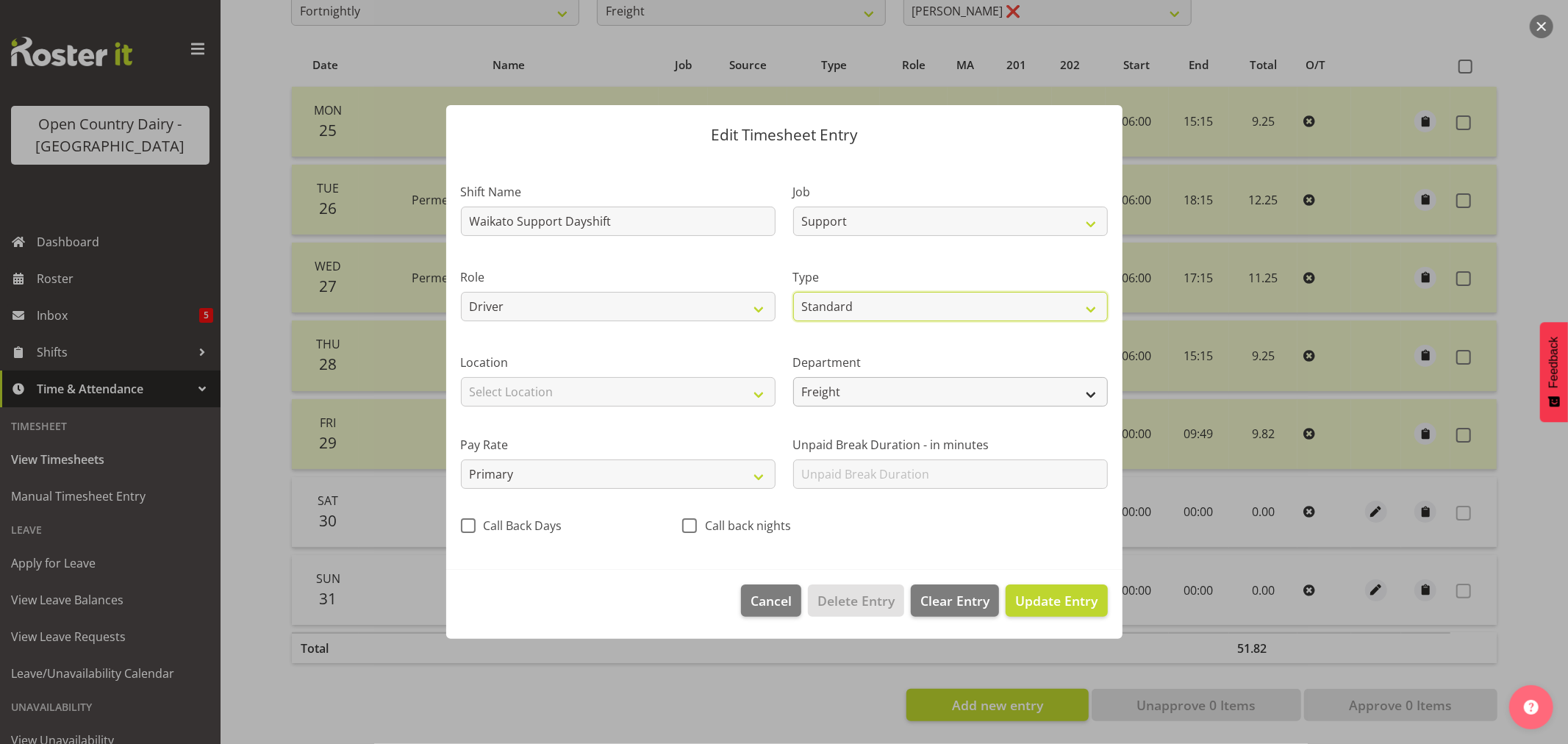
select select "2025"
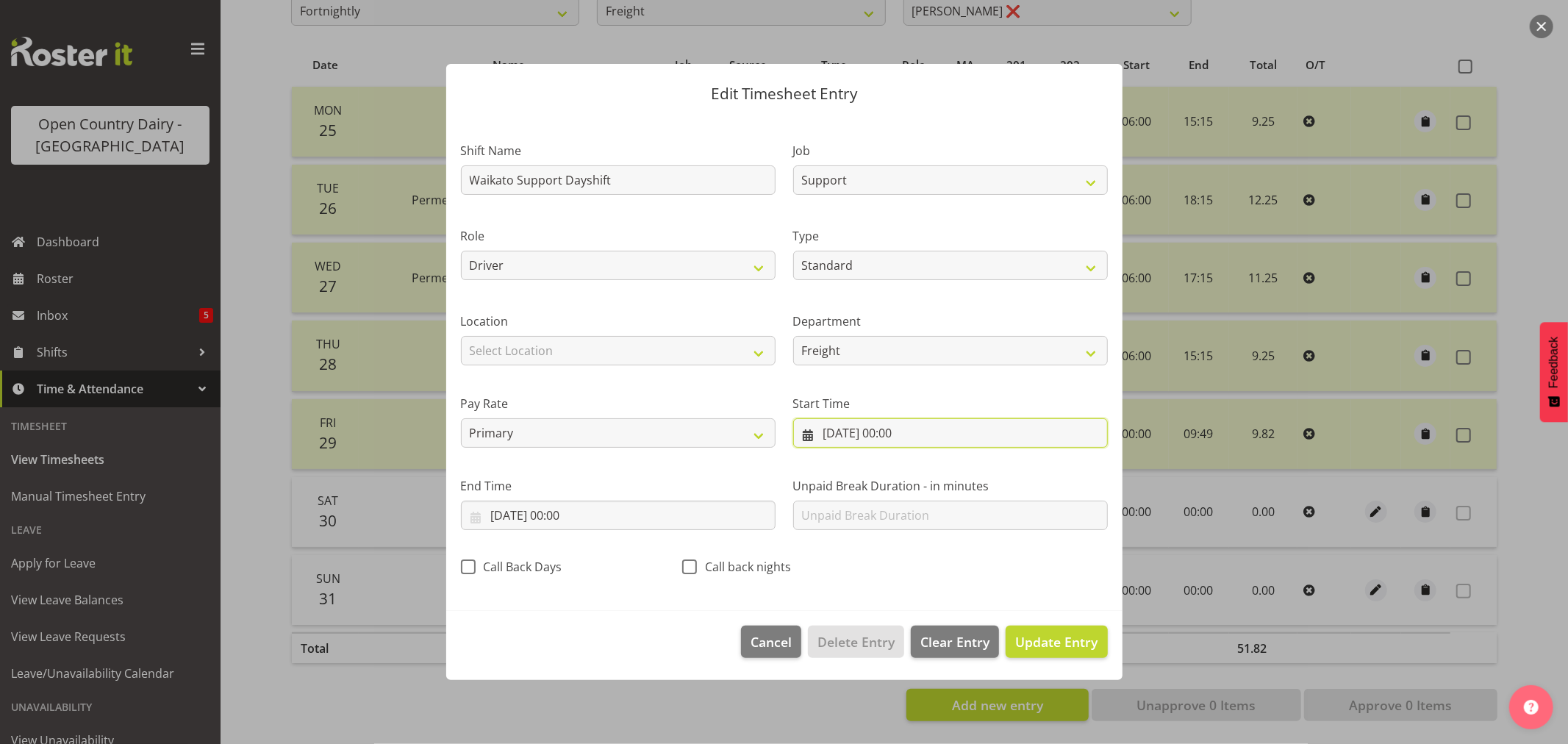
click at [901, 425] on input "30/08/2025, 00:00" at bounding box center [951, 433] width 315 height 30
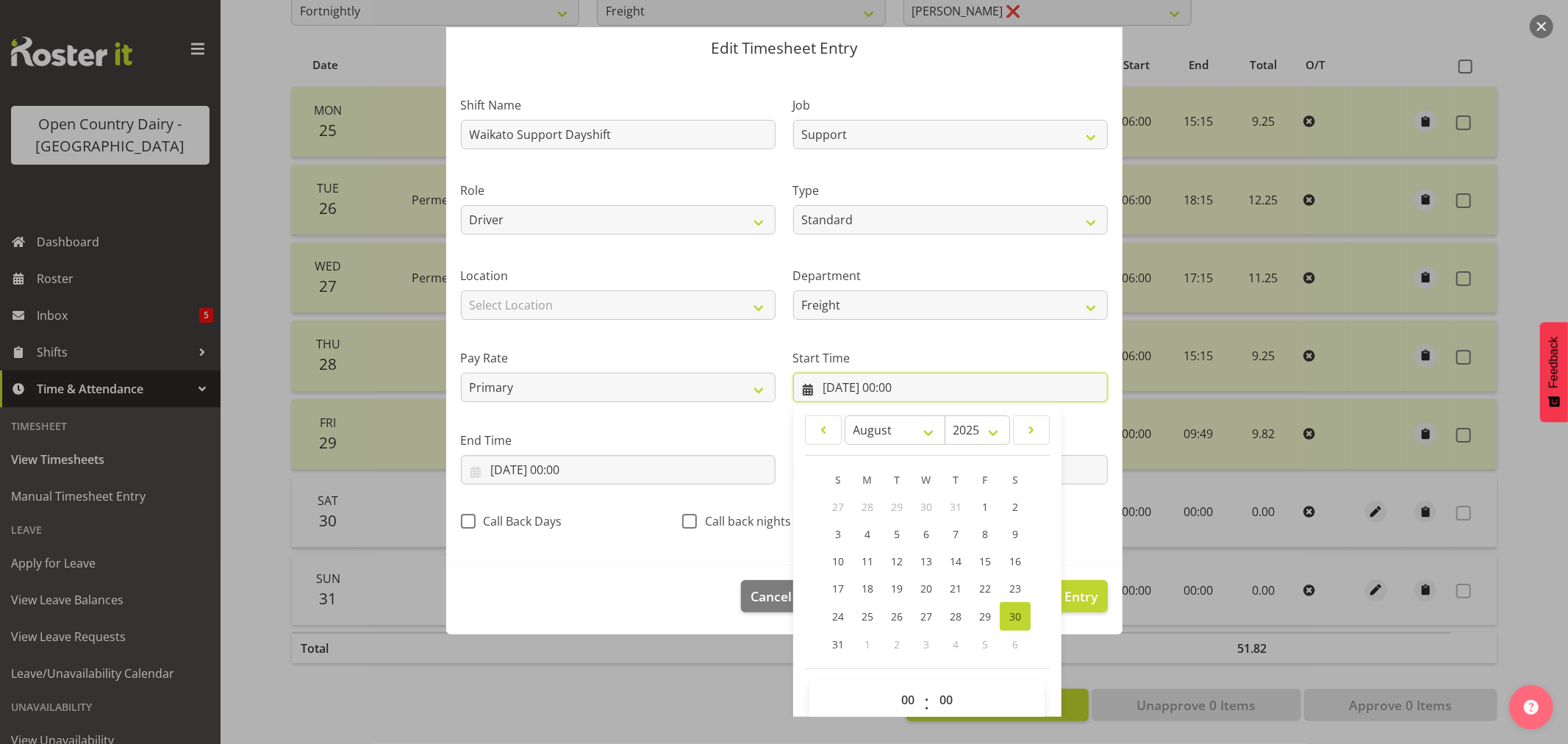
scroll to position [66, 0]
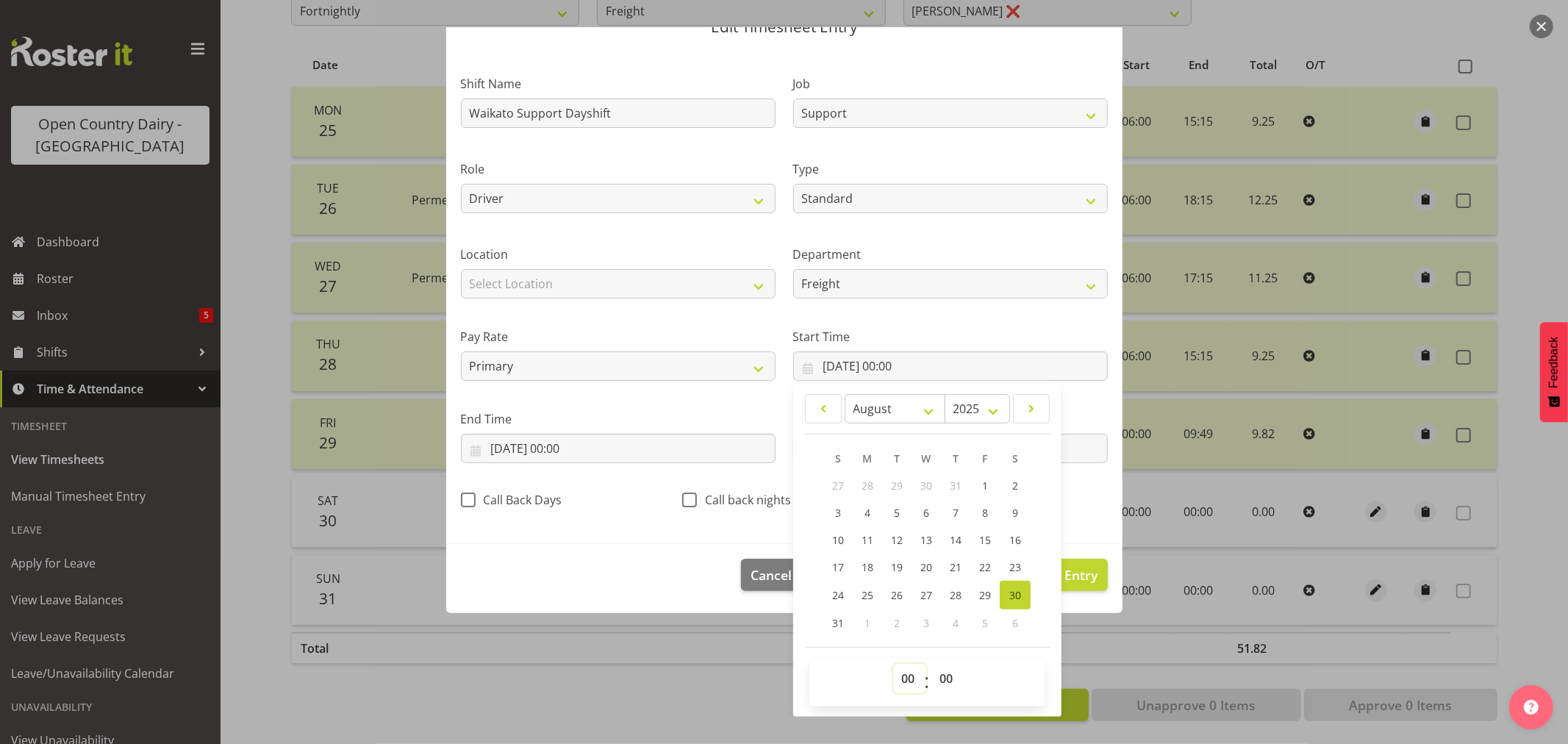
click at [903, 673] on select "00 01 02 03 04 05 06 07 08 09 10 11 12 13 14 15 16 17 18 19 20 21 22 23" at bounding box center [909, 678] width 33 height 30
select select "6"
click at [893, 663] on select "00 01 02 03 04 05 06 07 08 09 10 11 12 13 14 15 16 17 18 19 20 21 22 23" at bounding box center [909, 678] width 33 height 30
type input "30/08/2025, 06:00"
click at [942, 673] on select "00 01 02 03 04 05 06 07 08 09 10 11 12 13 14 15 16 17 18 19 20 21 22 23 24 25 2…" at bounding box center [948, 678] width 33 height 30
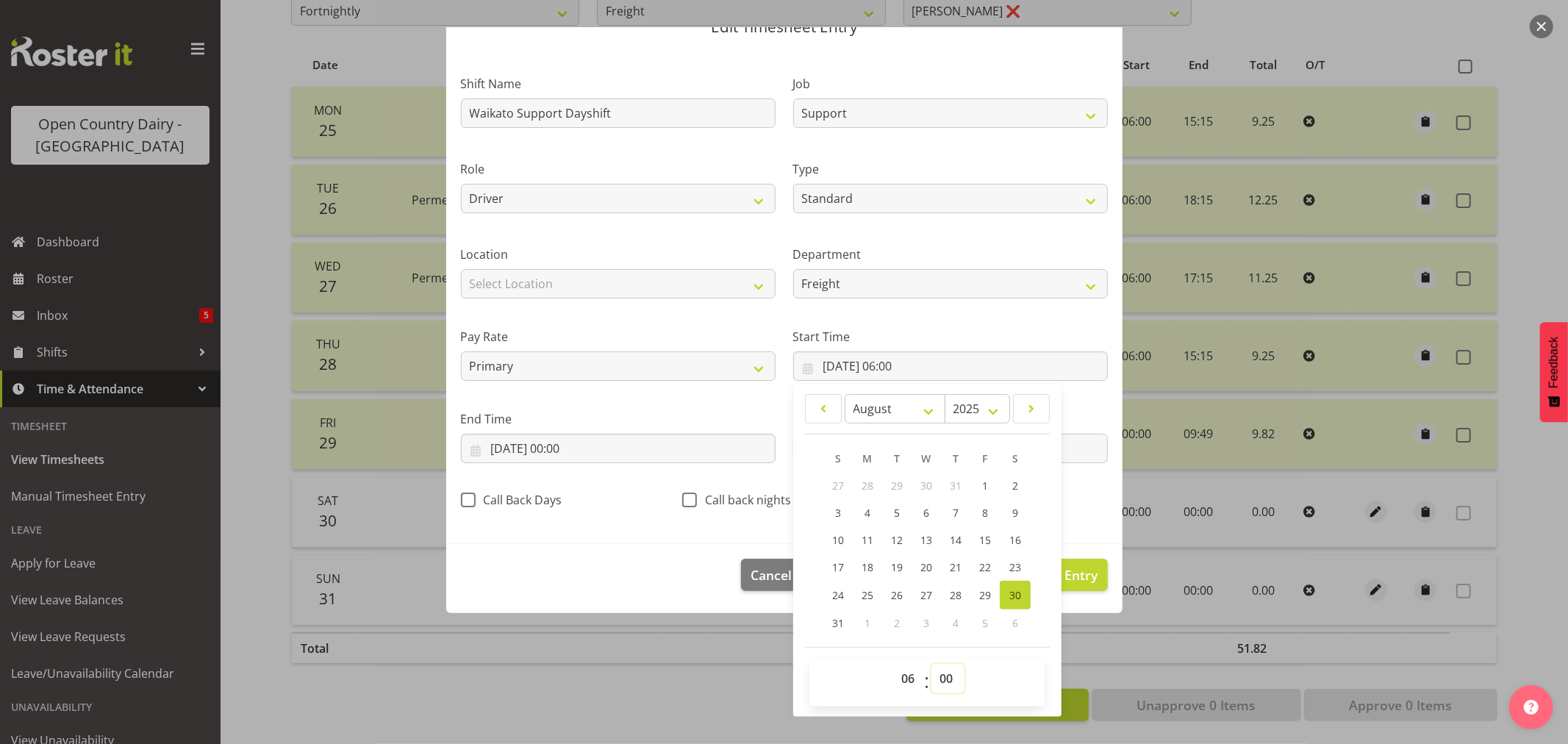
select select "30"
click at [931, 663] on select "00 01 02 03 04 05 06 07 08 09 10 11 12 13 14 15 16 17 18 19 20 21 22 23 24 25 2…" at bounding box center [948, 678] width 33 height 30
type input "30/08/2025, 06:30"
click at [556, 444] on input "30/08/2025, 00:00" at bounding box center [618, 448] width 315 height 30
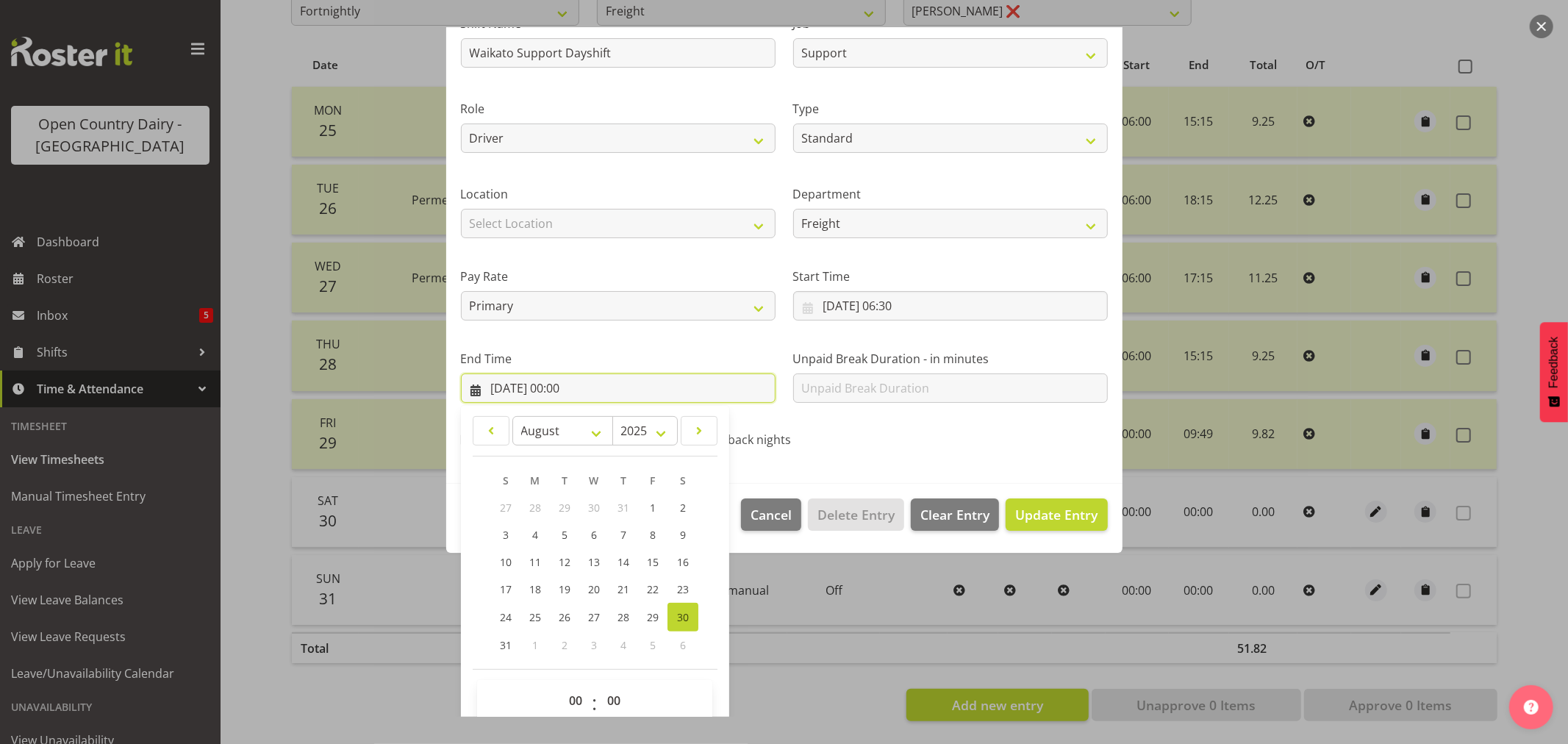
scroll to position [149, 0]
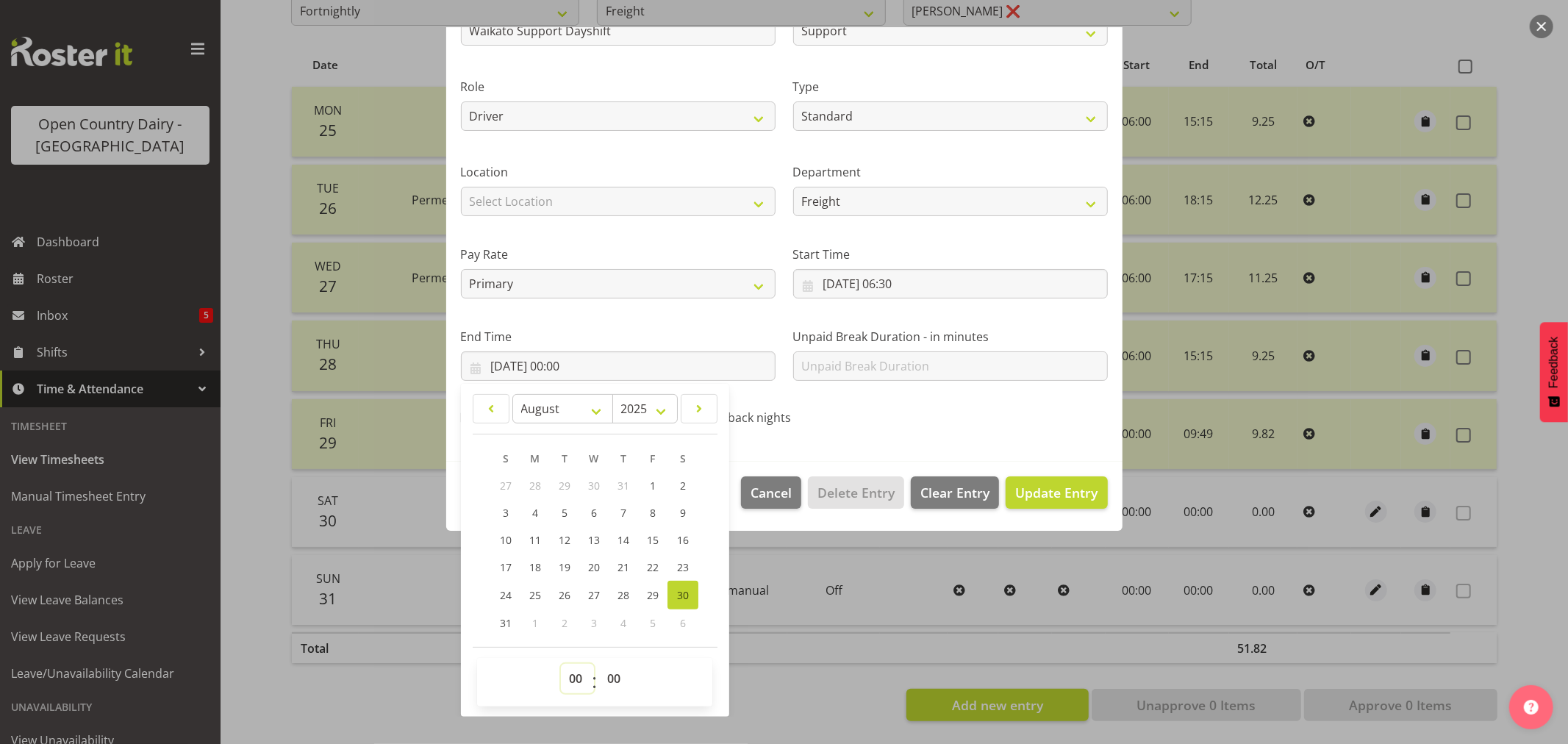
click at [575, 677] on select "00 01 02 03 04 05 06 07 08 09 10 11 12 13 14 15 16 17 18 19 20 21 22 23" at bounding box center [577, 678] width 33 height 30
select select "16"
click at [561, 663] on select "00 01 02 03 04 05 06 07 08 09 10 11 12 13 14 15 16 17 18 19 20 21 22 23" at bounding box center [577, 678] width 33 height 30
type input "30/08/2025, 16:00"
click at [1038, 483] on span "Update Entry" at bounding box center [1056, 492] width 82 height 18
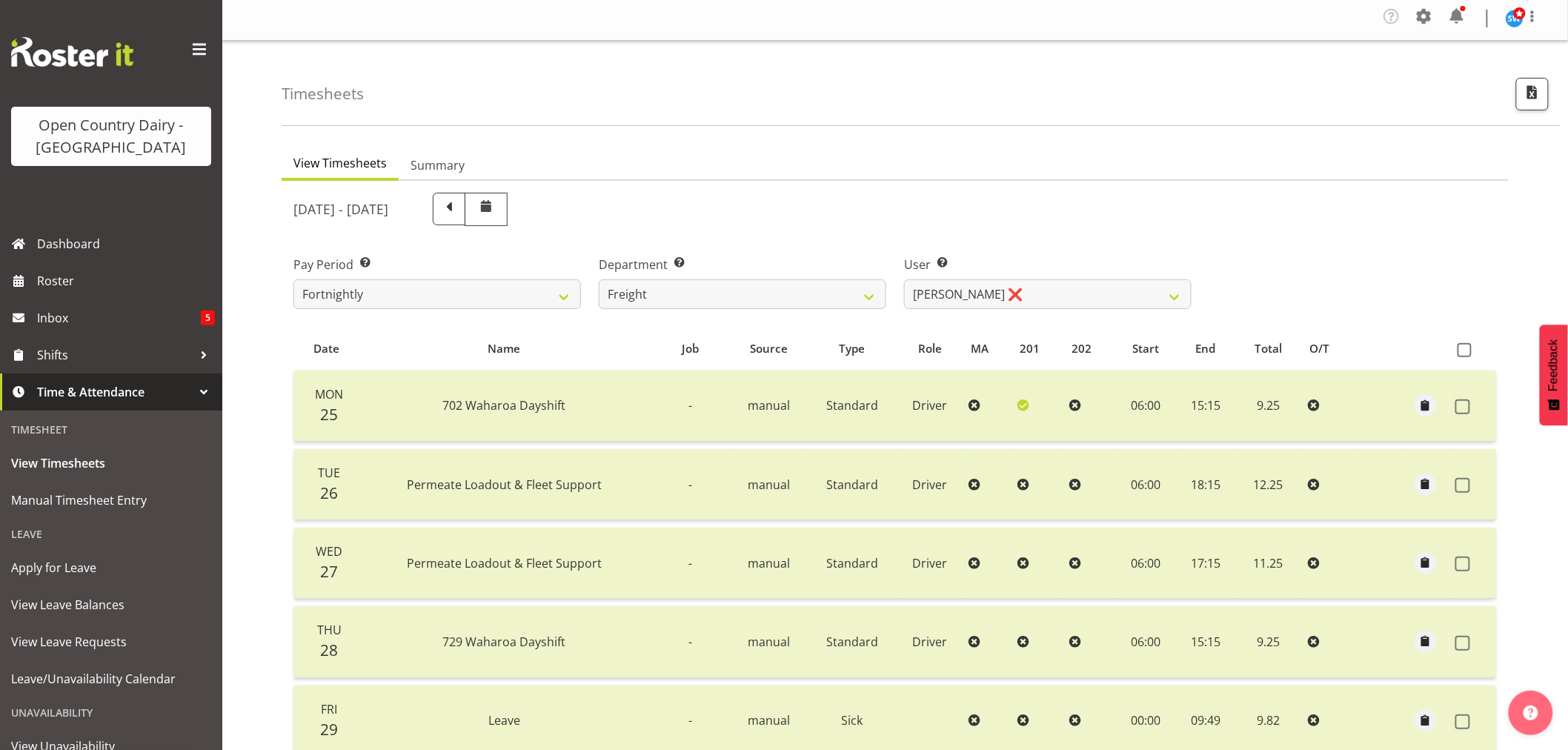
scroll to position [0, 0]
click at [75, 280] on span "Roster" at bounding box center [125, 281] width 177 height 22
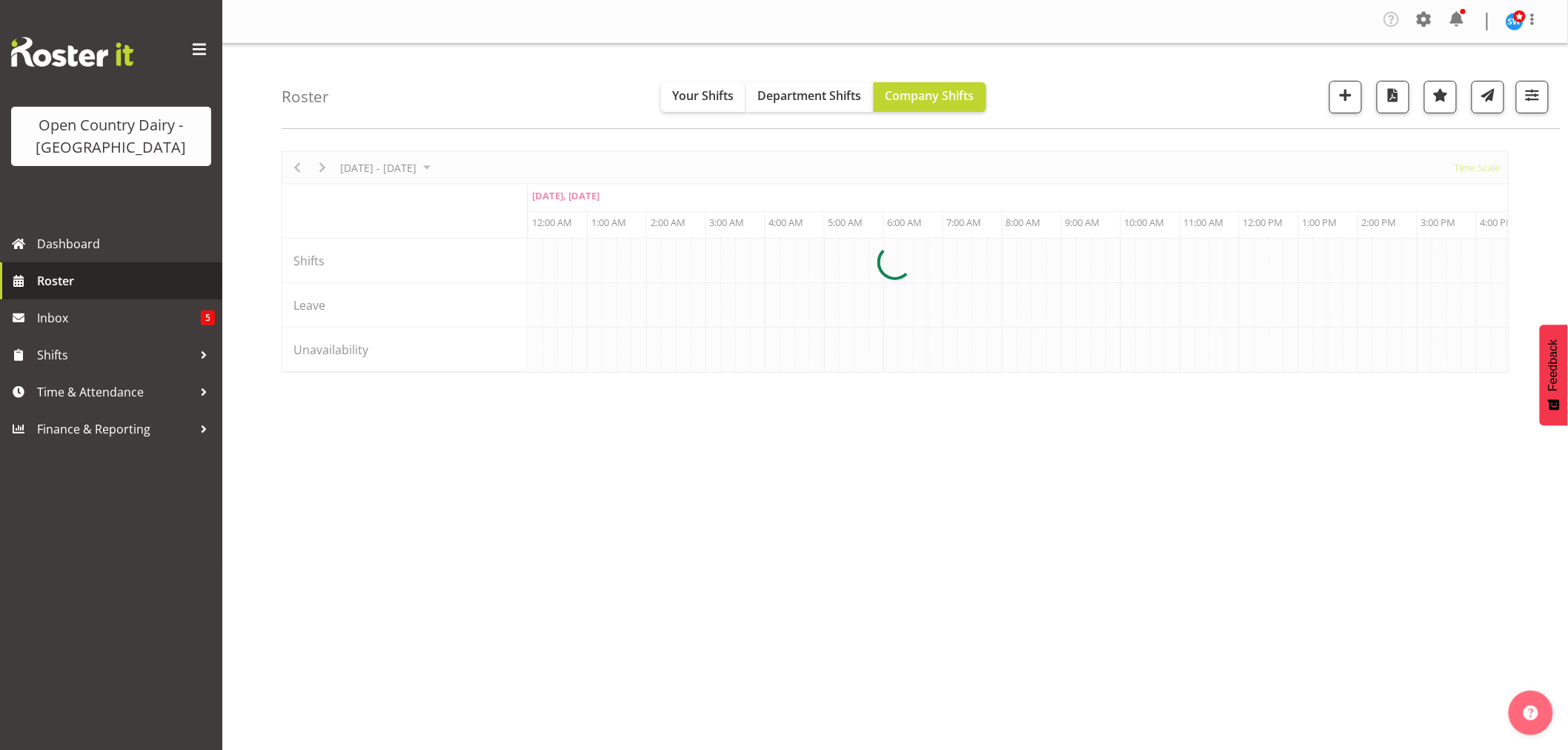
scroll to position [0, 7113]
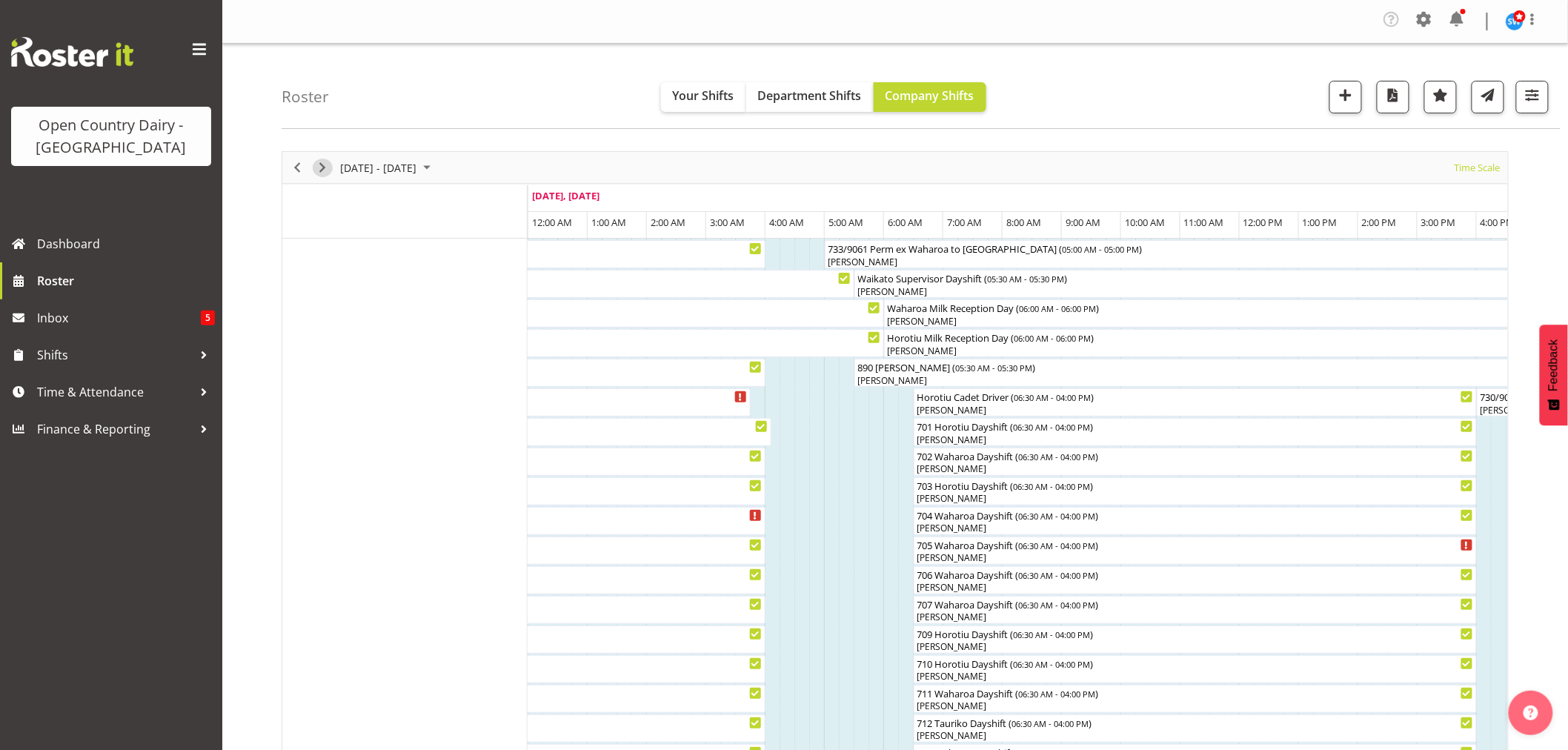
click at [323, 165] on span "Next" at bounding box center [322, 167] width 18 height 18
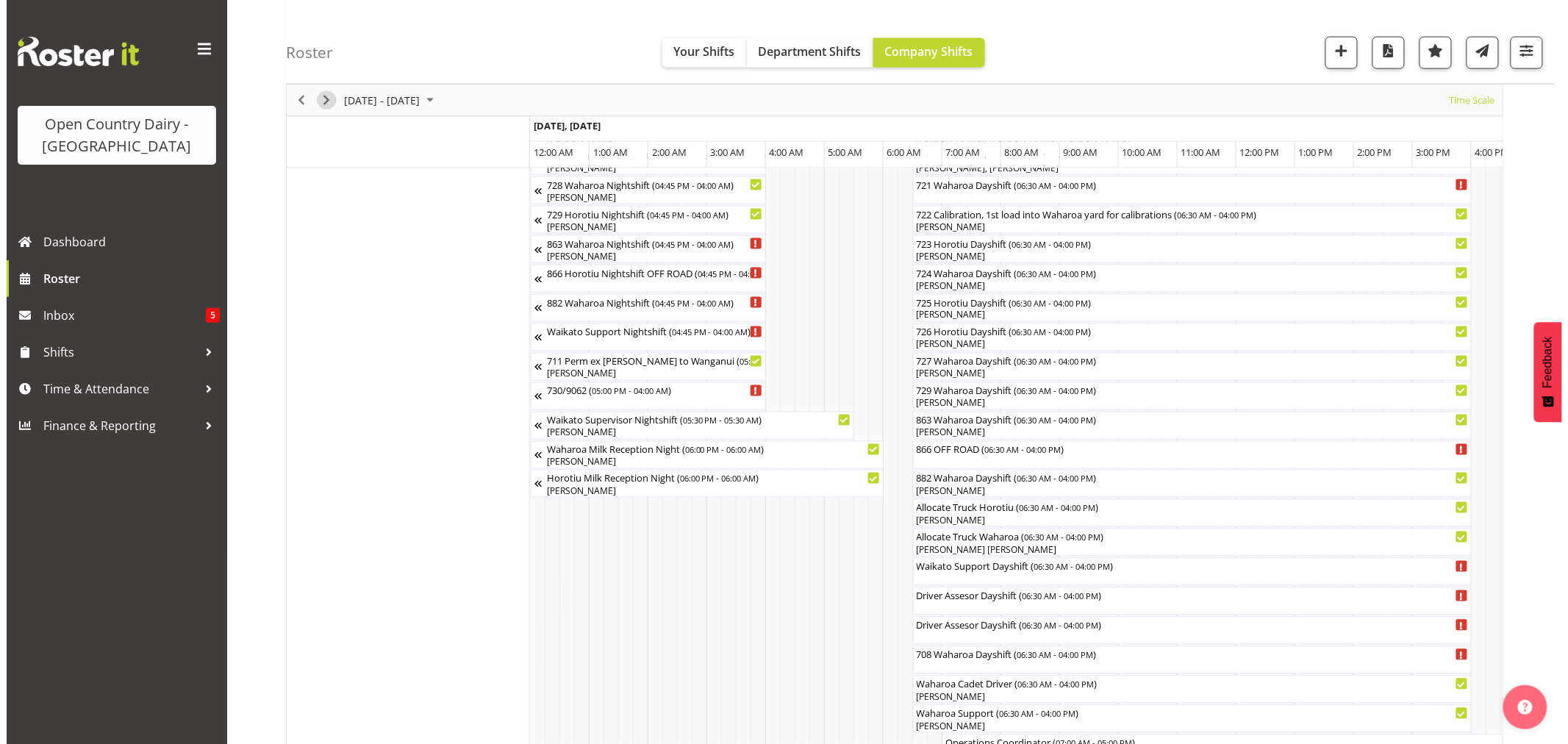
scroll to position [898, 0]
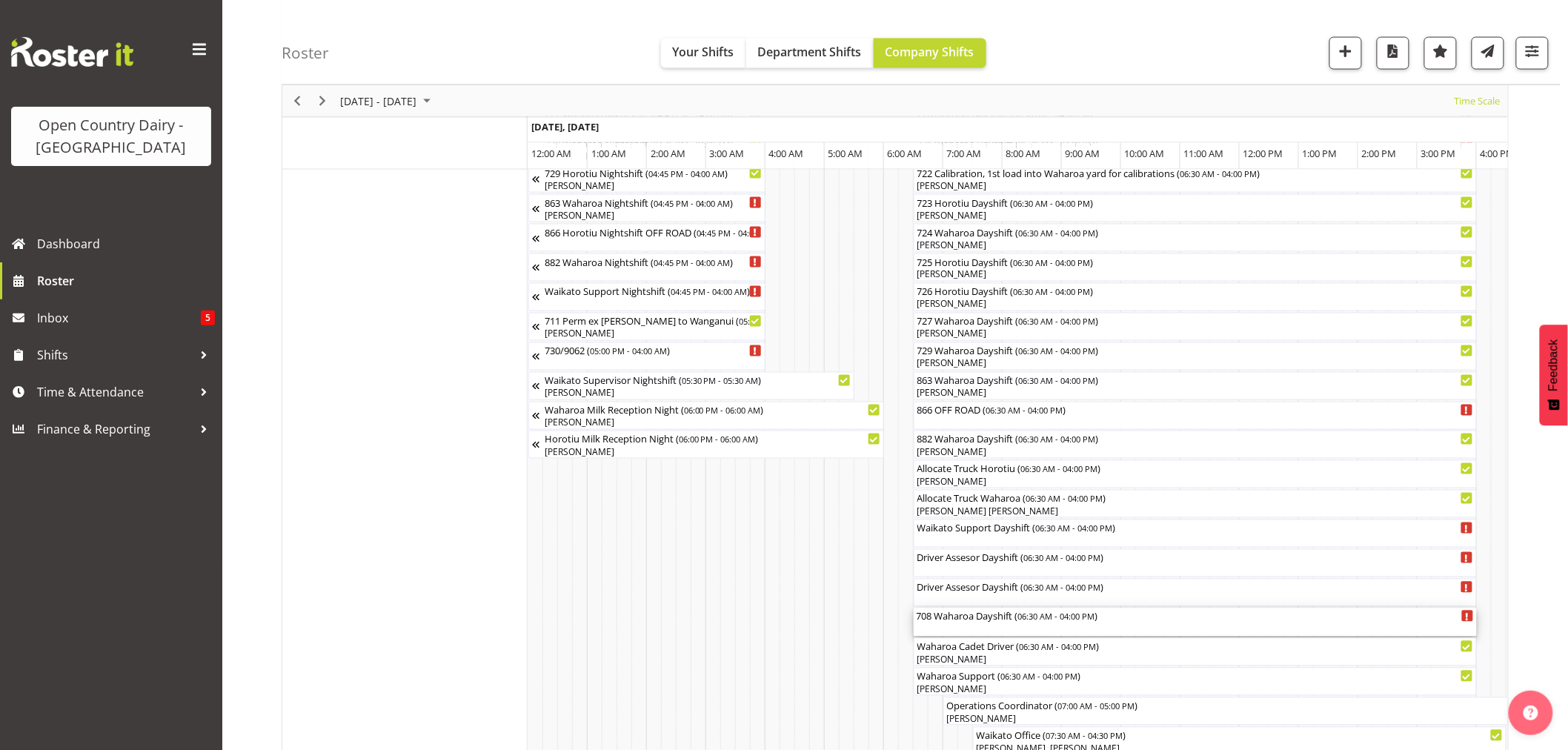
click at [972, 624] on div "708 Waharoa Dayshift ( 06:30 AM - 04:00 PM )" at bounding box center [1195, 622] width 557 height 28
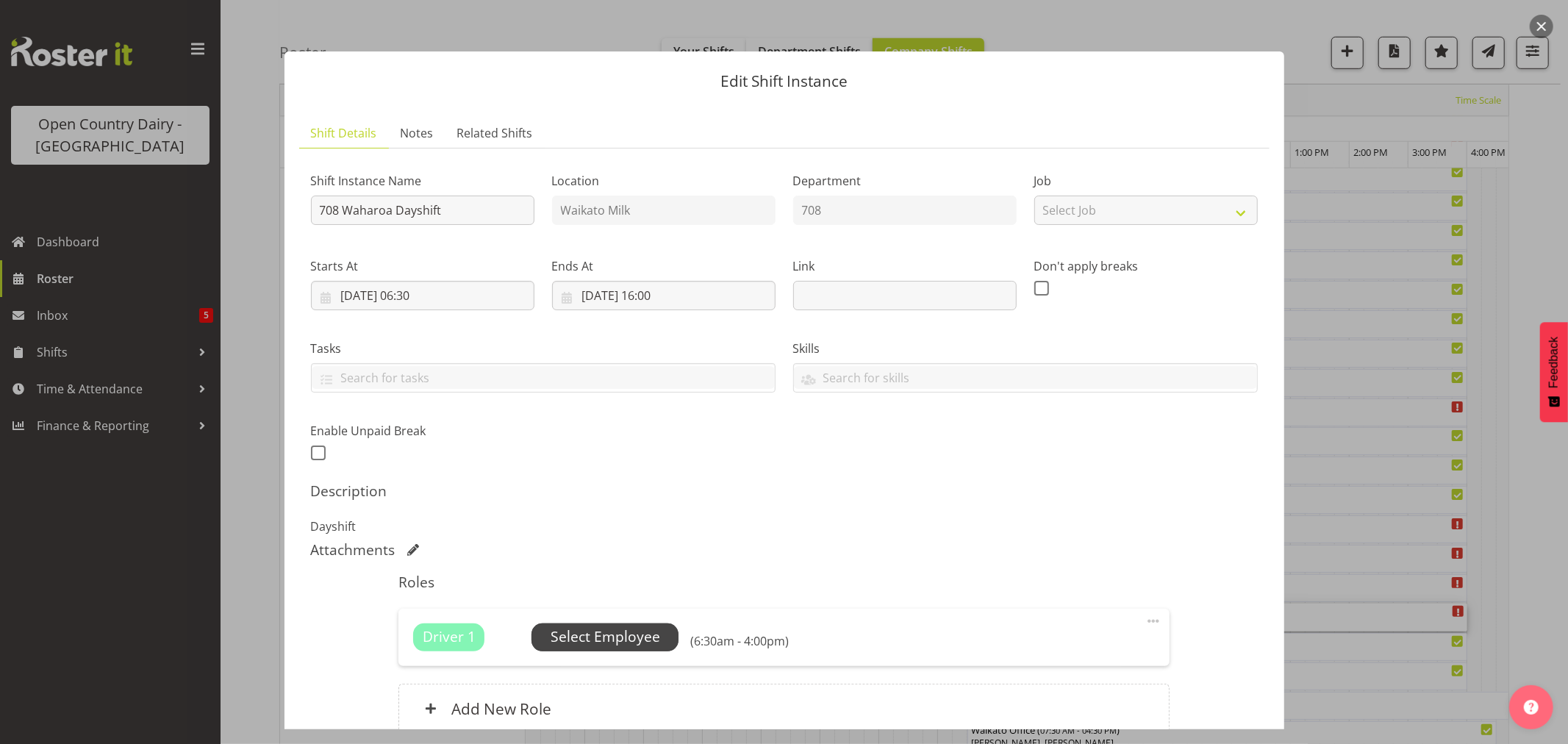
click at [613, 633] on span "Select Employee" at bounding box center [606, 636] width 110 height 21
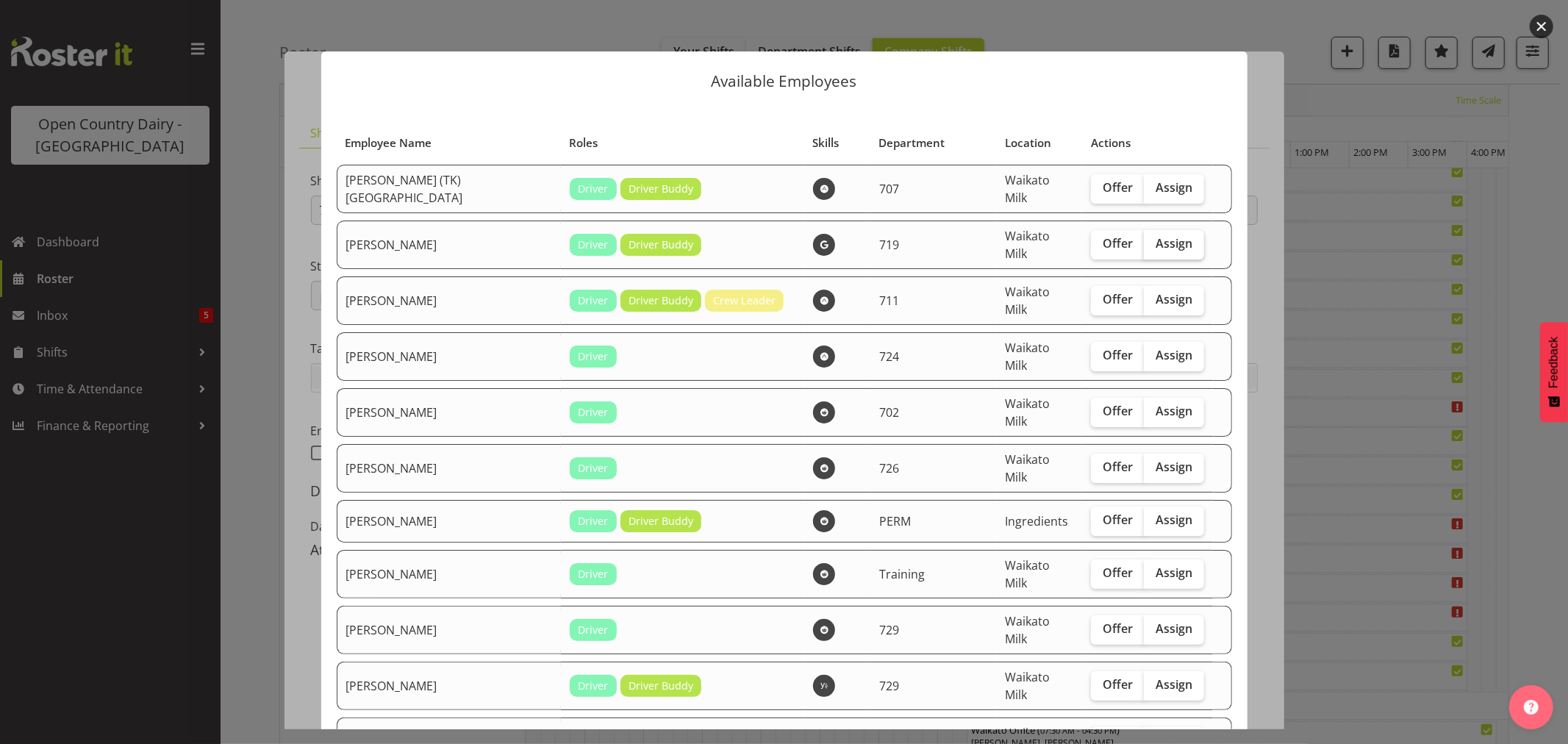
click at [1156, 236] on span "Assign" at bounding box center [1174, 243] width 37 height 15
click at [1144, 239] on input "Assign" at bounding box center [1149, 243] width 9 height 9
checkbox input "true"
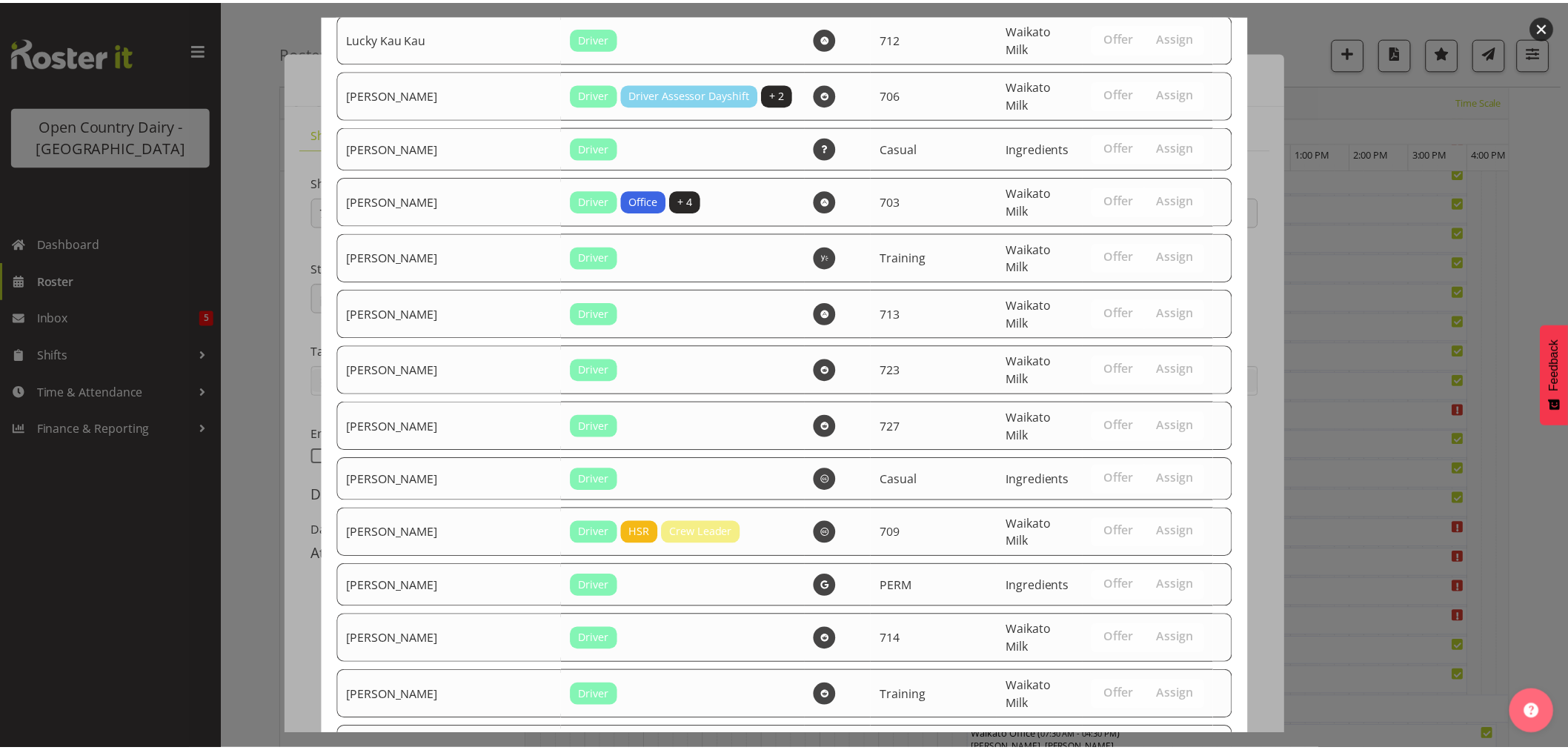
scroll to position [1756, 0]
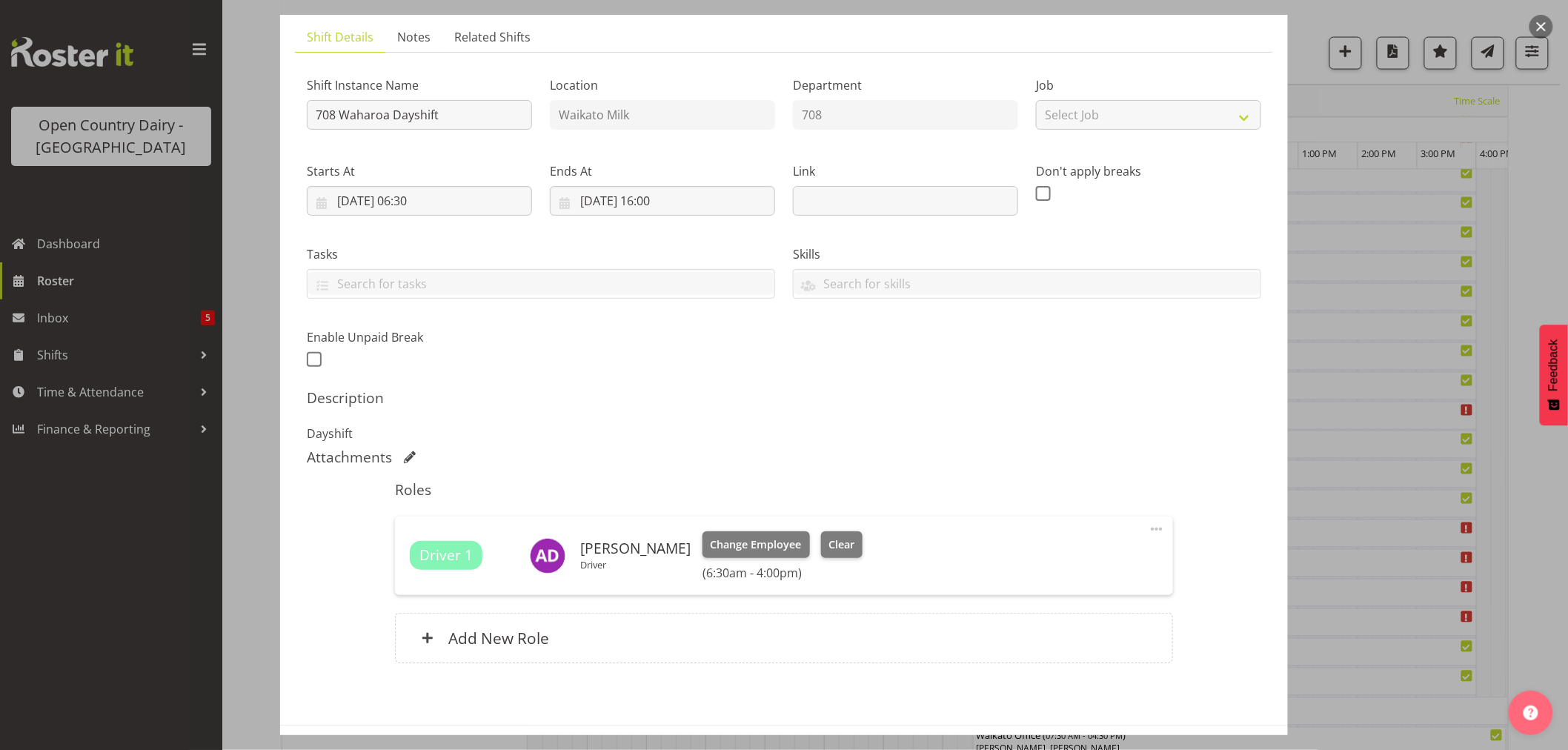
scroll to position [157, 0]
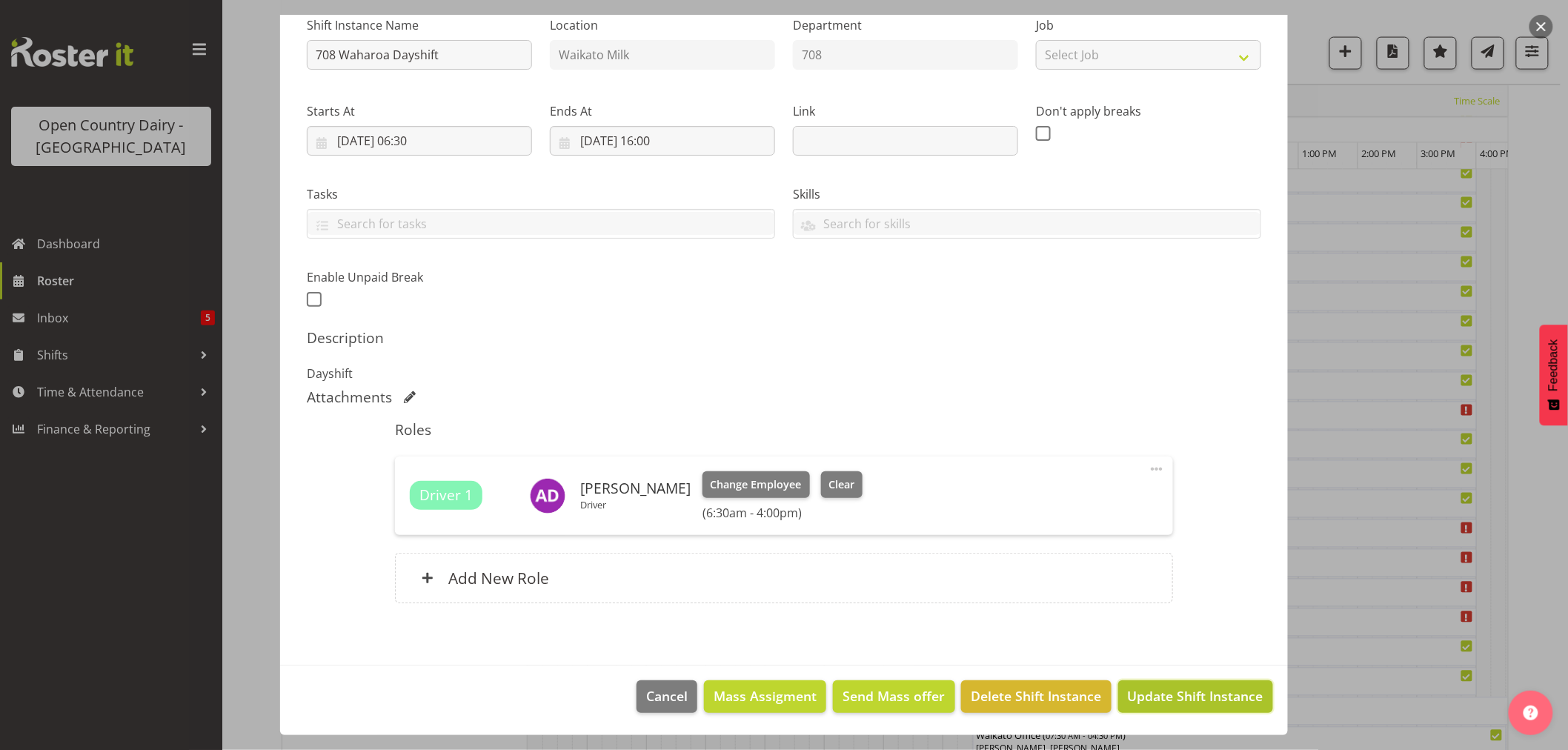
click at [1177, 694] on span "Update Shift Instance" at bounding box center [1196, 696] width 136 height 19
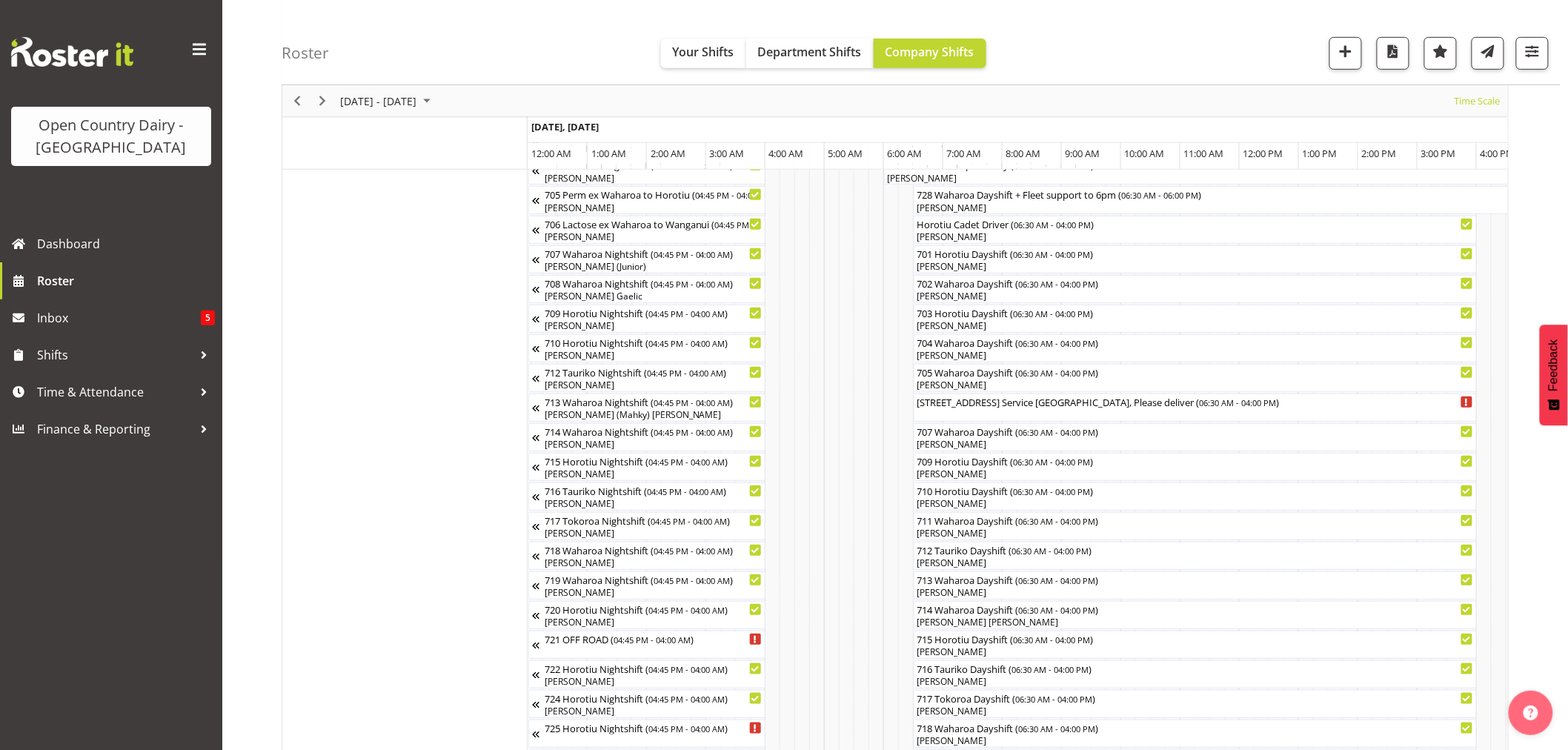
scroll to position [247, 0]
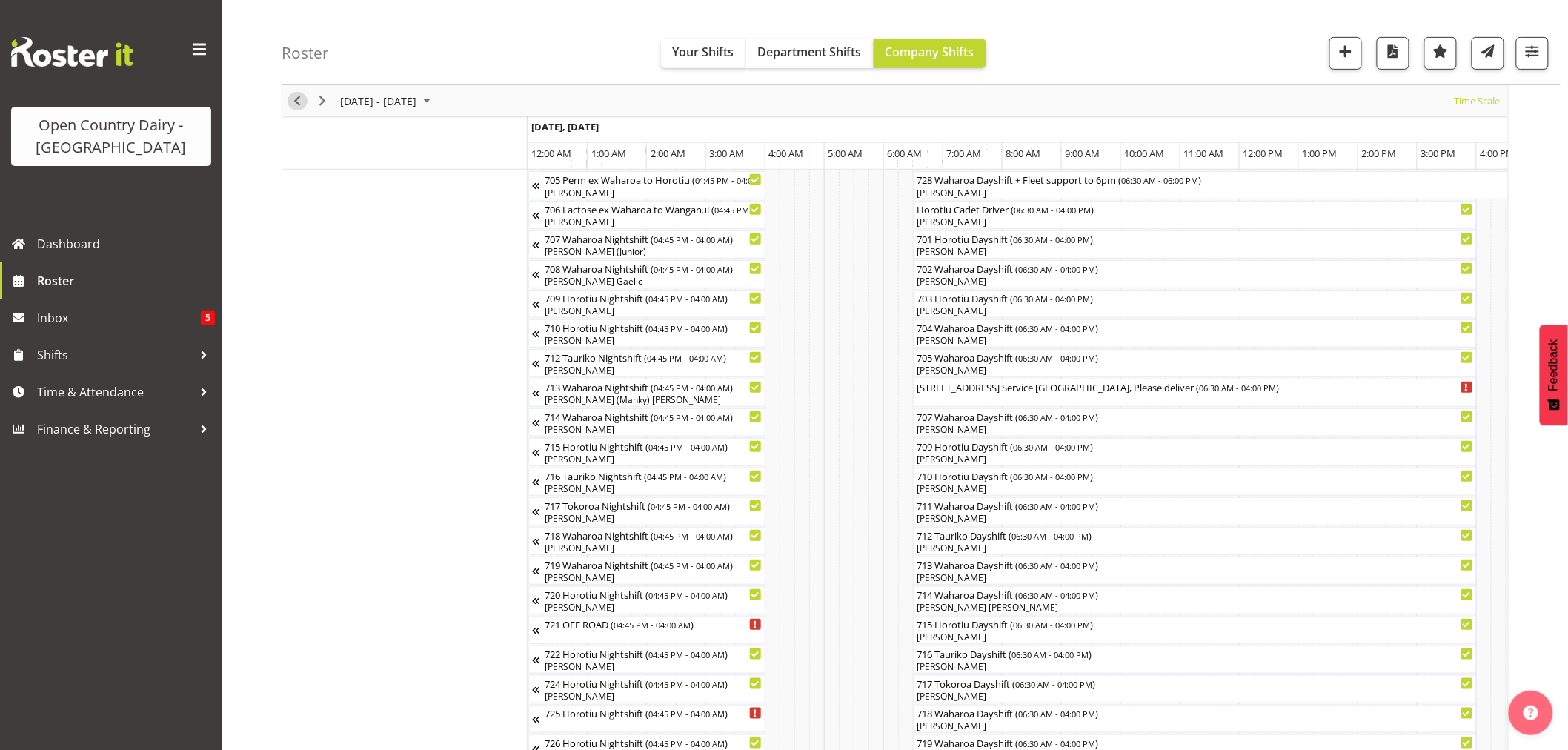
click at [300, 101] on span "Previous" at bounding box center [297, 100] width 18 height 18
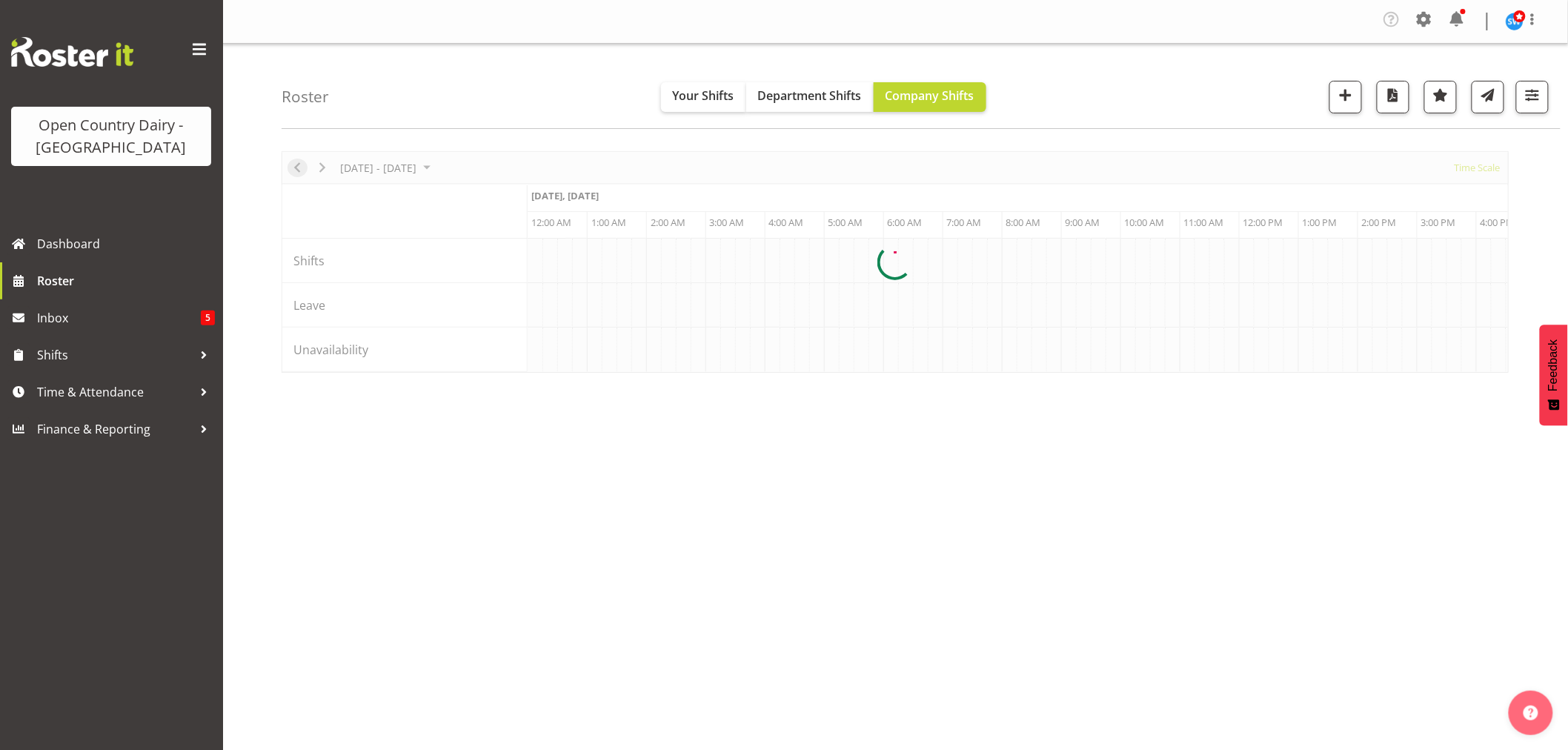
scroll to position [0, 0]
